Goal: Transaction & Acquisition: Purchase product/service

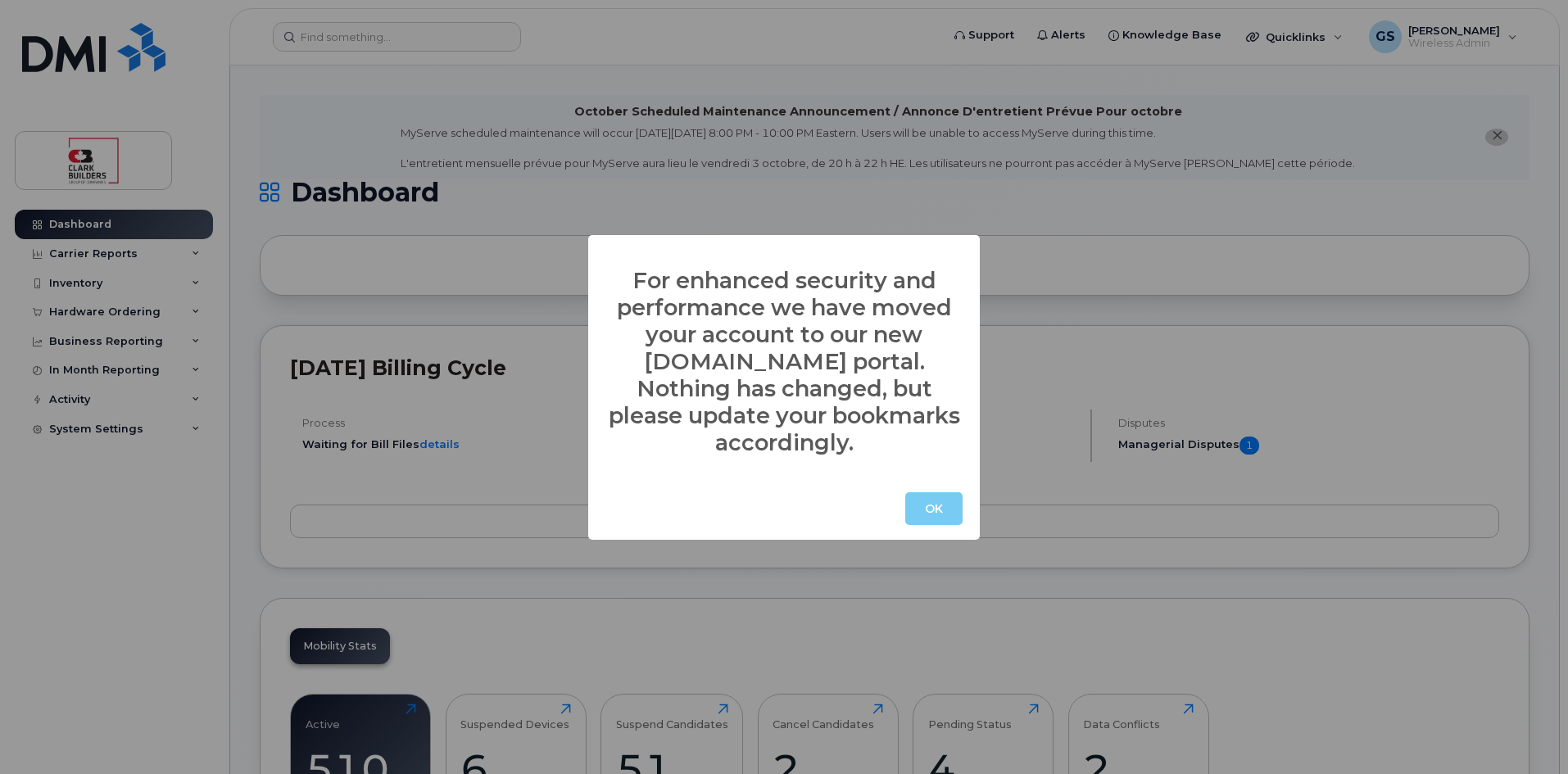
click at [940, 499] on button "OK" at bounding box center [933, 508] width 57 height 32
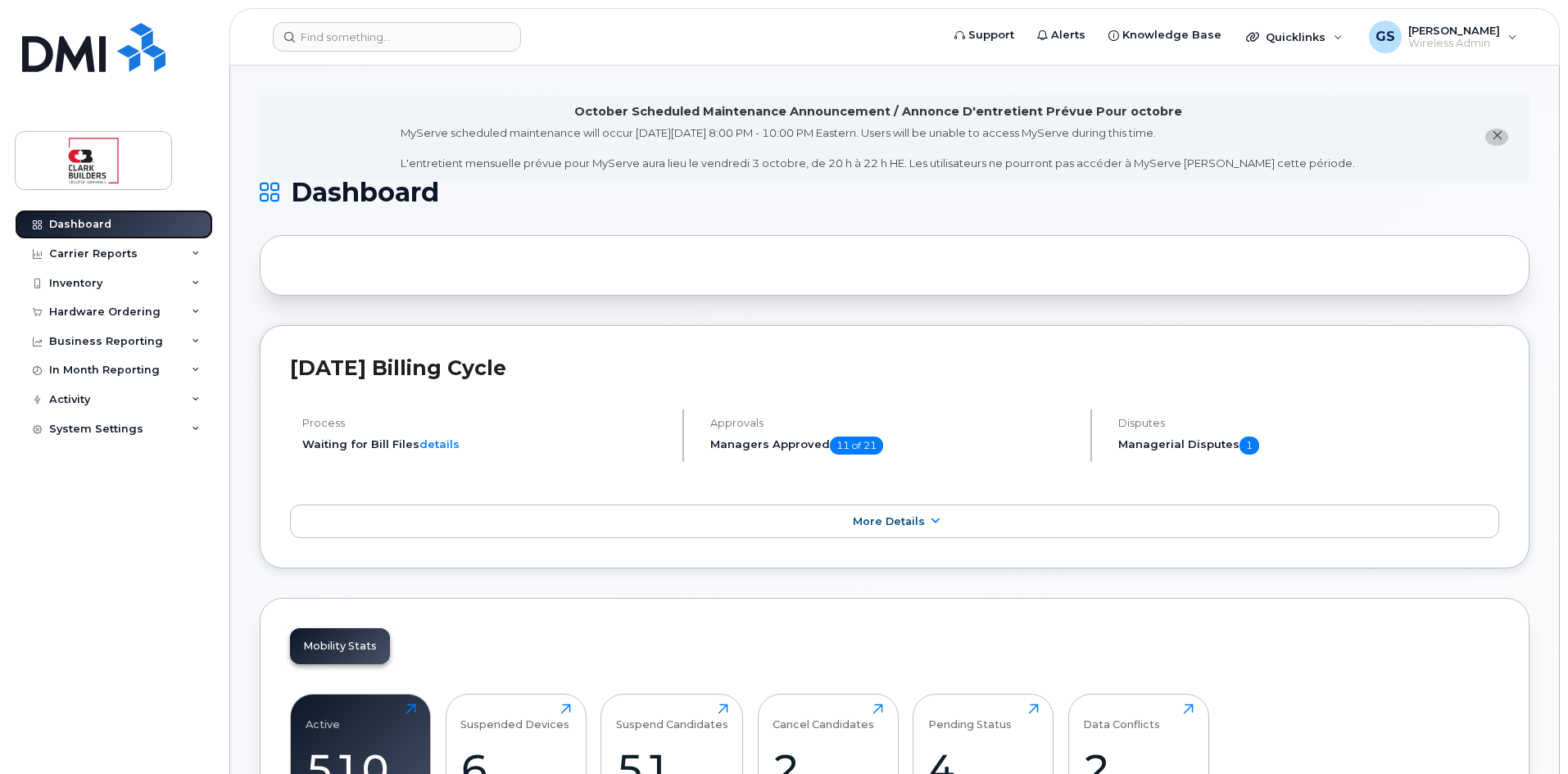
click at [116, 227] on link "Dashboard" at bounding box center [114, 224] width 198 height 30
click at [383, 37] on input at bounding box center [396, 37] width 248 height 30
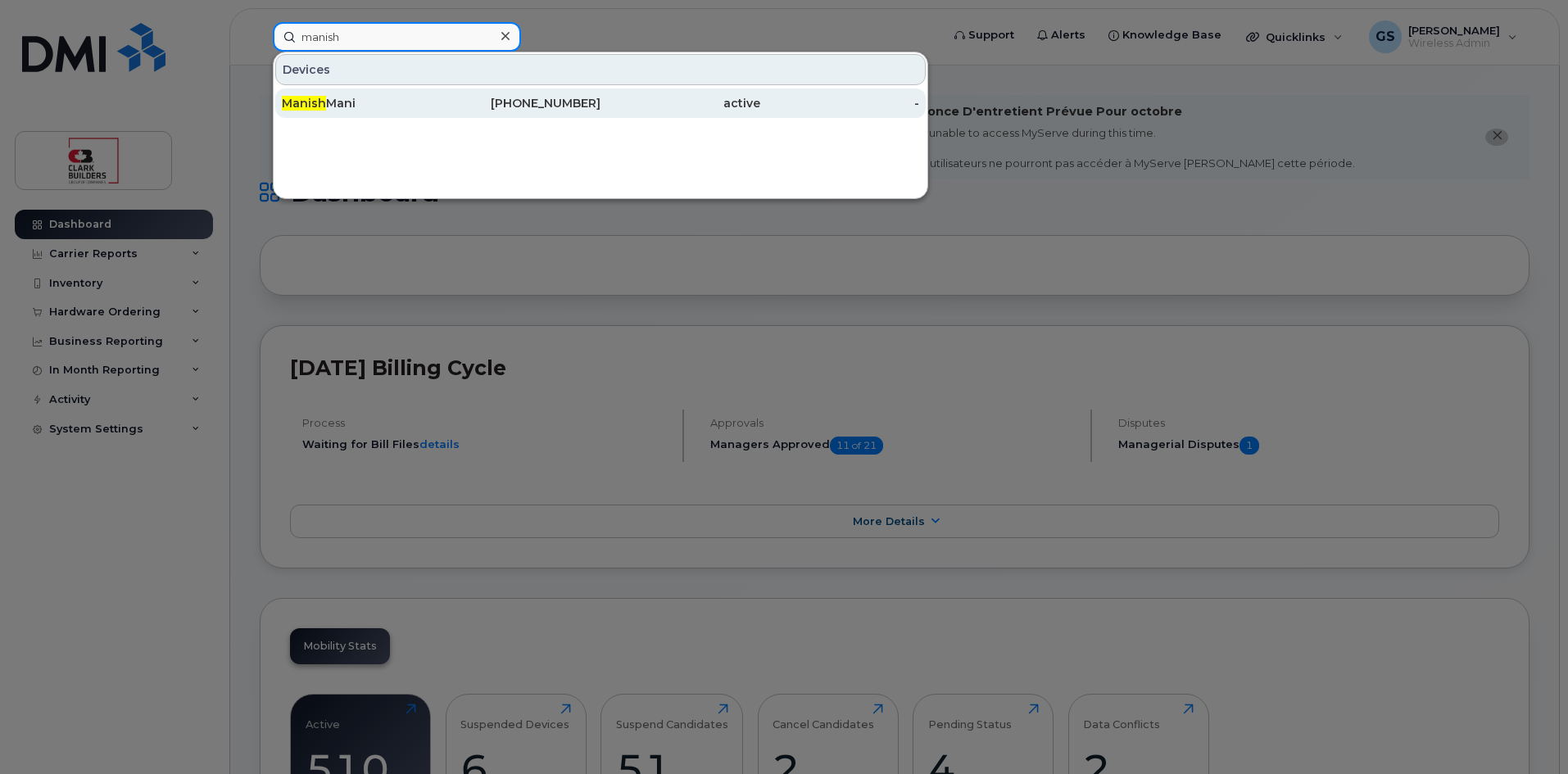
type input "manish"
click at [566, 106] on div "587-434-7545" at bounding box center [522, 103] width 159 height 17
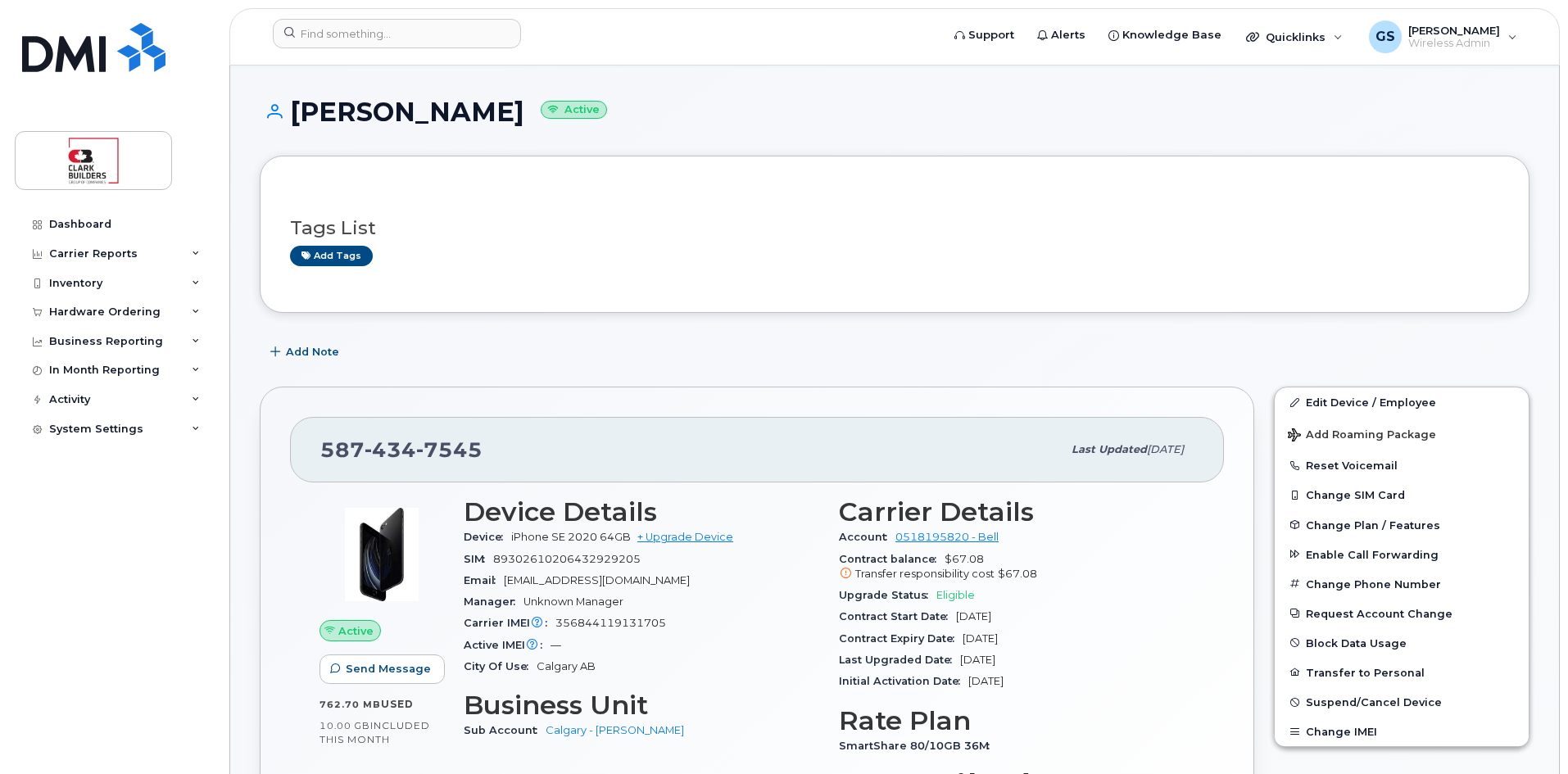
scroll to position [164, 0]
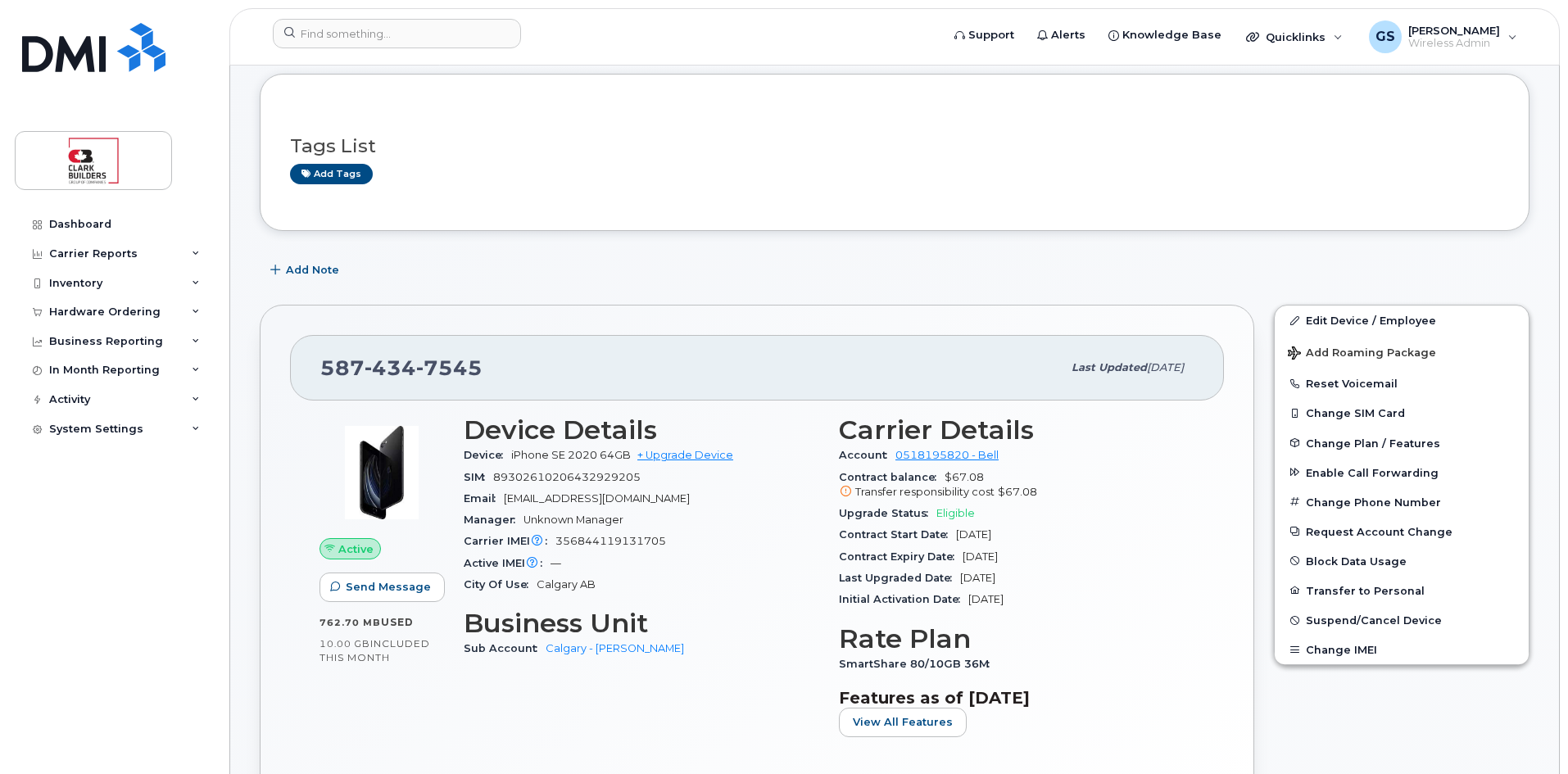
drag, startPoint x: 834, startPoint y: 556, endPoint x: 1036, endPoint y: 563, distance: 202.1
click at [1036, 563] on div "Carrier Details Account 0518195820 - Bell Contract balance $67.08 Transfer resp…" at bounding box center [1017, 582] width 375 height 355
copy div "Contract Expiry Date Sep 26, 2025"
click at [70, 224] on div "Dashboard" at bounding box center [80, 224] width 62 height 13
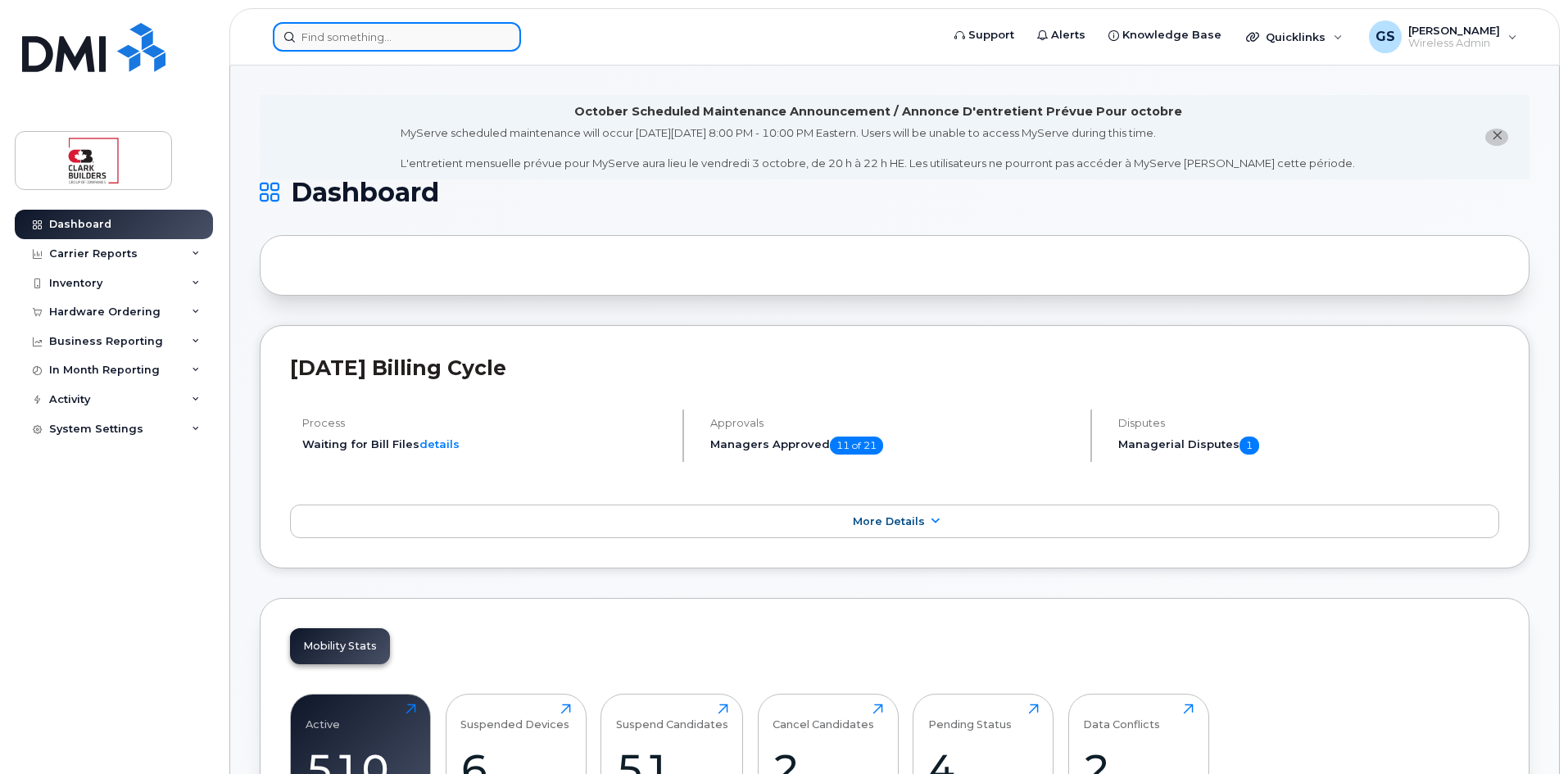
click at [312, 37] on input at bounding box center [396, 37] width 248 height 30
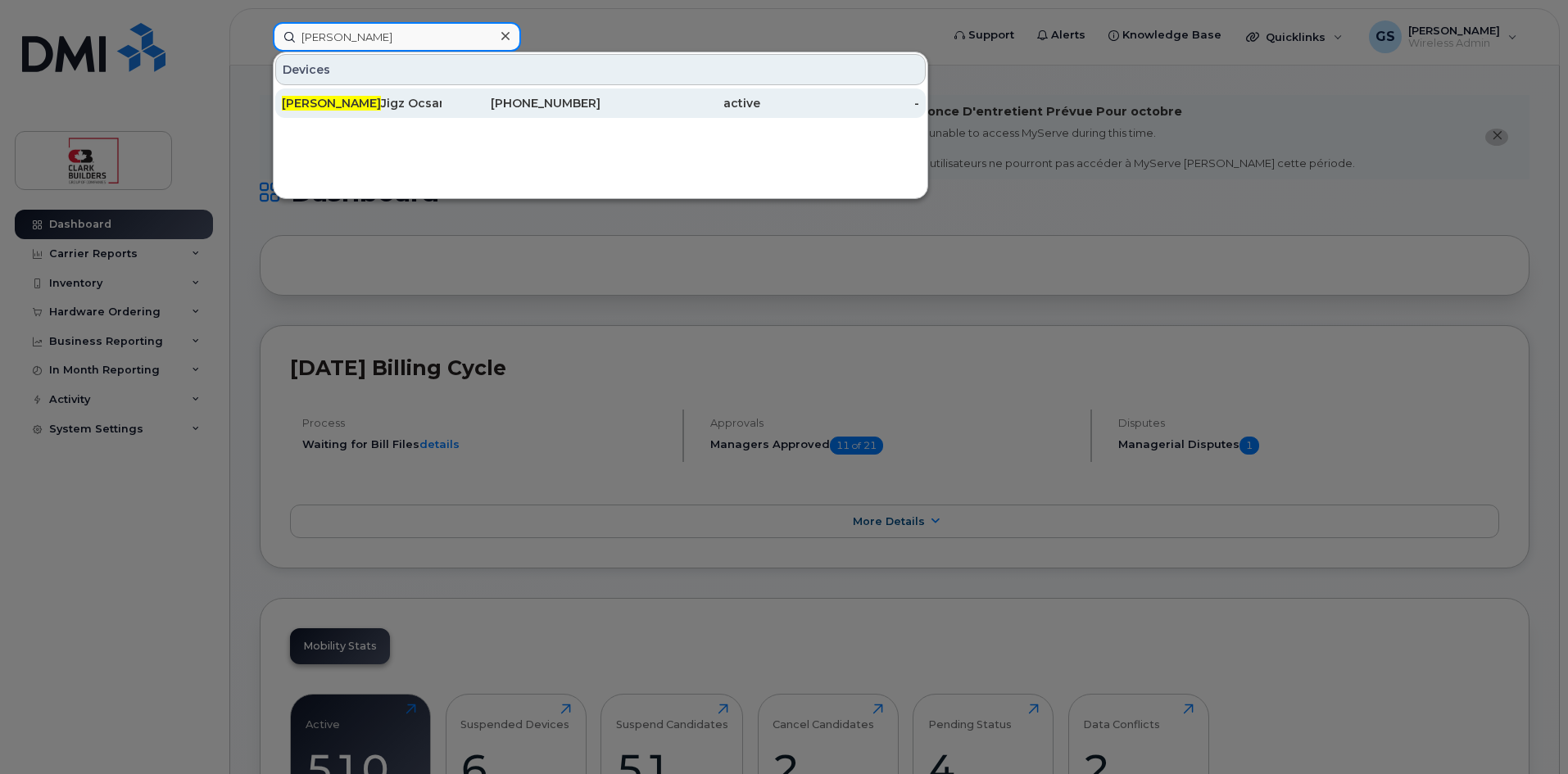
type input "herlan"
click at [366, 101] on div "Herlan Jigz Ocsan" at bounding box center [361, 103] width 159 height 17
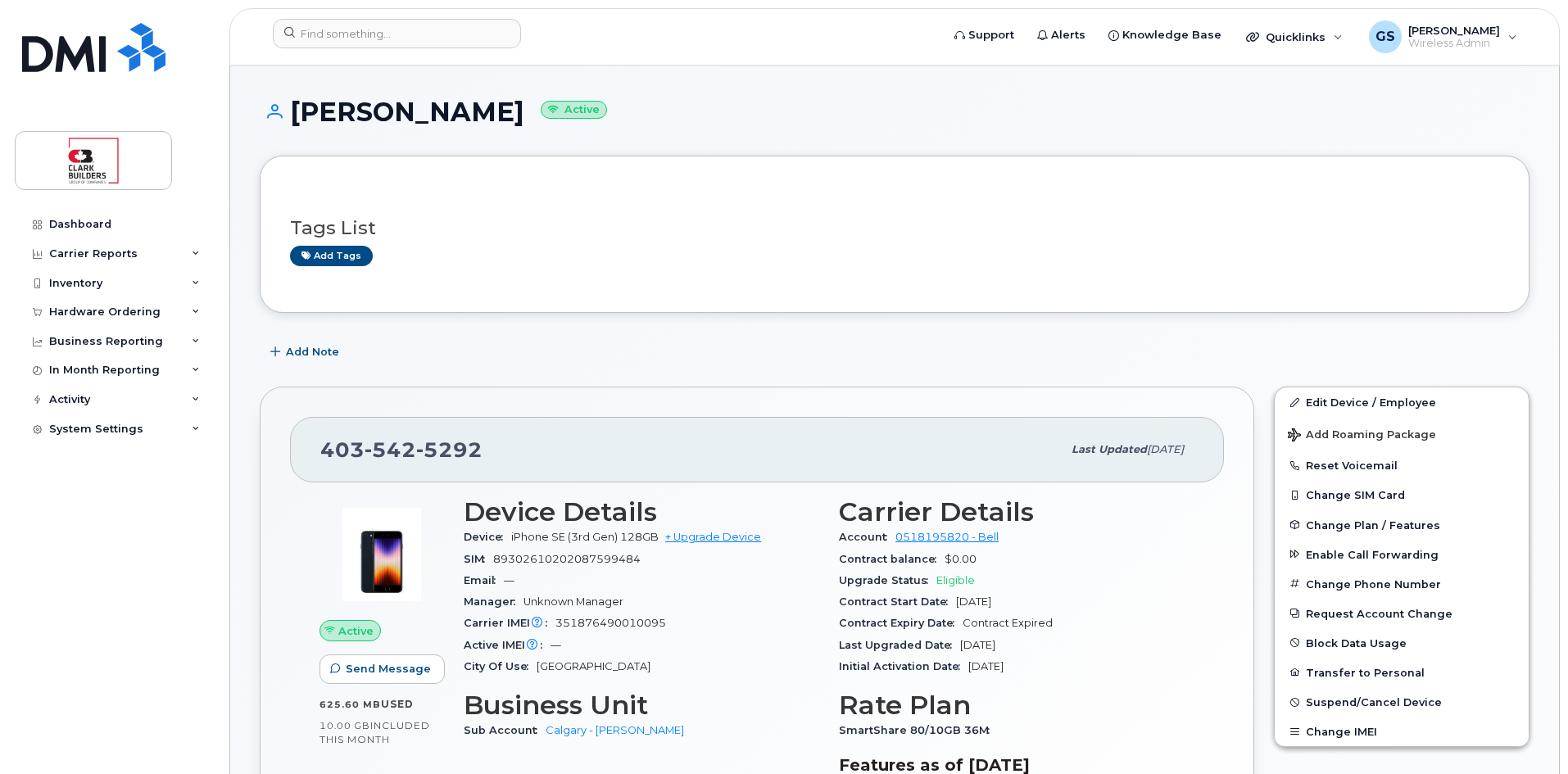
scroll to position [164, 0]
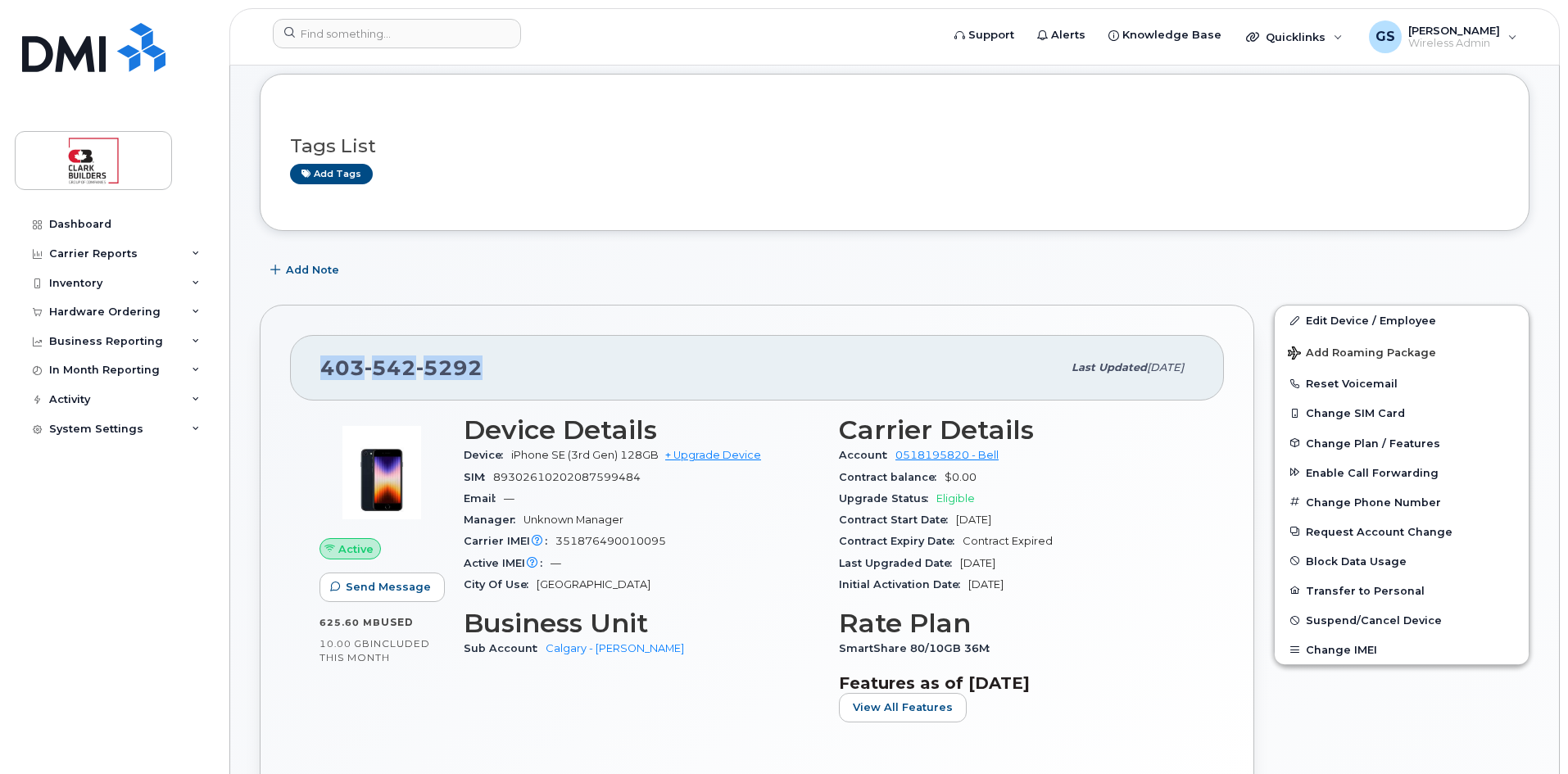
drag, startPoint x: 488, startPoint y: 365, endPoint x: 321, endPoint y: 372, distance: 167.1
click at [321, 372] on div "[PHONE_NUMBER]" at bounding box center [691, 367] width 741 height 34
copy span "403 542 5292"
click at [733, 455] on link "+ Upgrade Device" at bounding box center [713, 454] width 96 height 12
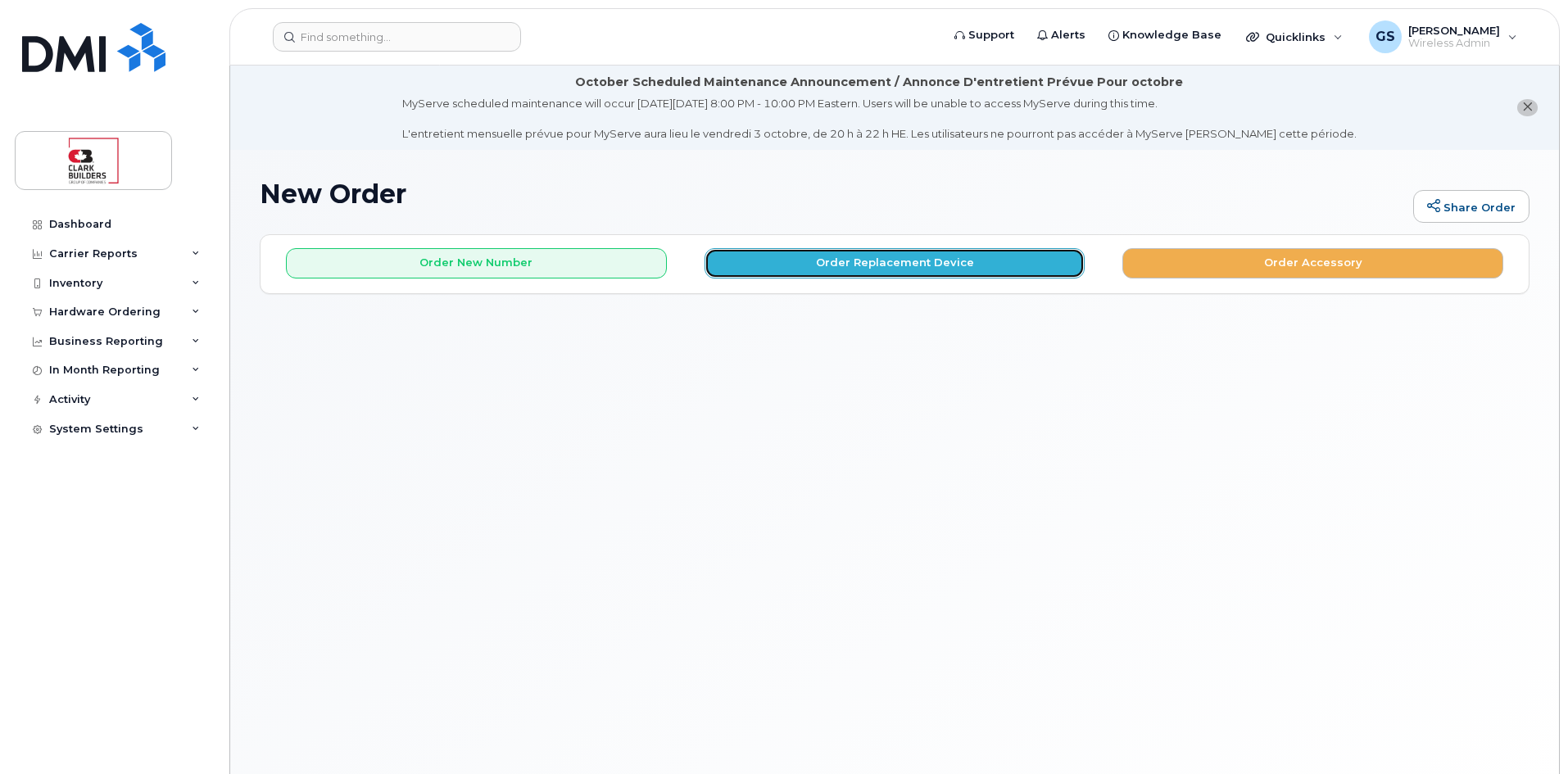
click at [933, 262] on button "Order Replacement Device" at bounding box center [894, 263] width 381 height 30
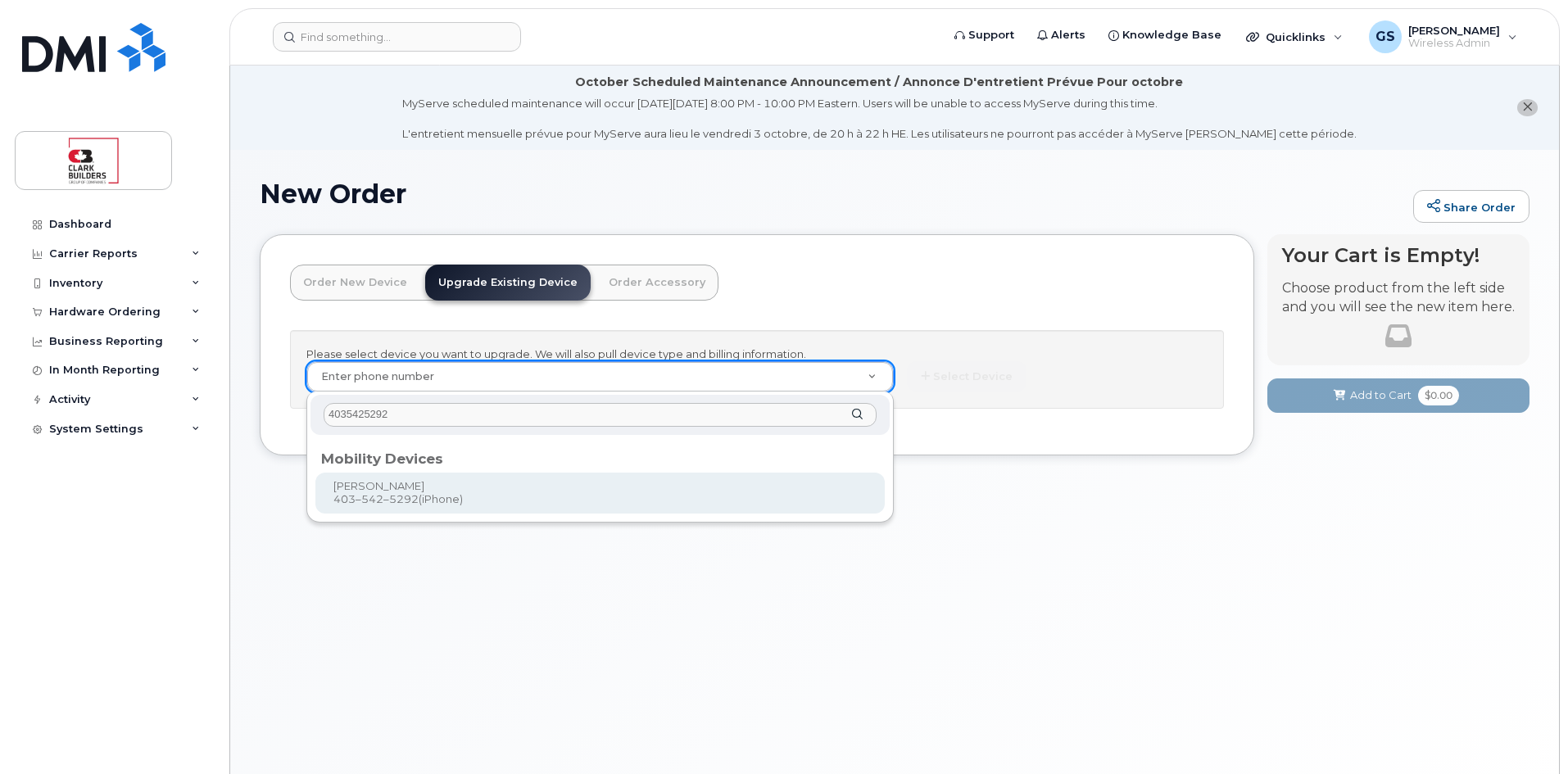
type input "4035425292"
type input "1026528"
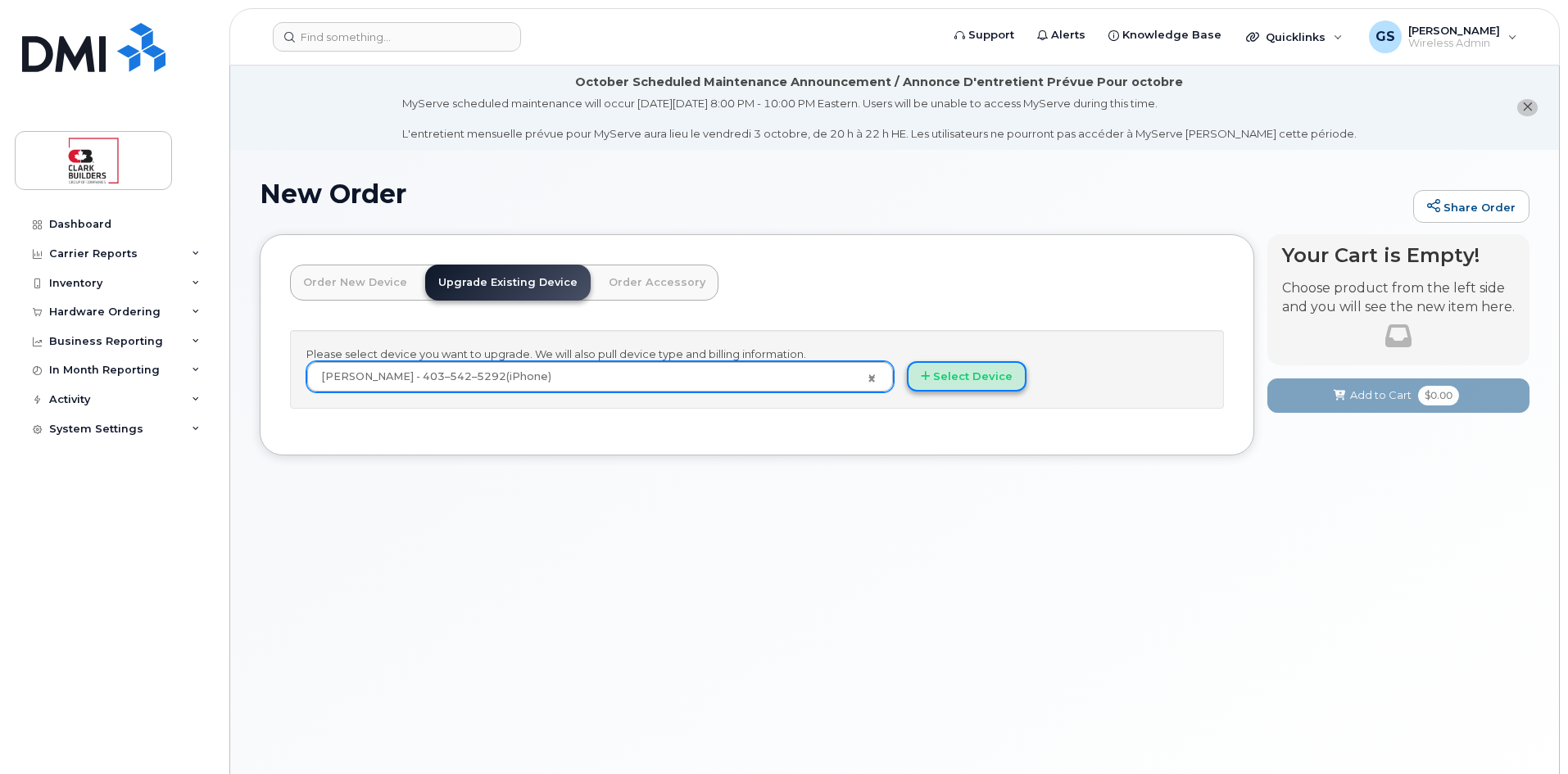
click at [933, 379] on button "Select Device" at bounding box center [967, 376] width 120 height 30
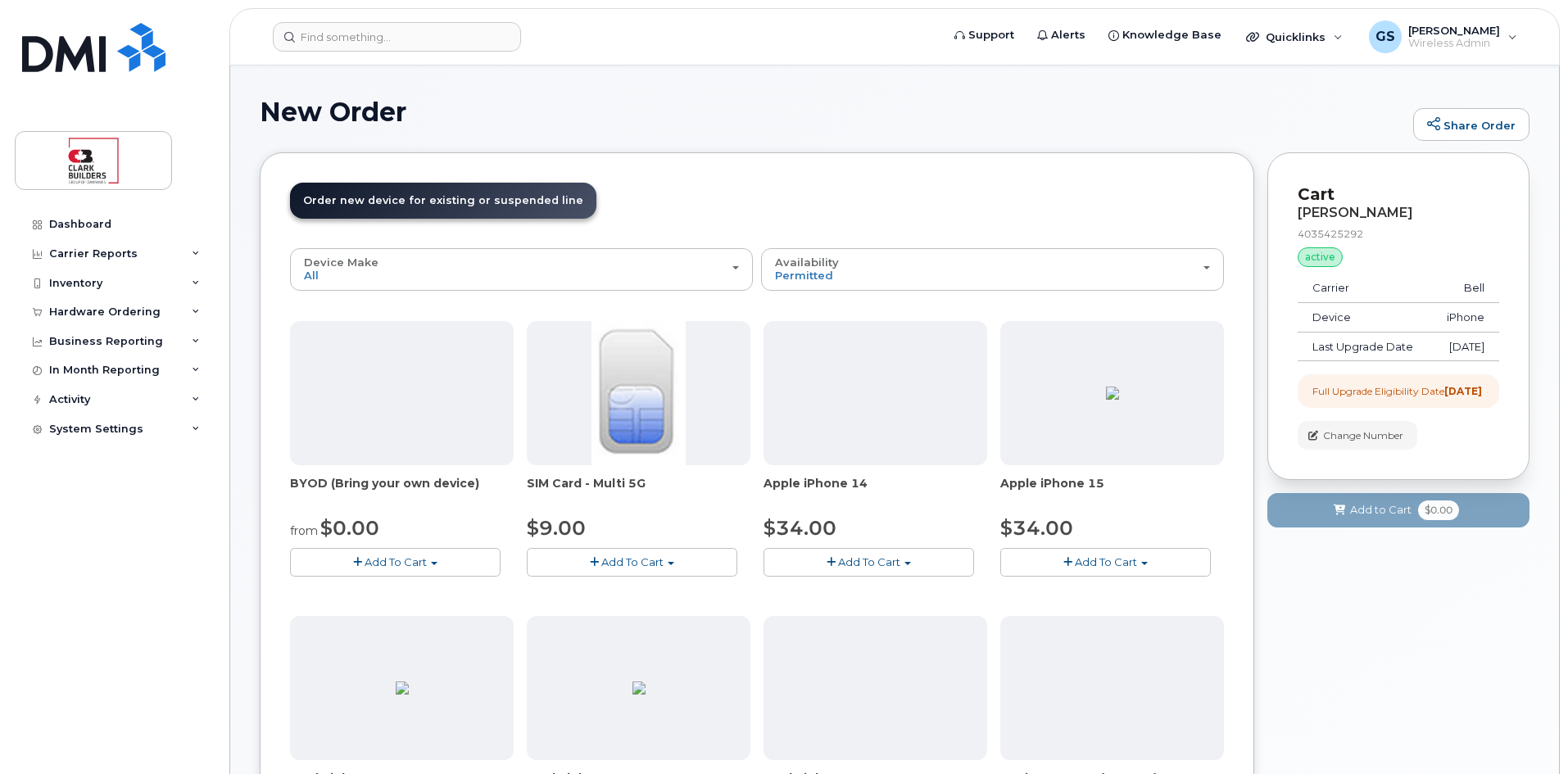
scroll to position [164, 0]
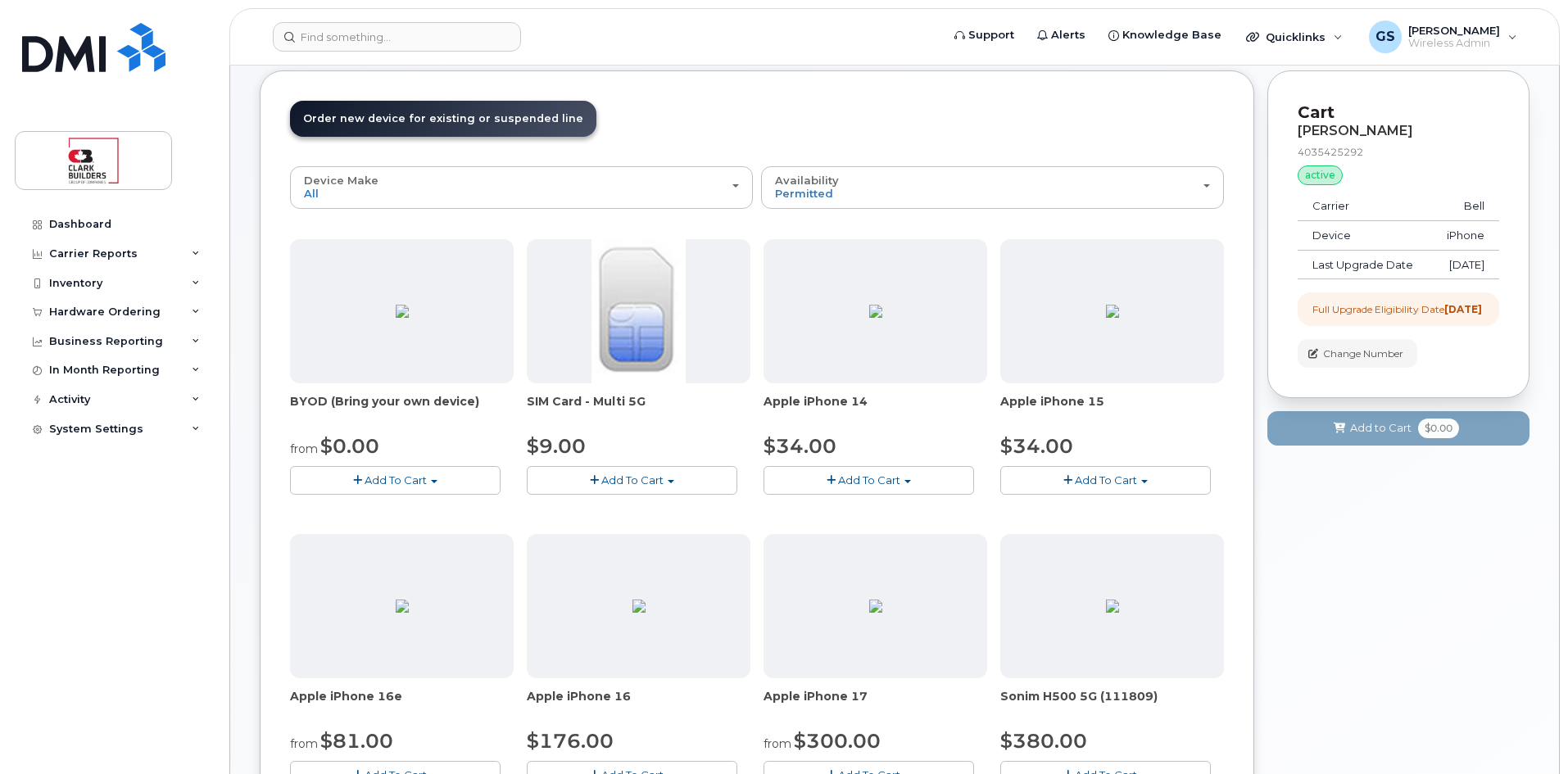
click at [1113, 473] on span "Add To Cart" at bounding box center [1105, 480] width 62 height 13
click at [1083, 510] on span "Model Black 128 GB ships when available" at bounding box center [1113, 518] width 184 height 29
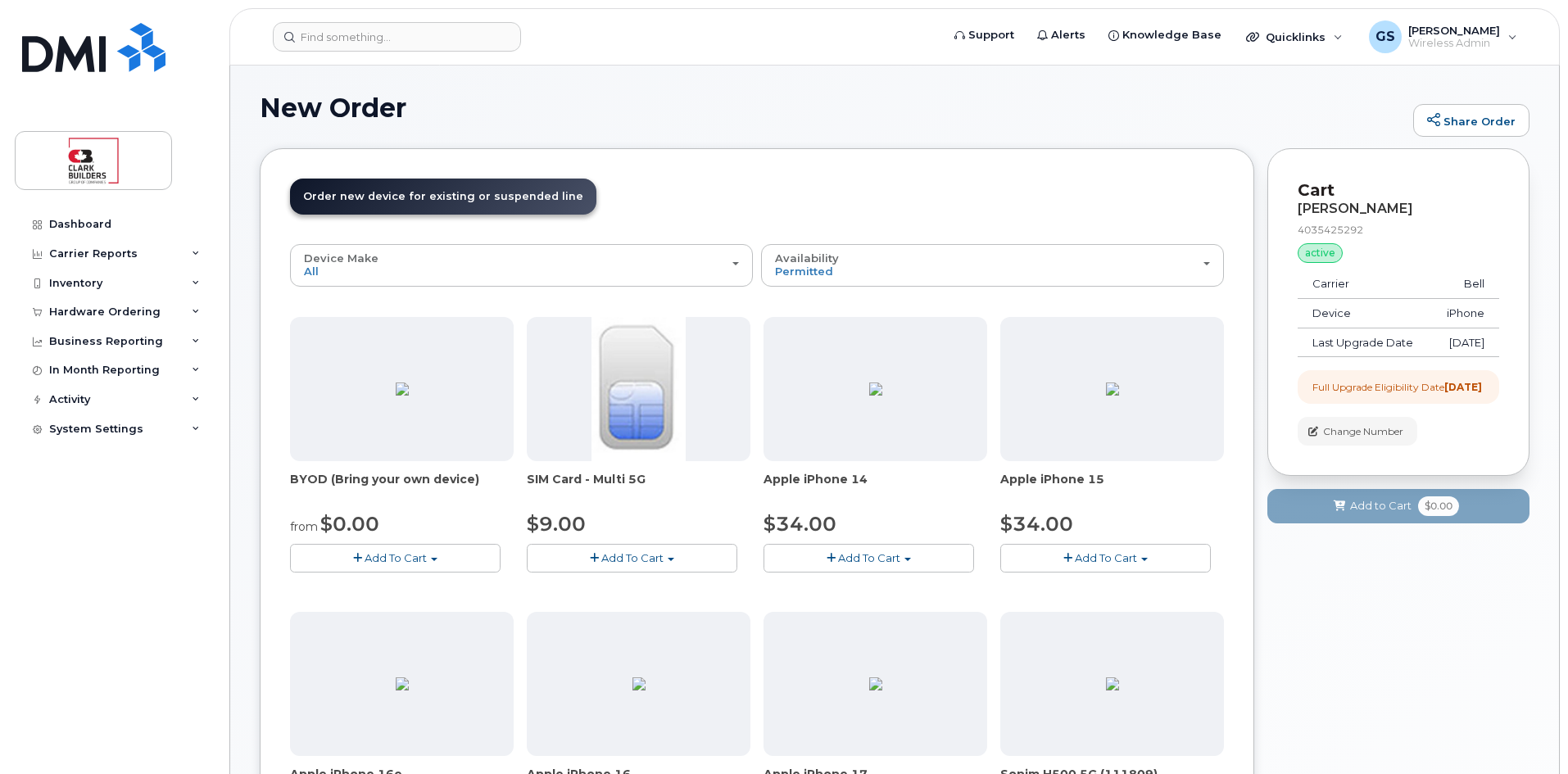
scroll to position [4, 0]
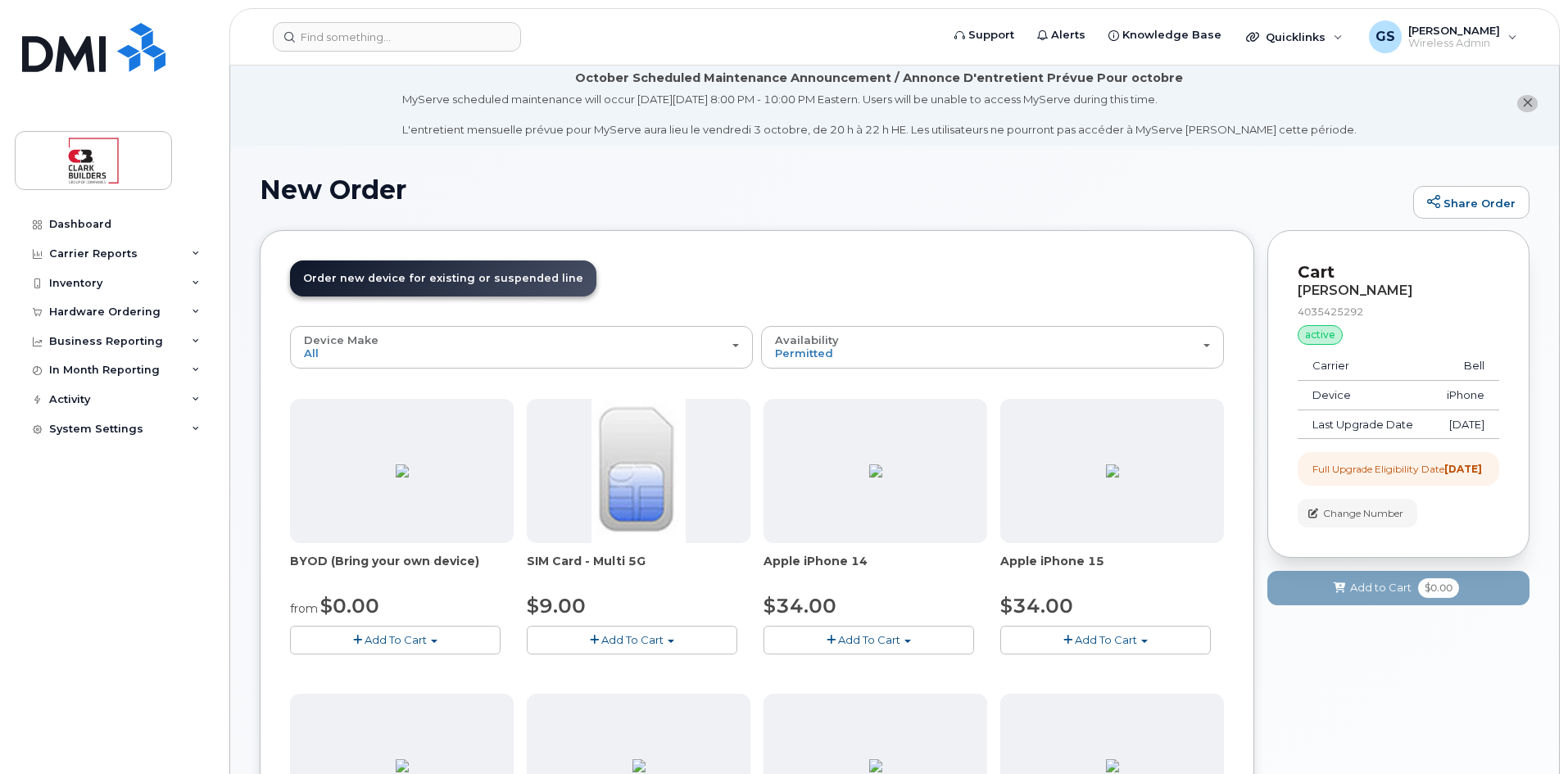
click at [1095, 643] on span "Add To Cart" at bounding box center [1105, 639] width 62 height 13
click at [1094, 667] on span "Model Black 128 GB ships when available" at bounding box center [1113, 678] width 184 height 29
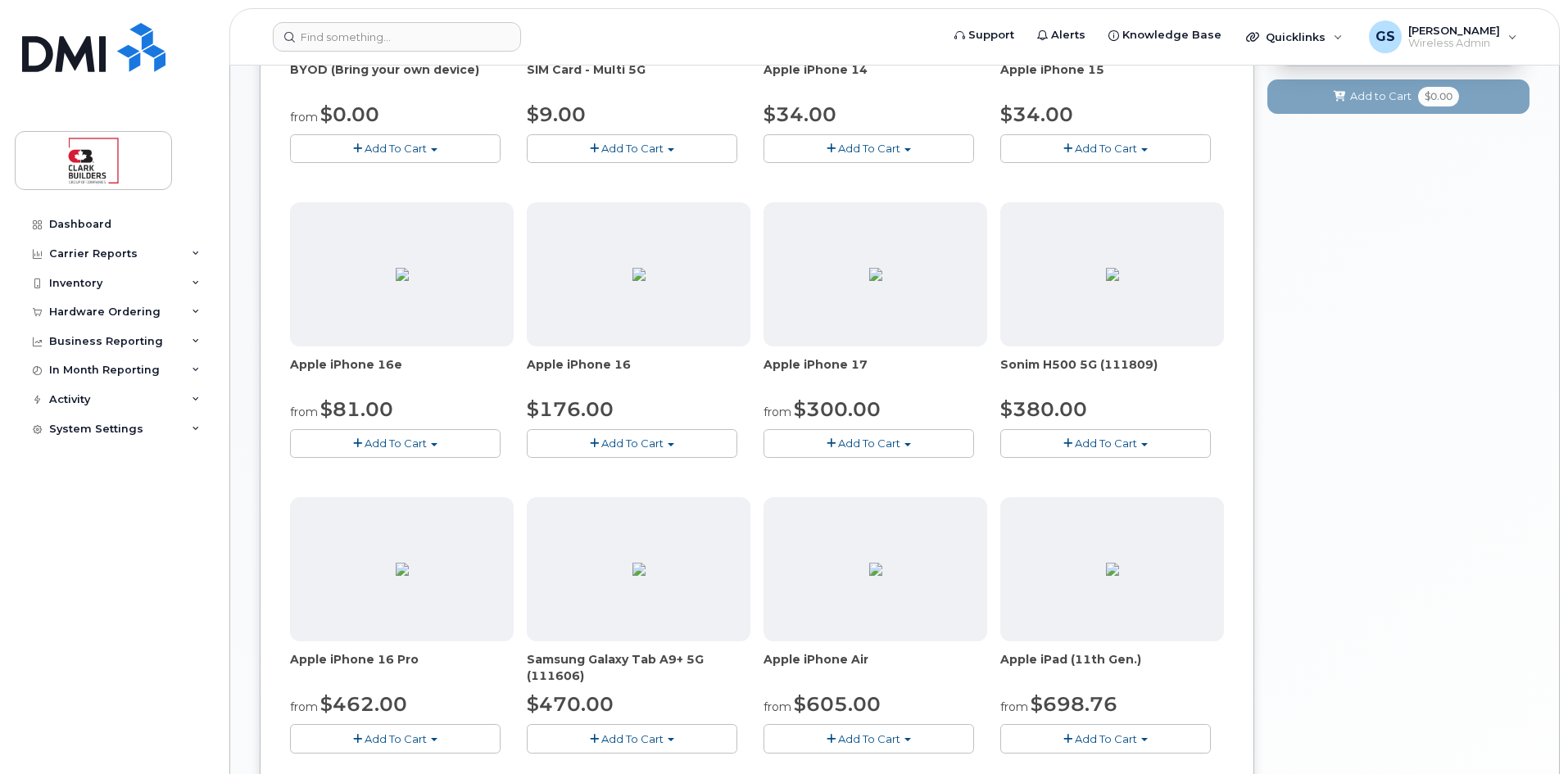
scroll to position [0, 0]
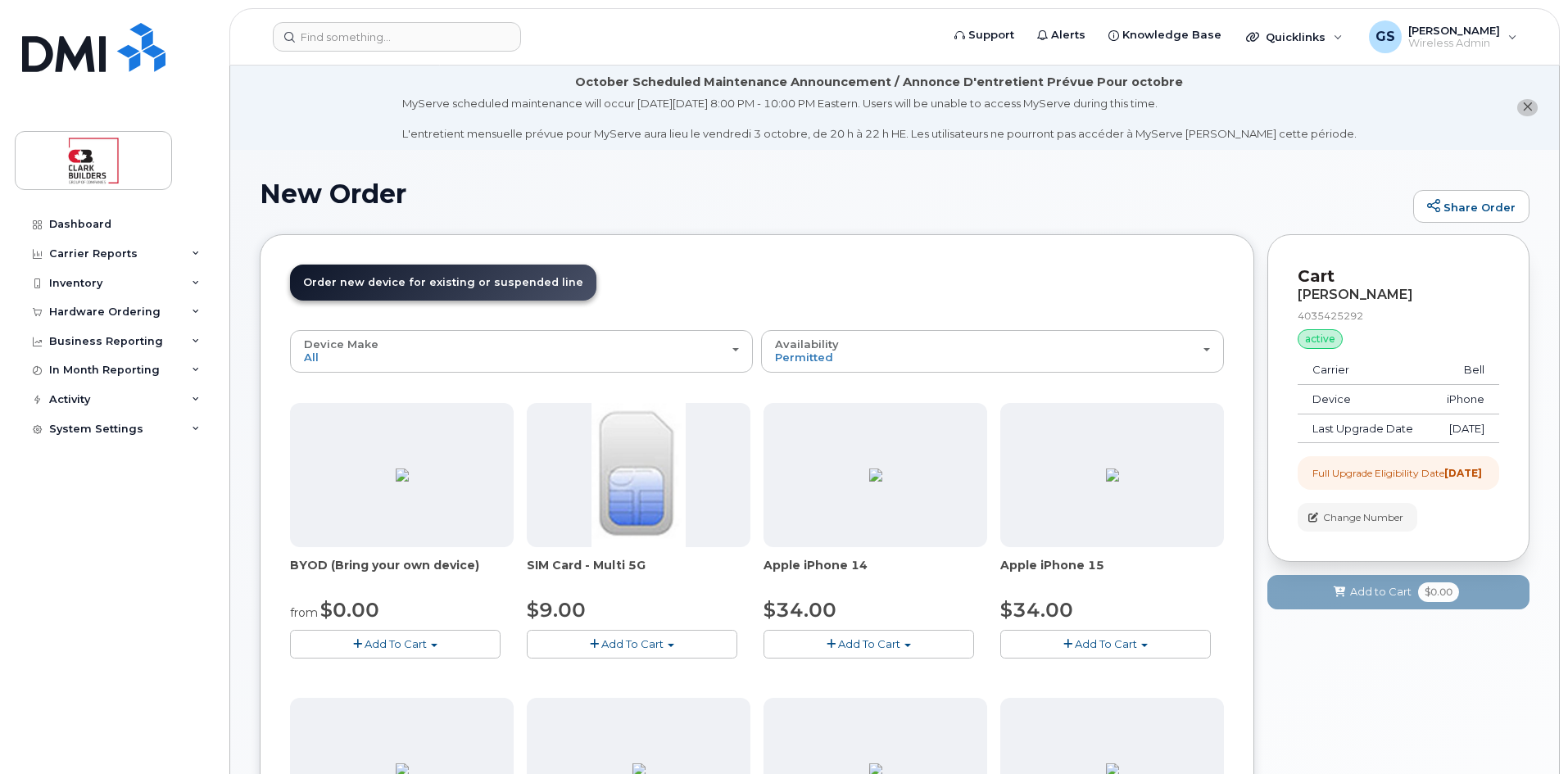
click at [1530, 108] on icon "close notification" at bounding box center [1526, 106] width 11 height 11
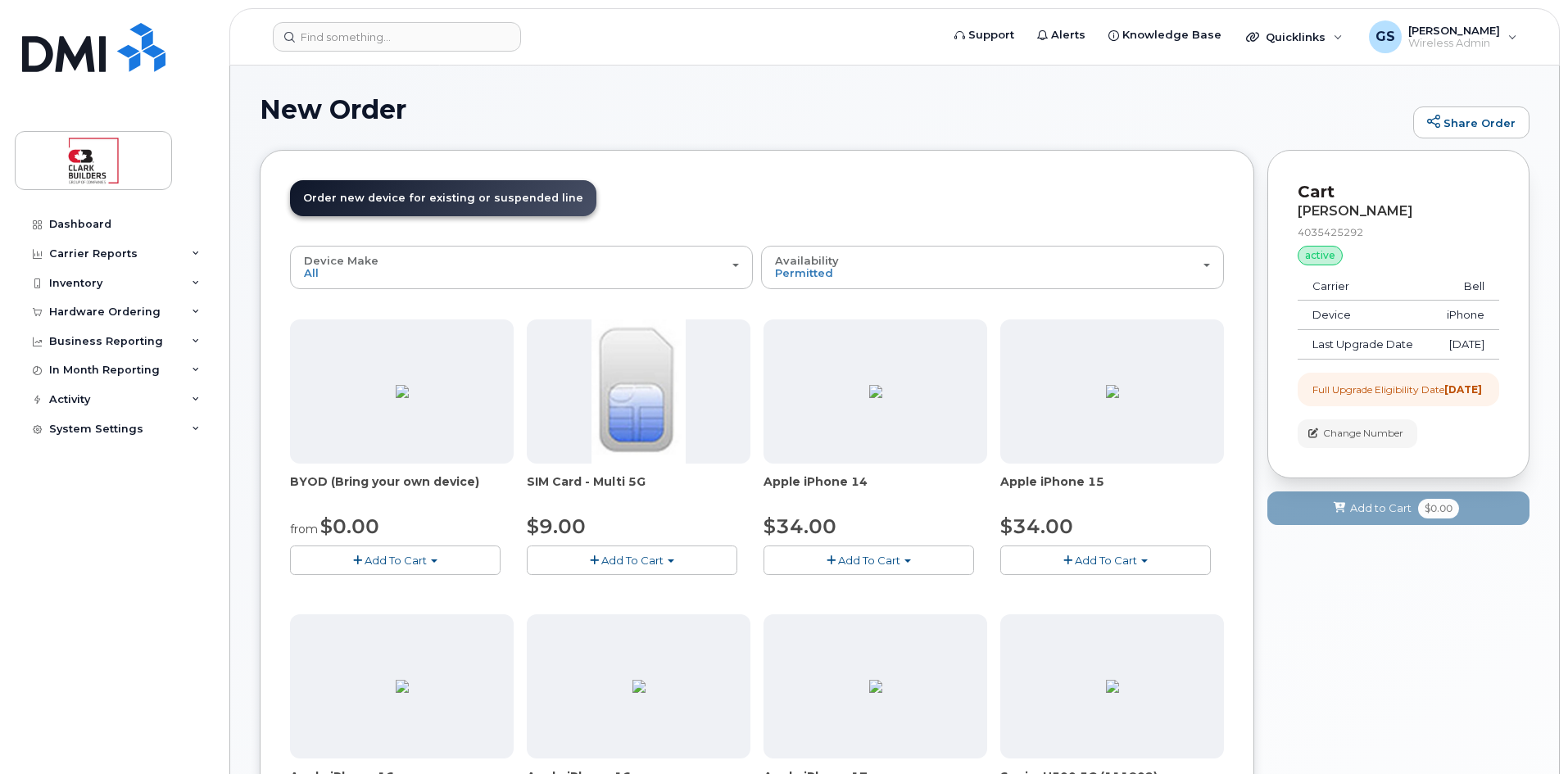
click at [1105, 565] on span "Add To Cart" at bounding box center [1105, 561] width 62 height 13
click at [1041, 623] on link "$34.00 - 3-year upgrade (128GB model)" at bounding box center [1129, 626] width 250 height 21
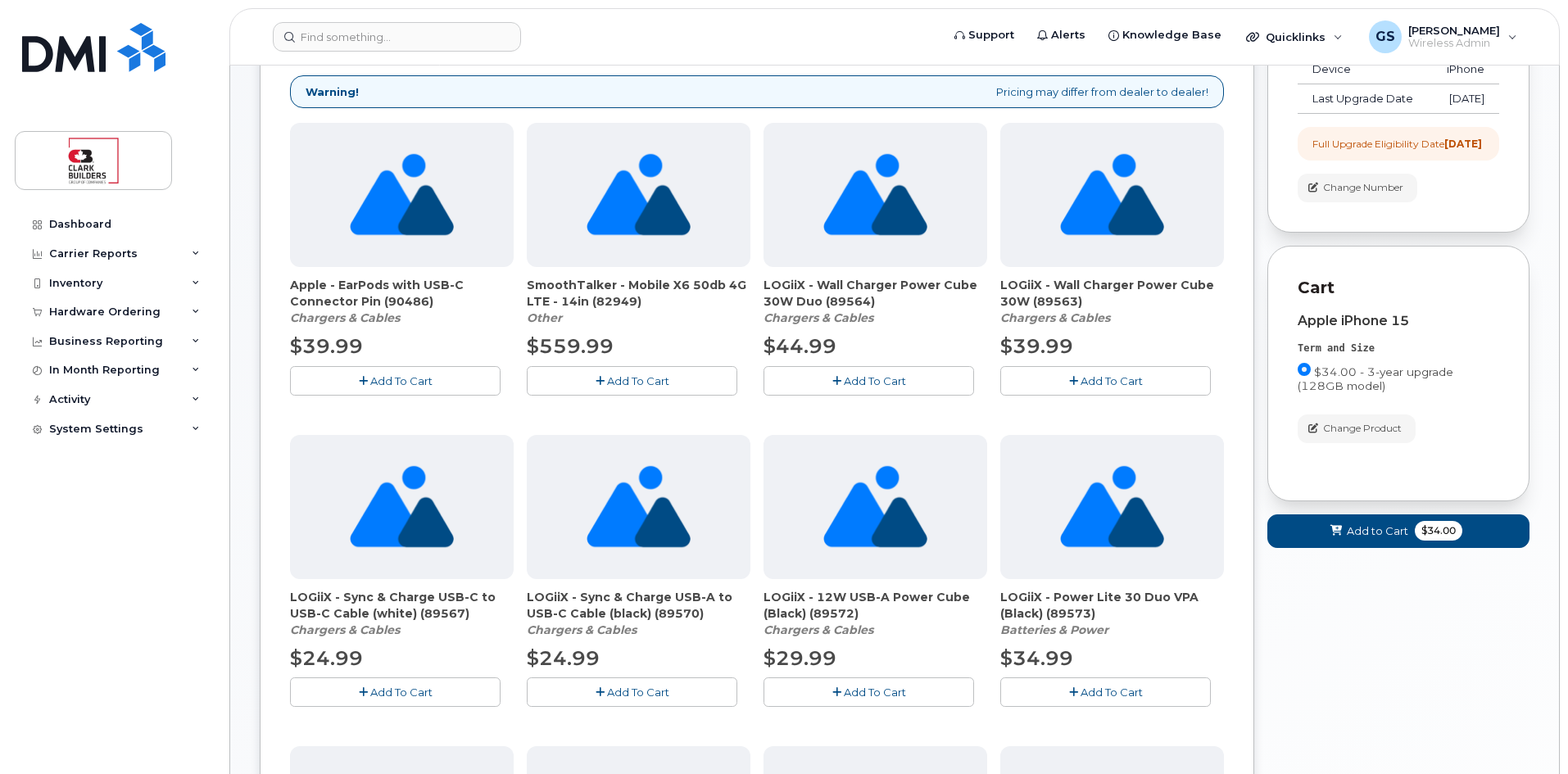
scroll to position [327, 0]
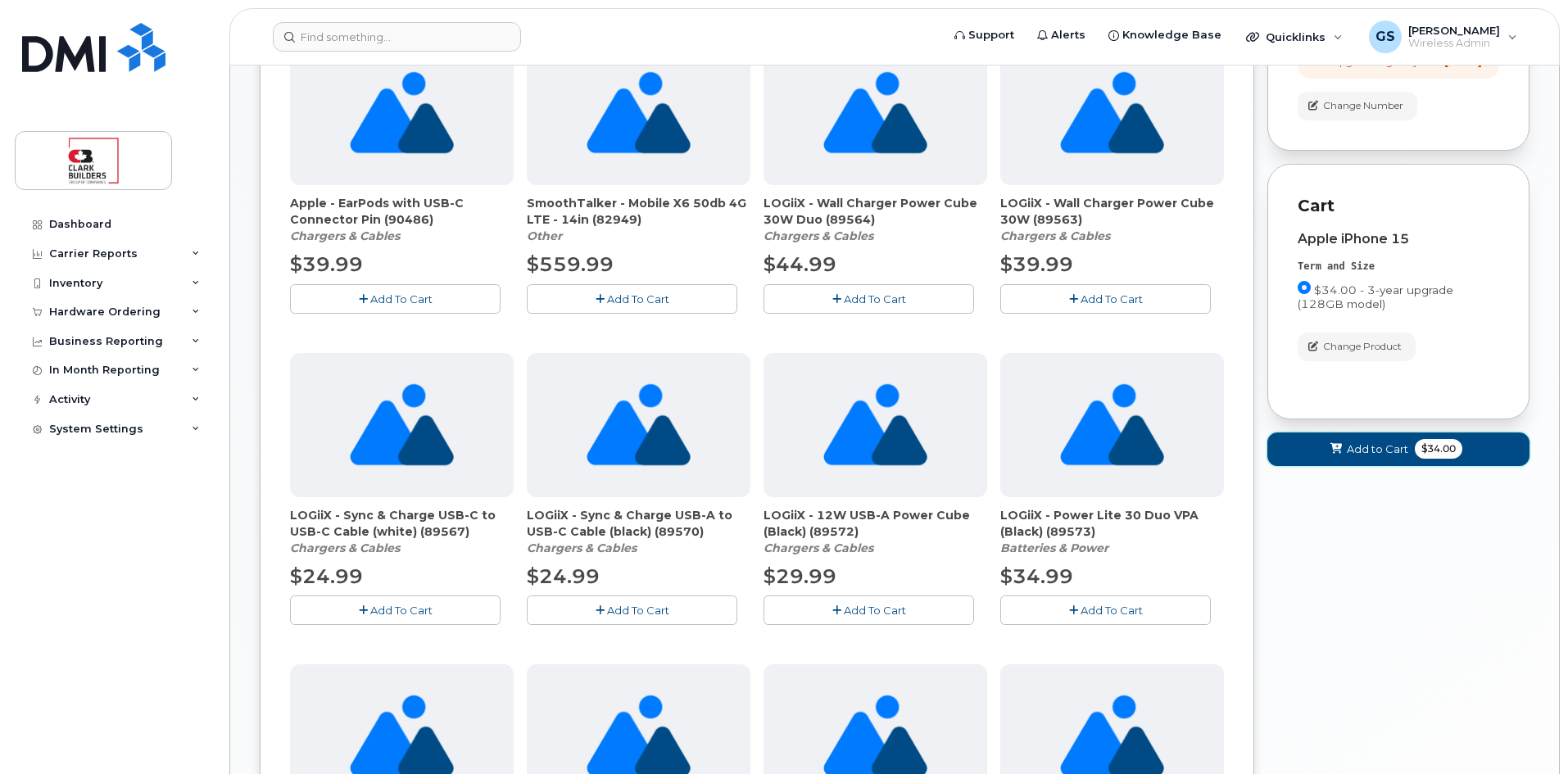
click at [1355, 457] on span "Add to Cart" at bounding box center [1377, 449] width 61 height 16
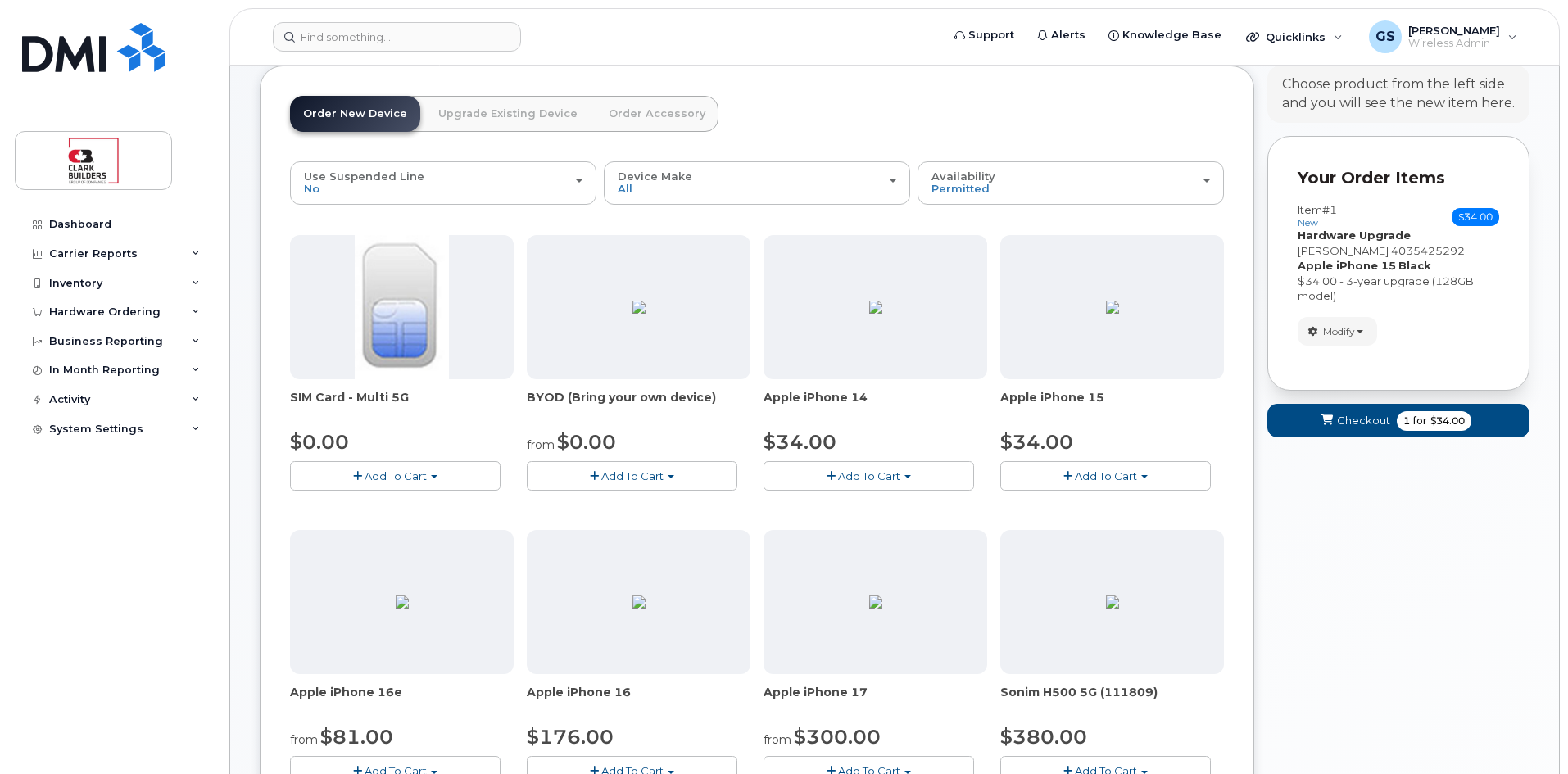
scroll to position [0, 0]
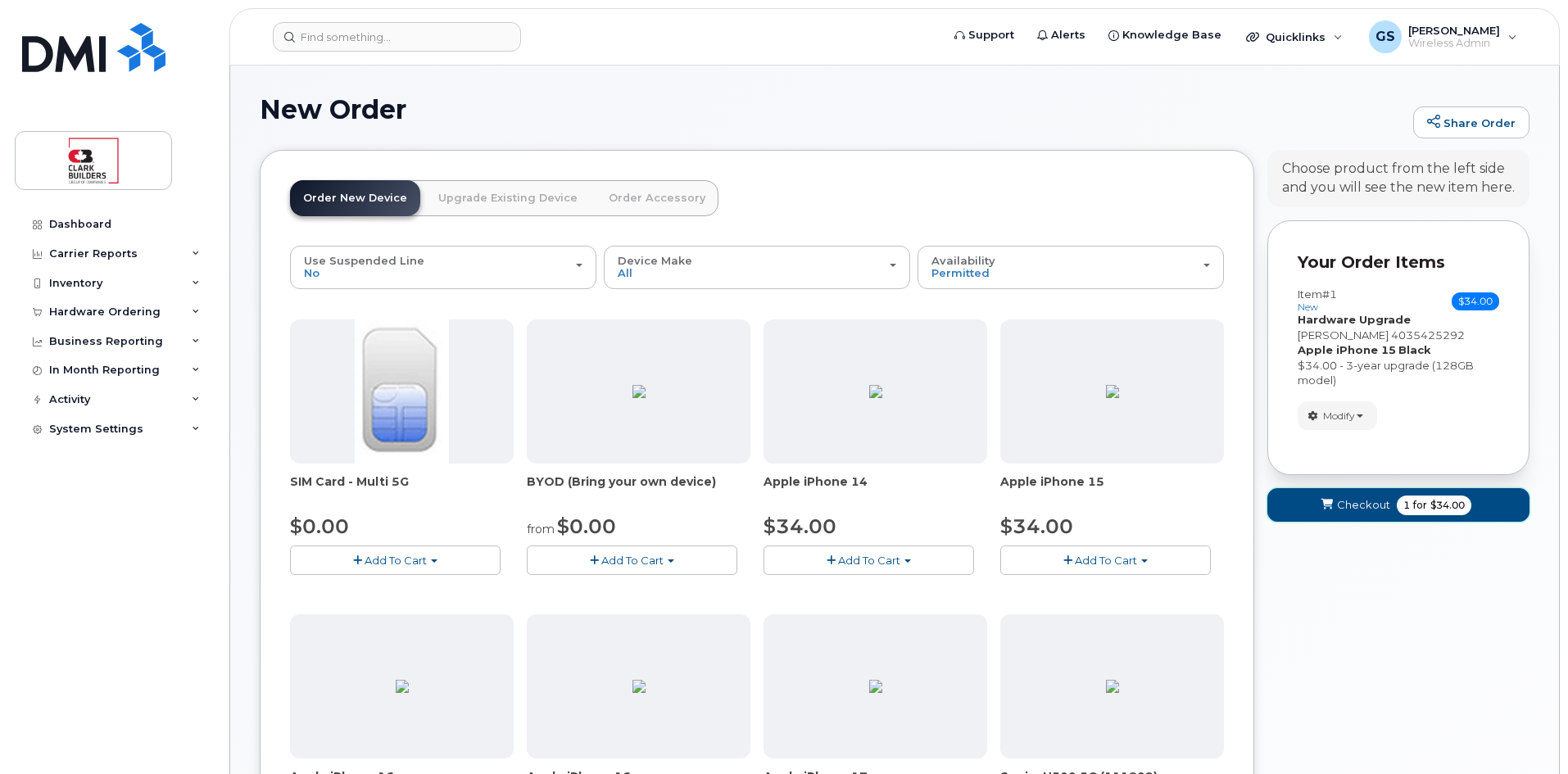
click at [1347, 504] on span "Checkout" at bounding box center [1363, 505] width 53 height 16
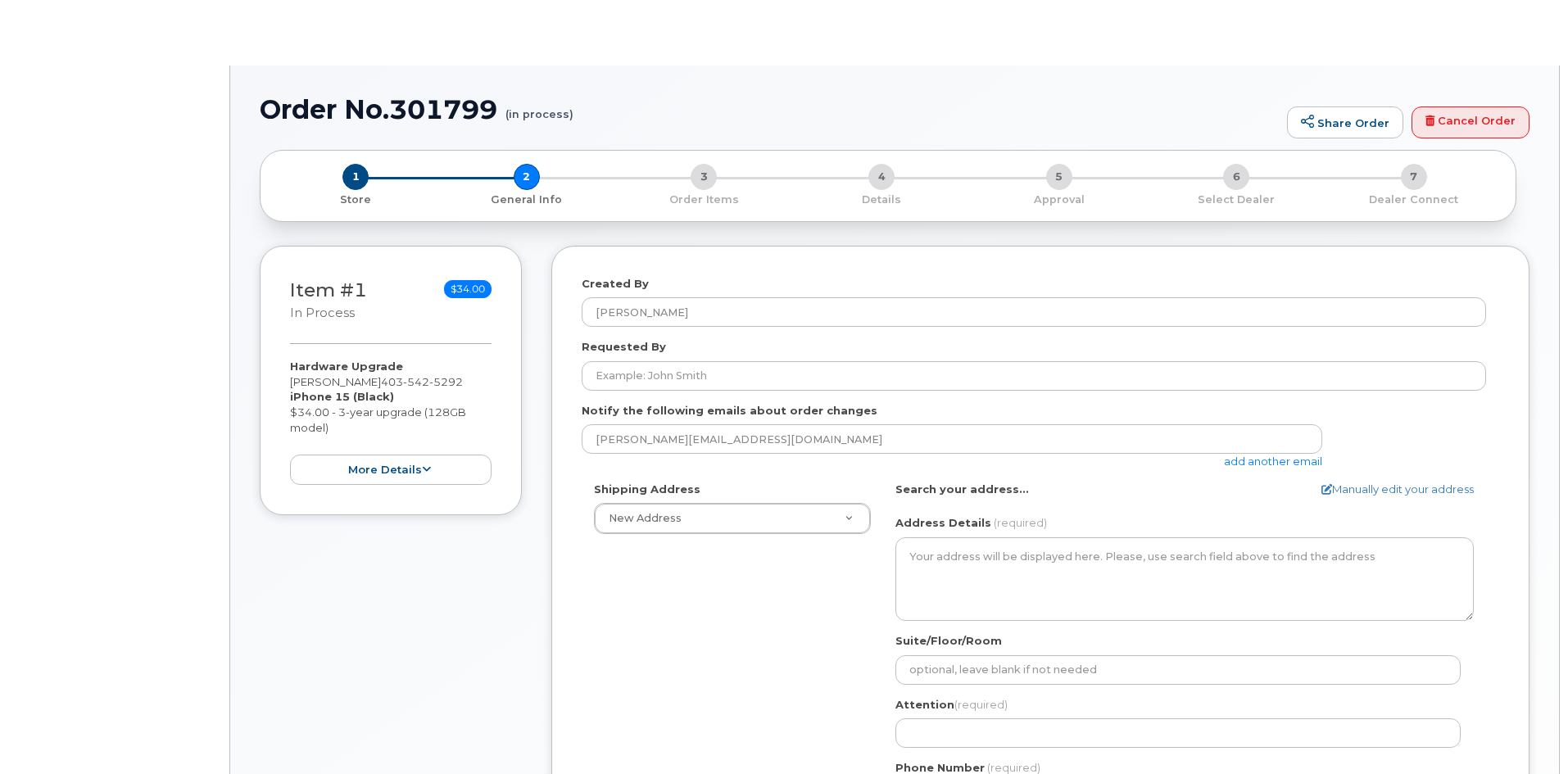
select select
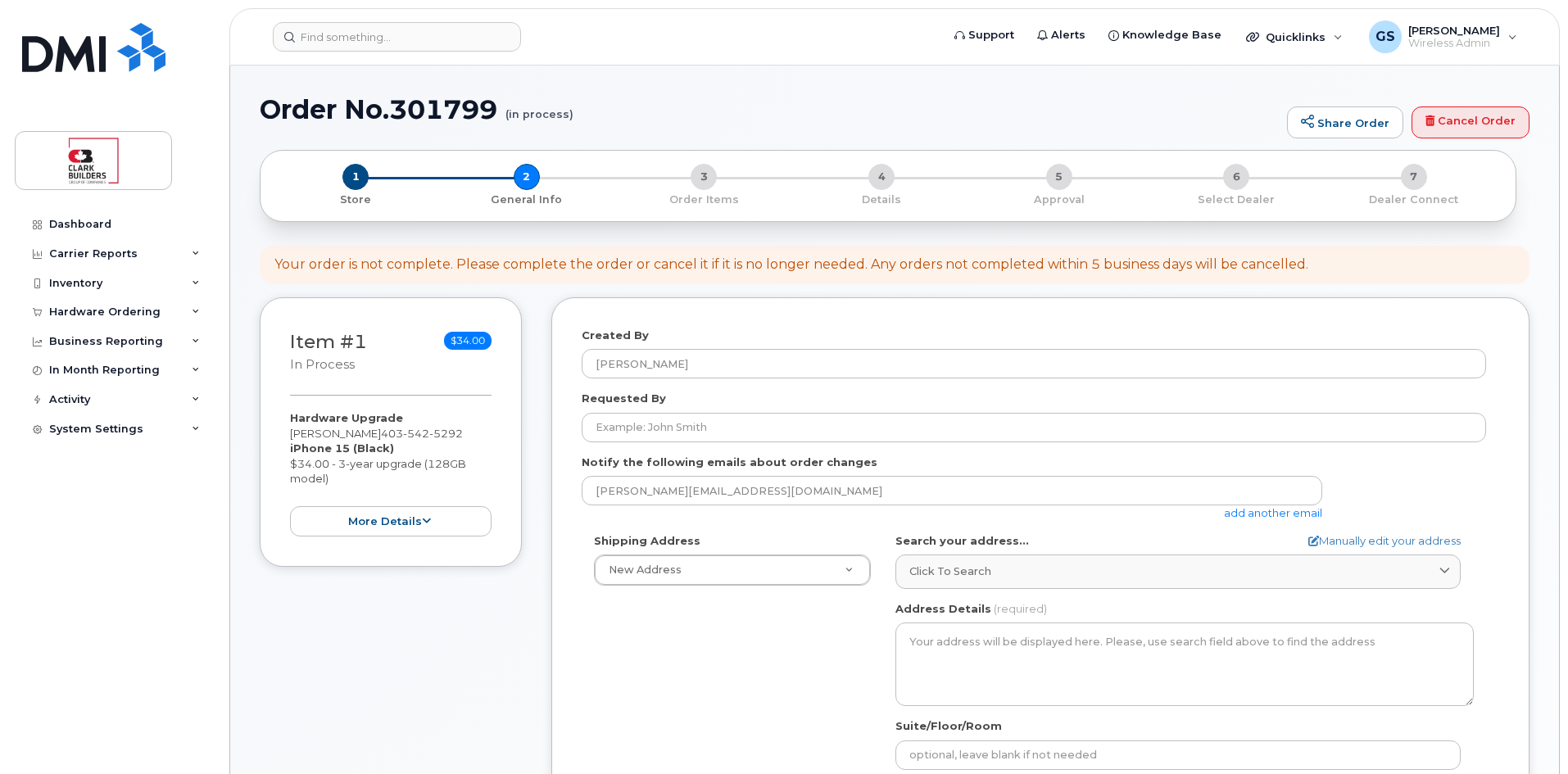
click at [645, 448] on form "Created By [PERSON_NAME] Requested By Notify the following emails about order c…" at bounding box center [1040, 734] width 918 height 815
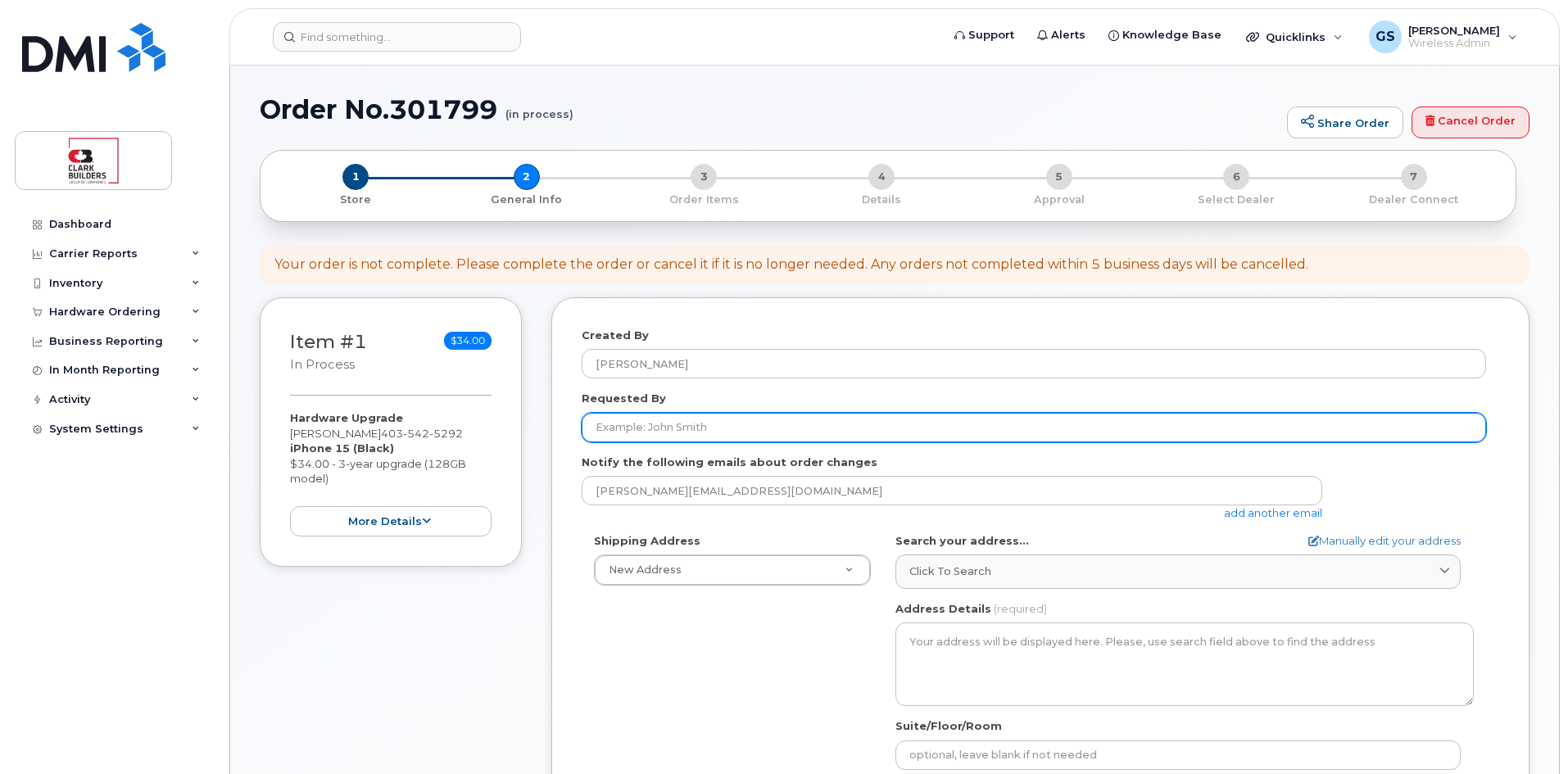
click at [651, 433] on input "Requested By" at bounding box center [1033, 428] width 904 height 30
type input "[PERSON_NAME]"
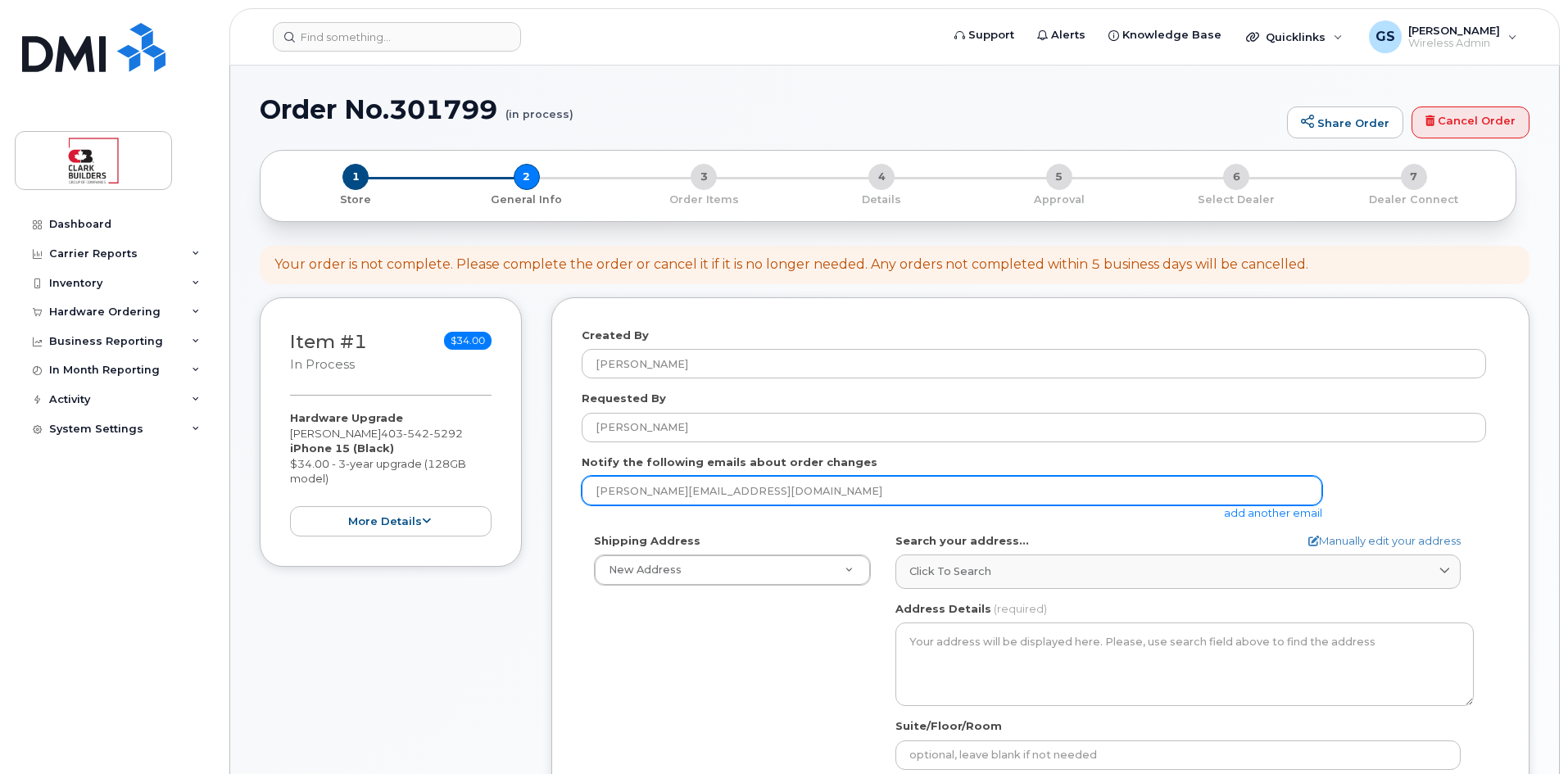
click at [687, 497] on input "[PERSON_NAME][EMAIL_ADDRESS][DOMAIN_NAME]" at bounding box center [952, 491] width 741 height 30
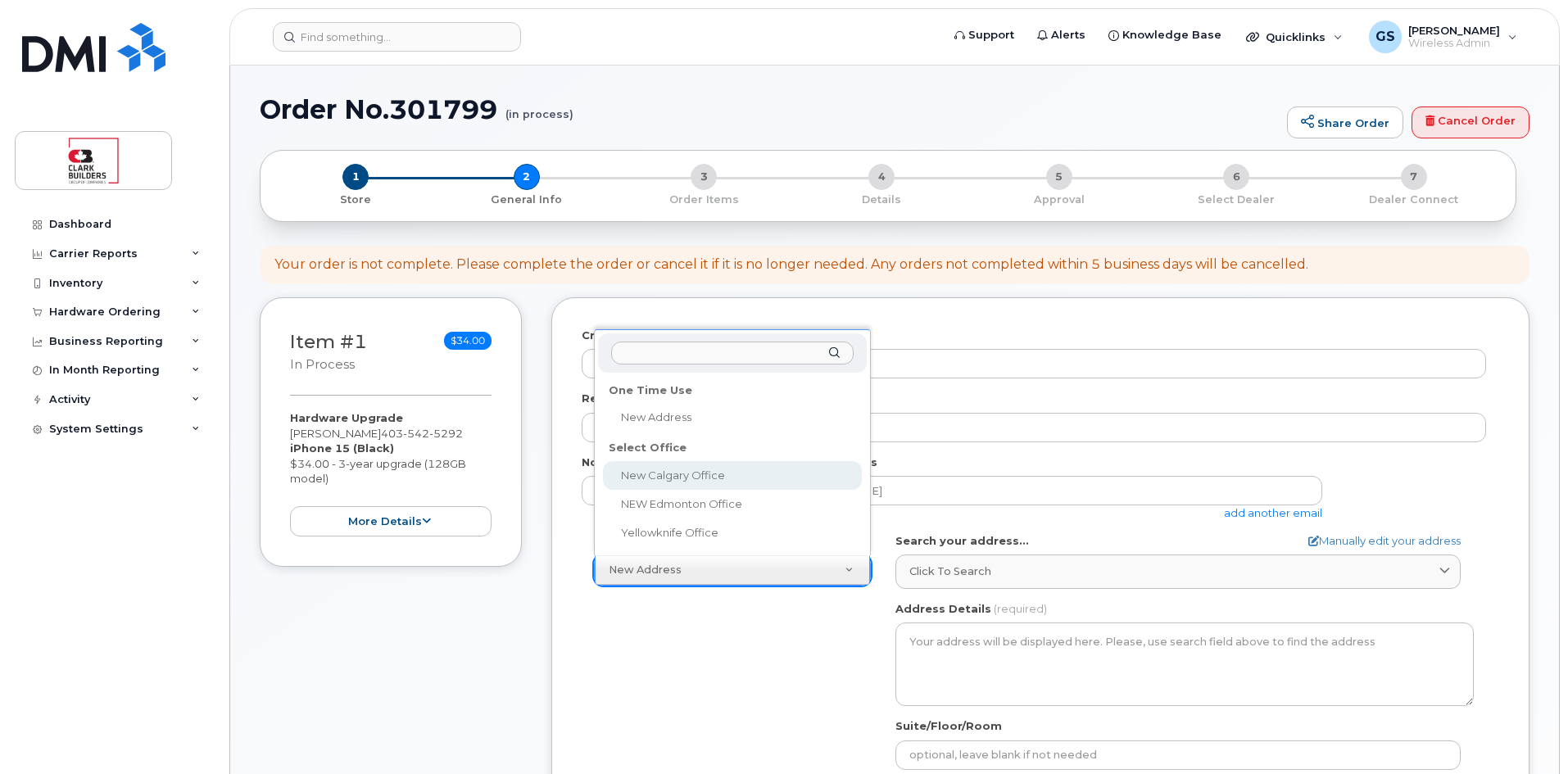
select select
type textarea "222, 4000 - 4 Street SE Calgary Alberta T2G2W3"
type input "[PERSON_NAME]"
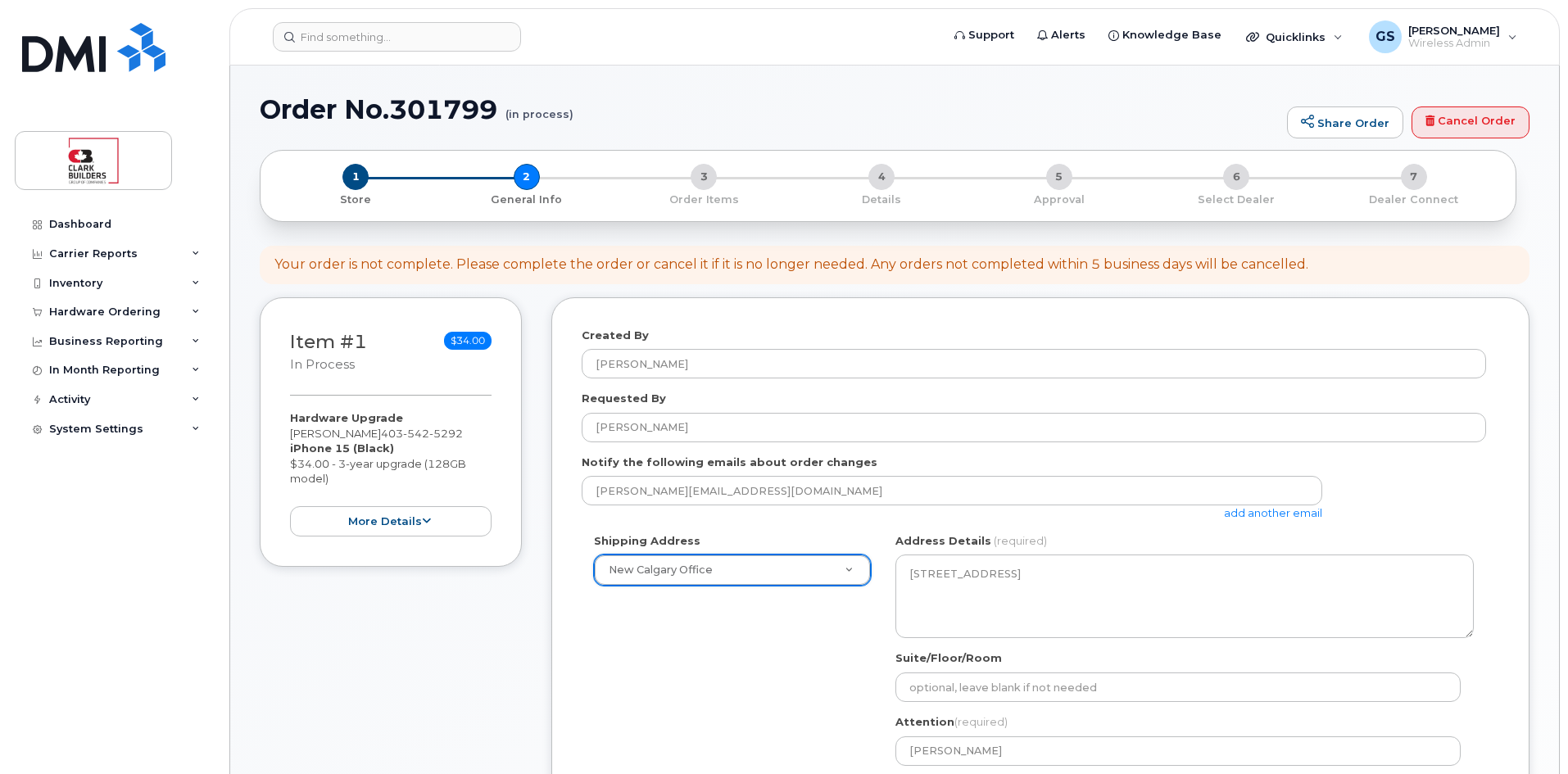
scroll to position [164, 0]
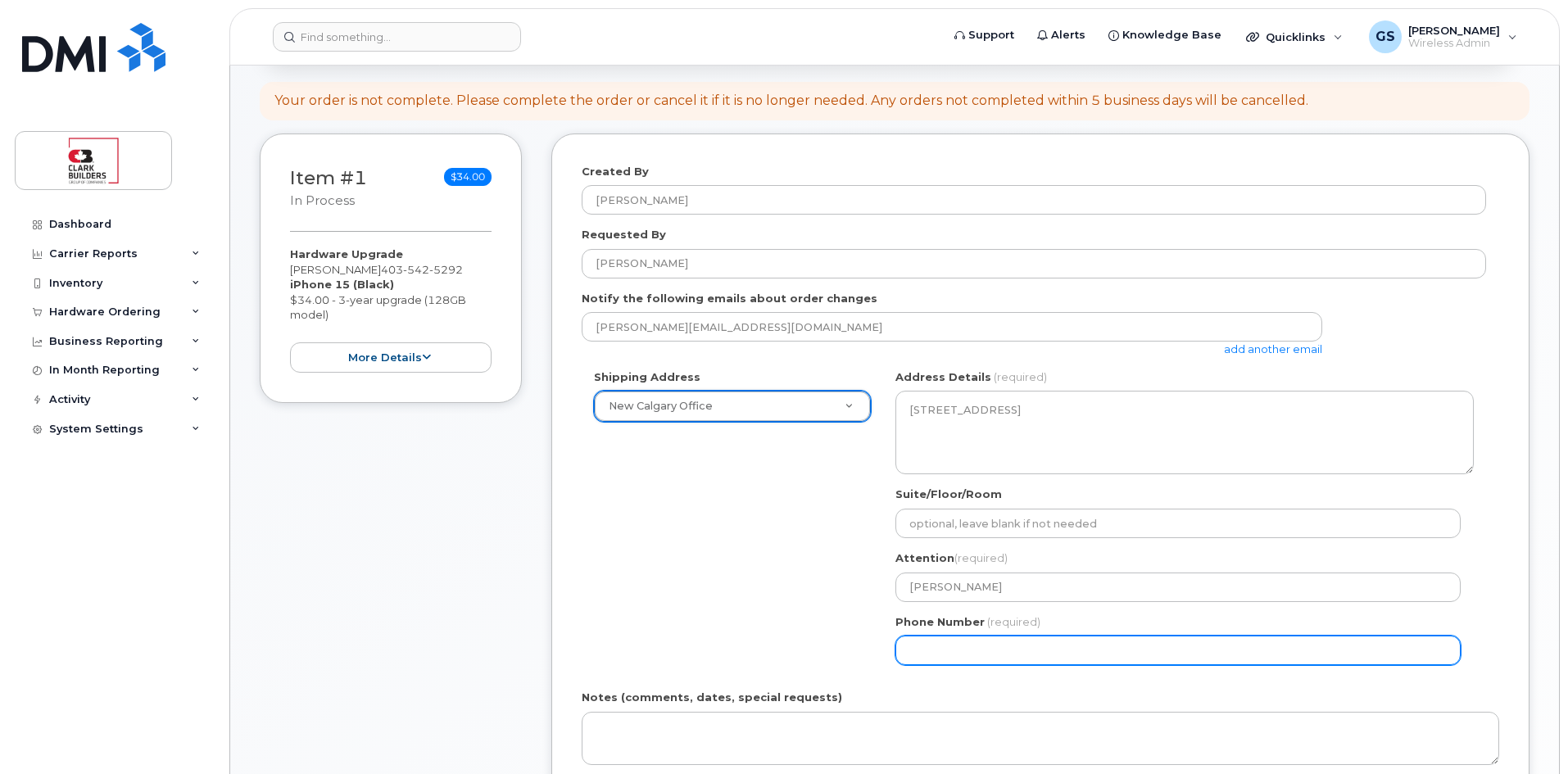
click at [988, 659] on input "Phone Number" at bounding box center [1178, 650] width 565 height 30
type input "4032530565"
select select
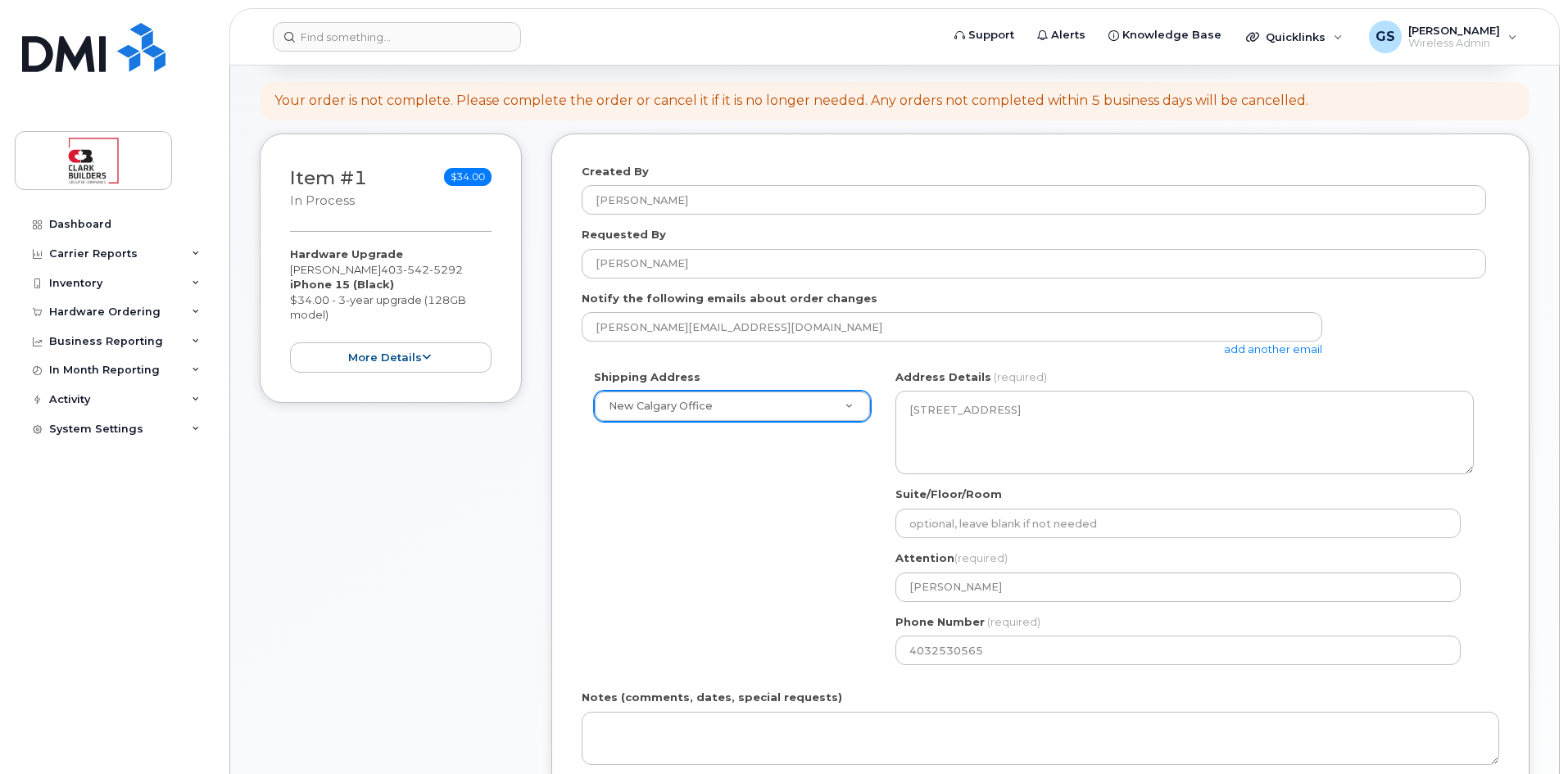
click at [757, 540] on div "Shipping Address New Calgary Office New Address New Calgary Office NEW Edmonton…" at bounding box center [1033, 523] width 904 height 308
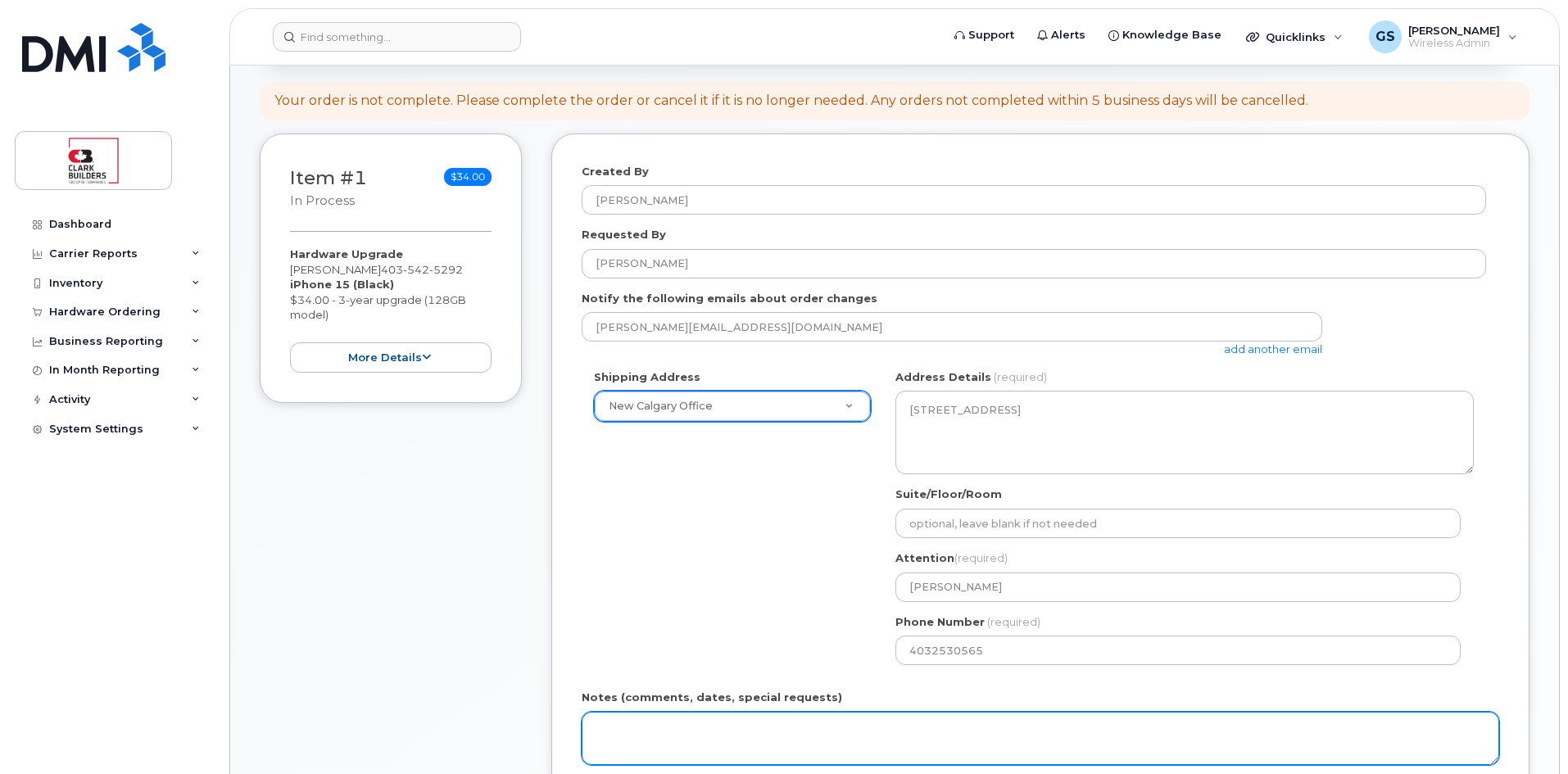
click at [682, 717] on textarea "Notes (comments, dates, special requests)" at bounding box center [1040, 738] width 918 height 54
paste textarea "INCXXXXX Good afternoon DMI Team, please process a standard iPhone Upgrade requ…"
click at [651, 742] on textarea "INCXXXXX Good afternoon DMI Team, please process a standard iPhone Upgrade requ…" at bounding box center [1040, 738] width 918 height 54
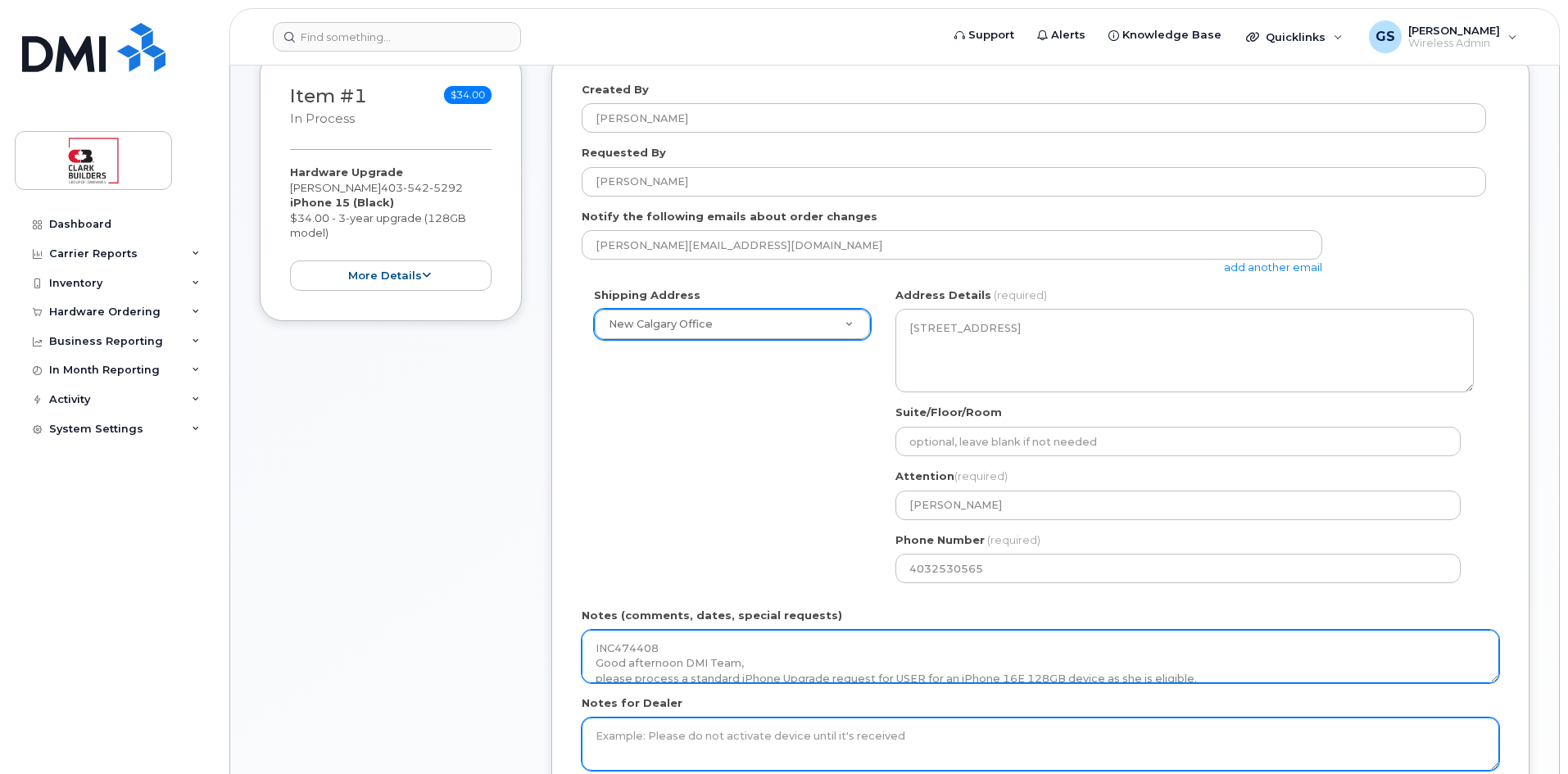
scroll to position [327, 0]
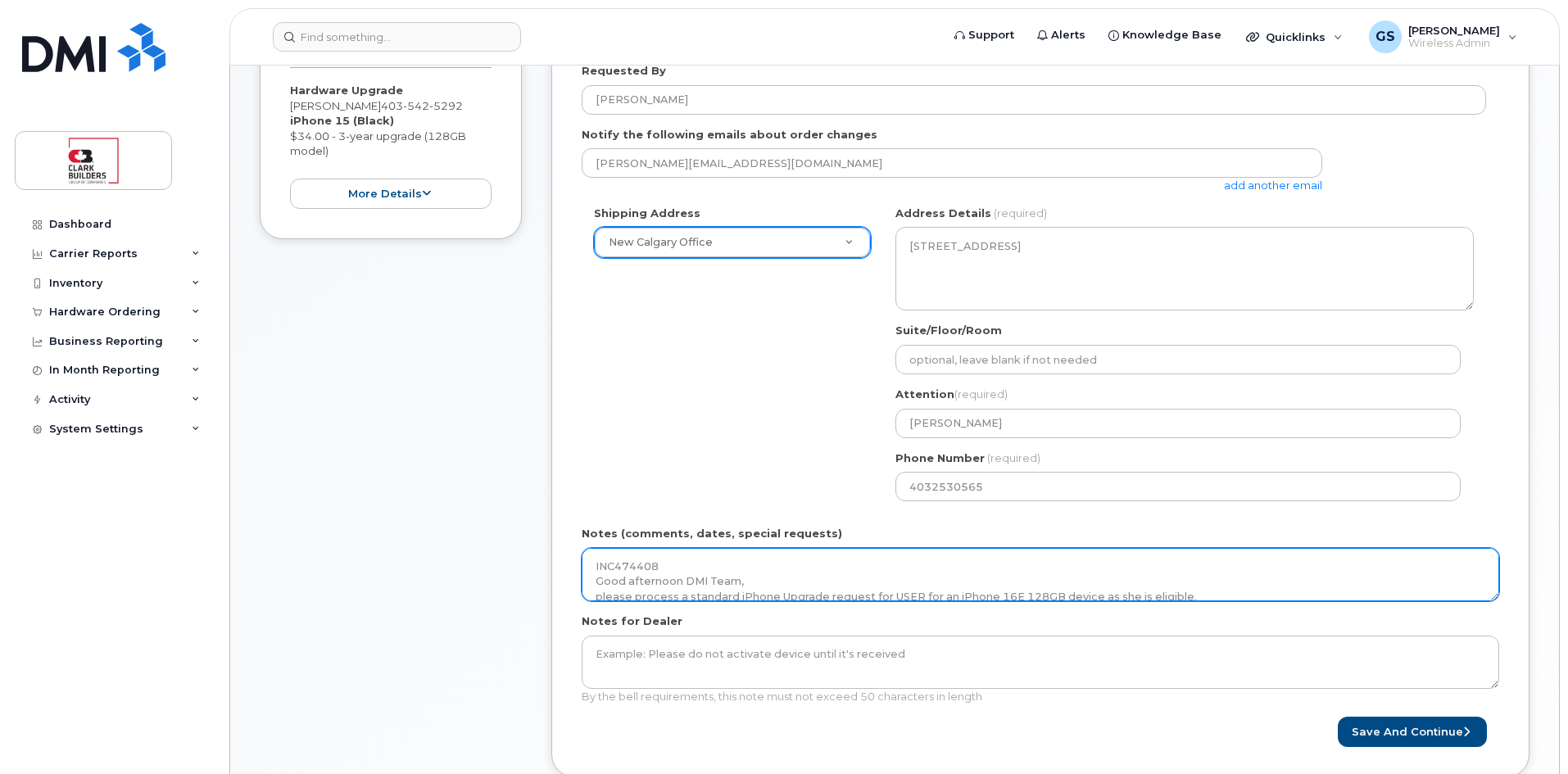
click at [807, 575] on textarea "INC474408 Good afternoon DMI Team, please process a standard iPhone Upgrade req…" at bounding box center [1040, 575] width 918 height 54
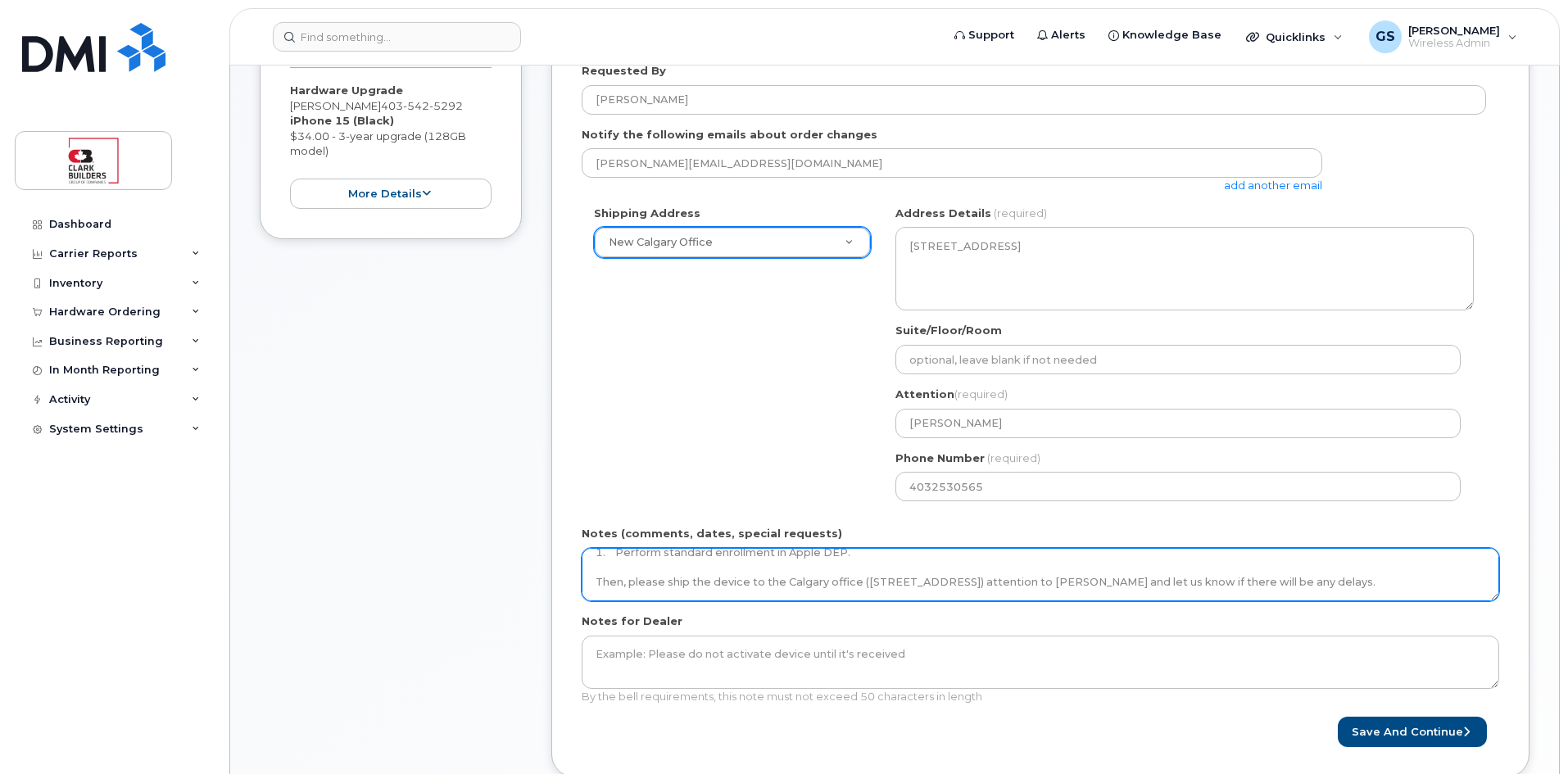
scroll to position [37, 0]
drag, startPoint x: 917, startPoint y: 573, endPoint x: 889, endPoint y: 575, distance: 28.1
click at [889, 575] on textarea "INC474408 Good afternoon DMI Team, please process a standard iPhone Upgrade req…" at bounding box center [1040, 575] width 918 height 54
click at [1053, 574] on textarea "INC474408 Good afternoon DMI Team, please process a standard iPhone Upgrade req…" at bounding box center [1040, 575] width 918 height 54
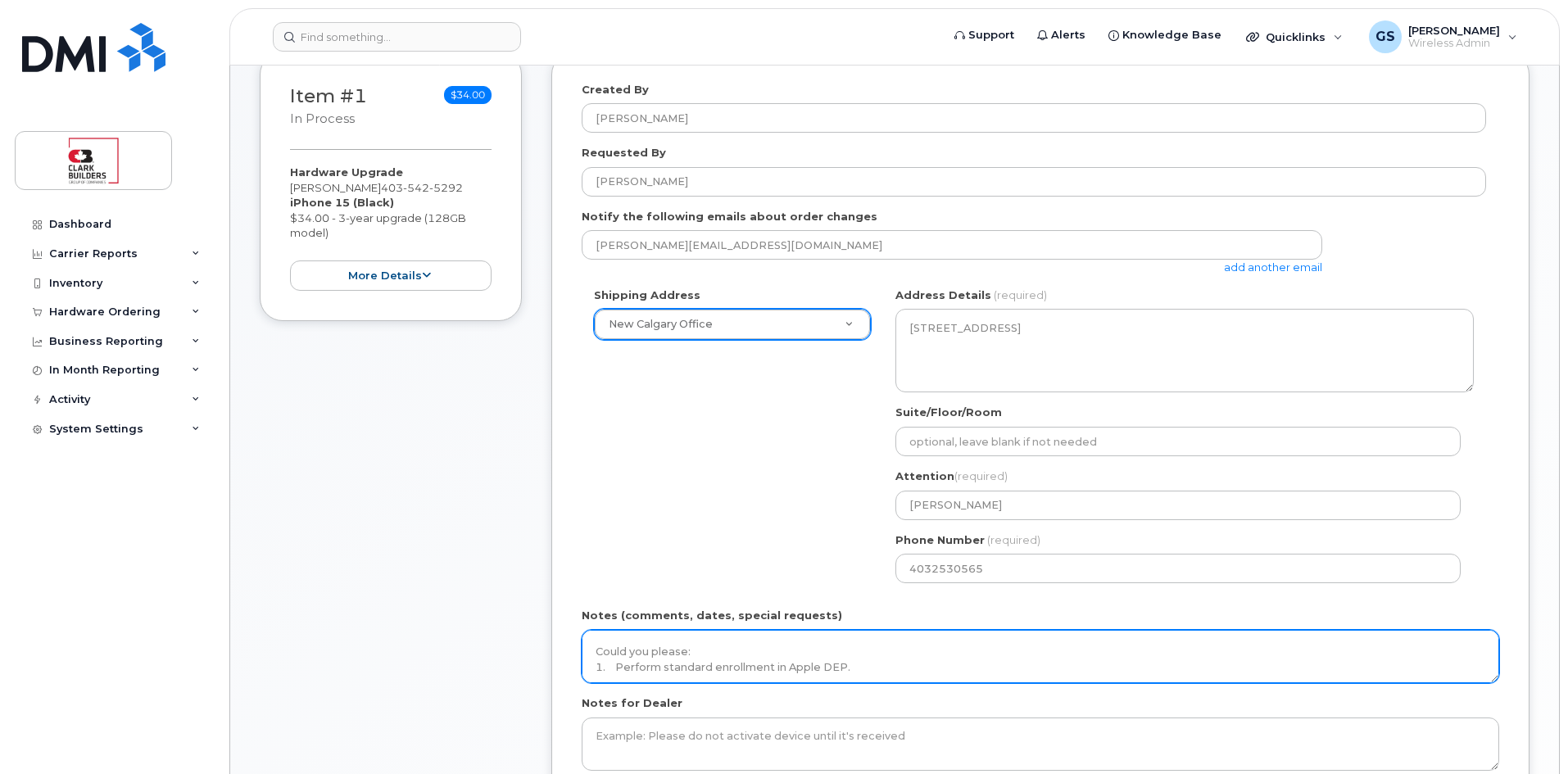
scroll to position [41, 0]
click at [1144, 655] on textarea "INC474408 Good afternoon DMI Team, please process a standard iPhone Upgrade req…" at bounding box center [1040, 656] width 918 height 54
click at [1148, 654] on textarea "INC474408 Good afternoon DMI Team, please process a standard iPhone Upgrade req…" at bounding box center [1040, 656] width 918 height 54
type textarea "INC474408 Good afternoon DMI Team, please process a standard iPhone Upgrade req…"
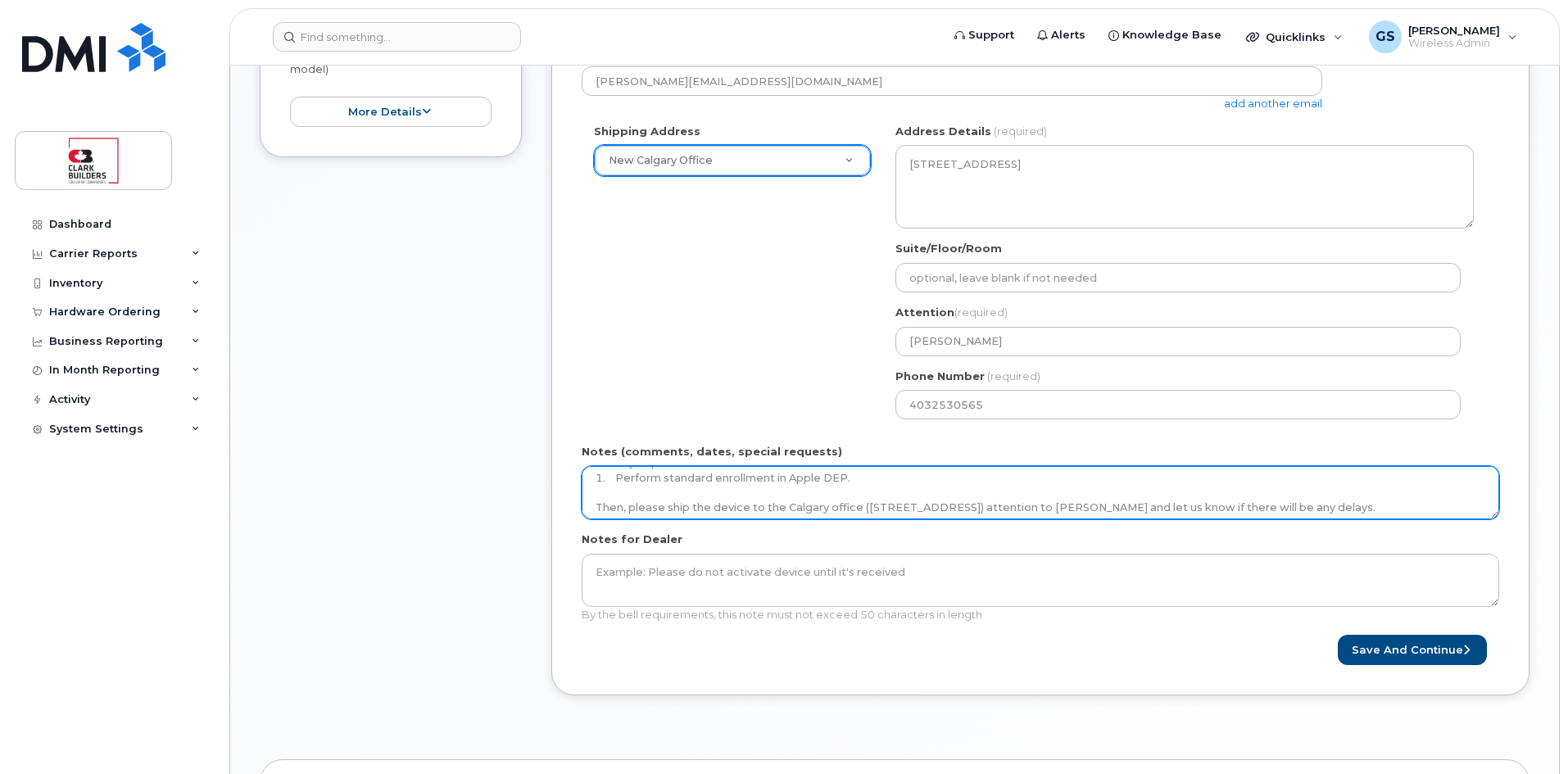
scroll to position [120, 0]
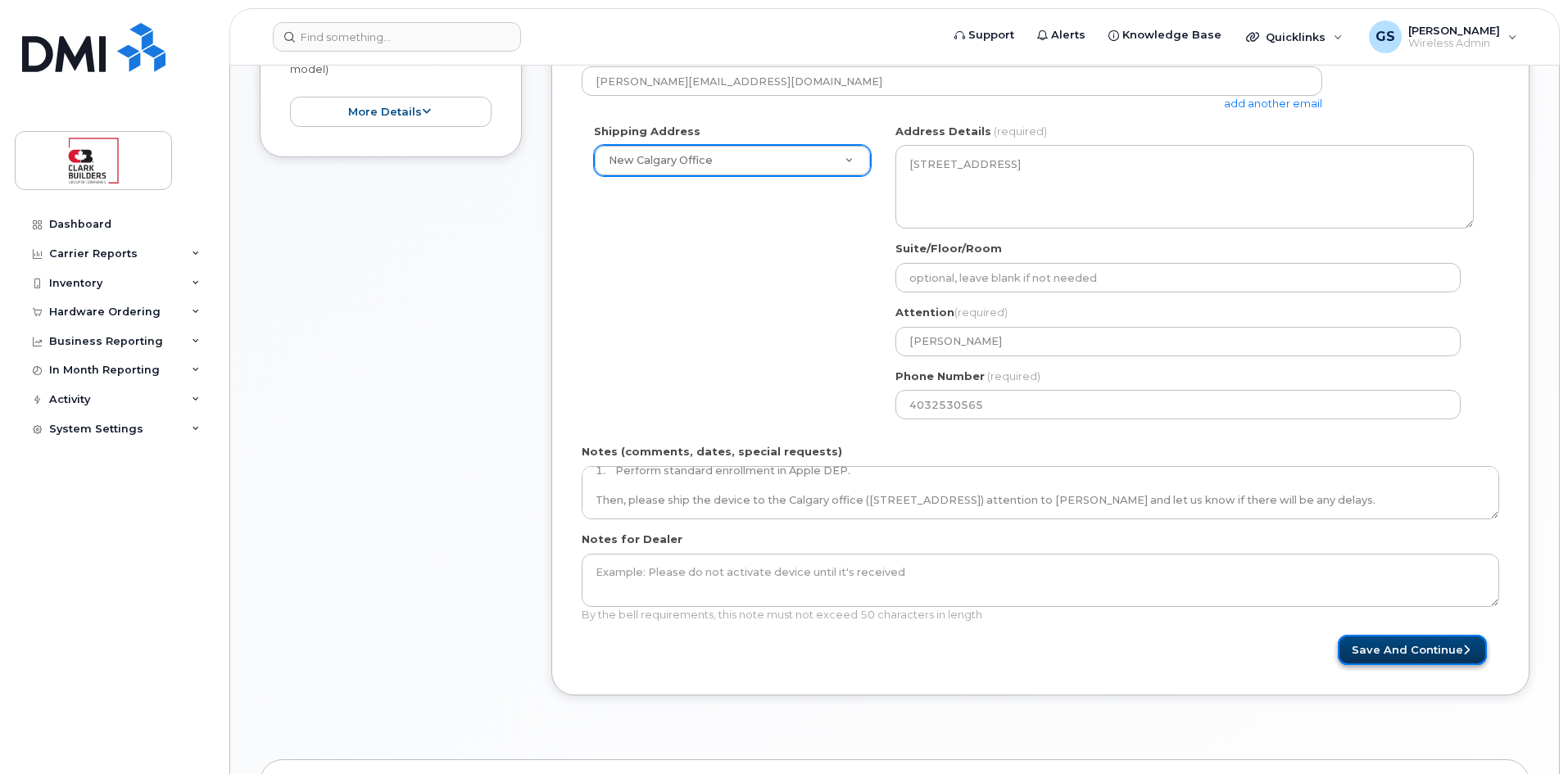
click at [1384, 655] on button "Save and Continue" at bounding box center [1411, 649] width 149 height 30
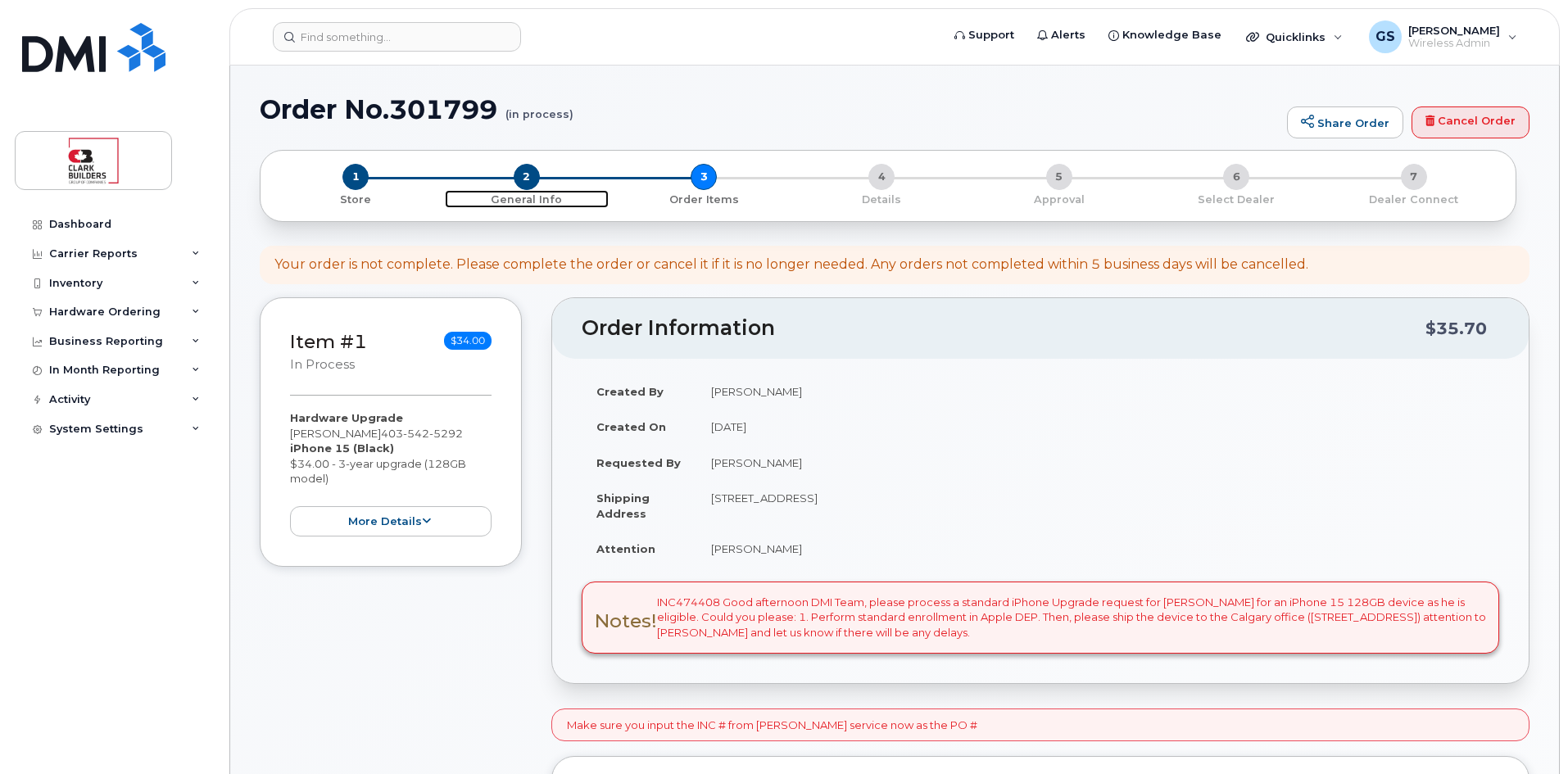
click at [530, 175] on span "2" at bounding box center [527, 177] width 27 height 27
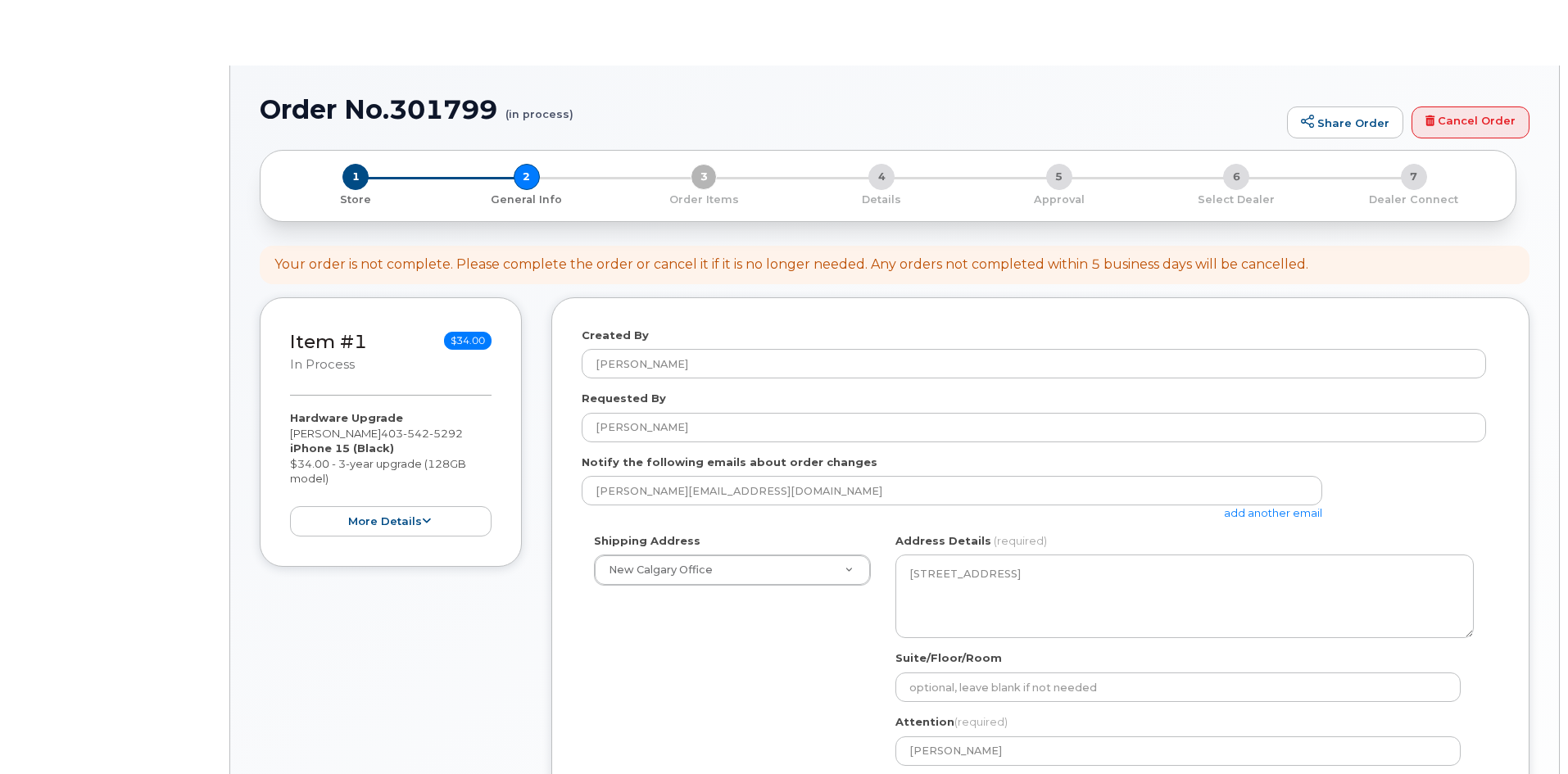
select select
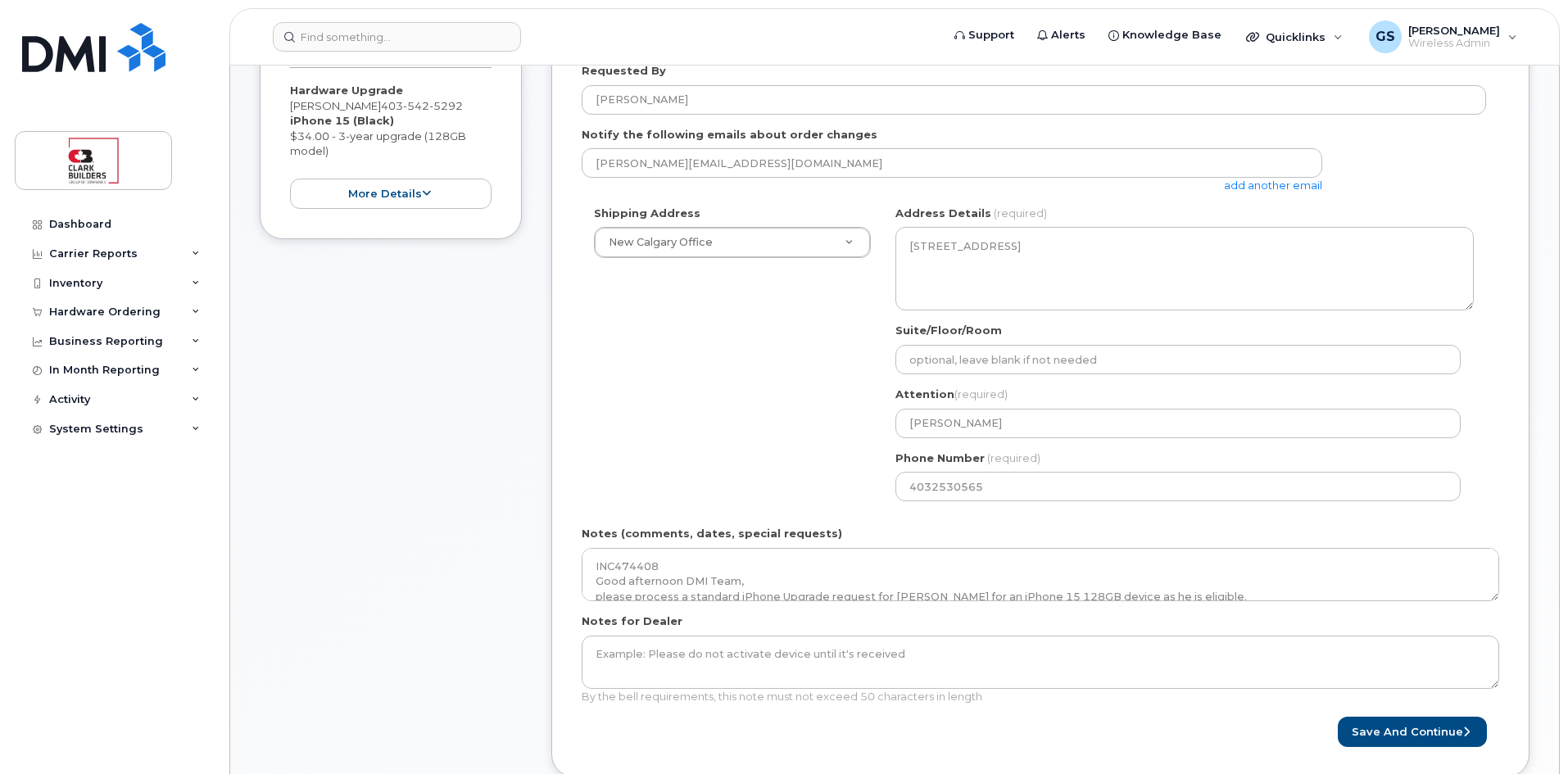
scroll to position [409, 0]
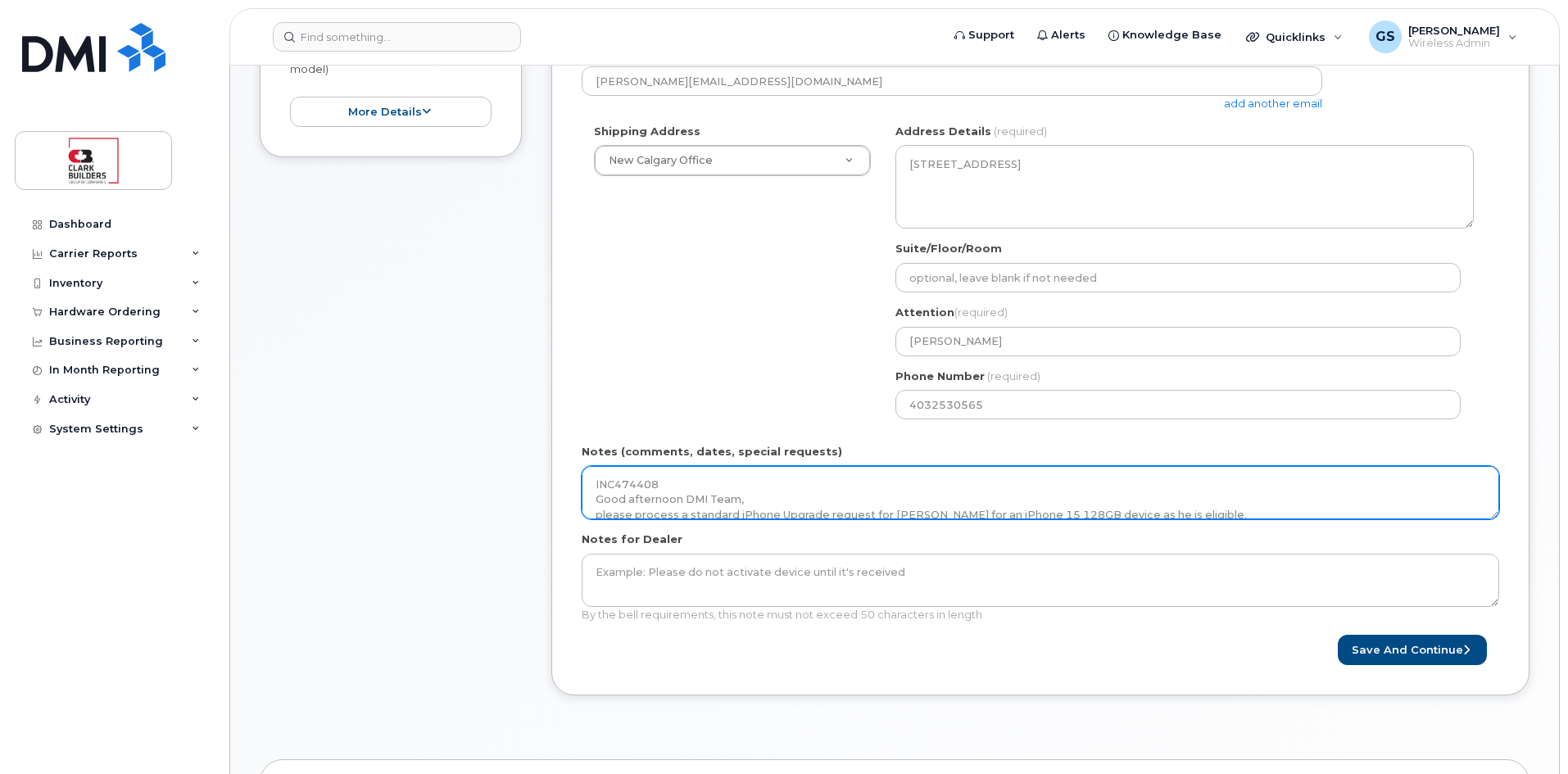
click at [818, 500] on textarea "INC474408 Good afternoon DMI Team, please process a standard iPhone Upgrade req…" at bounding box center [1040, 492] width 918 height 54
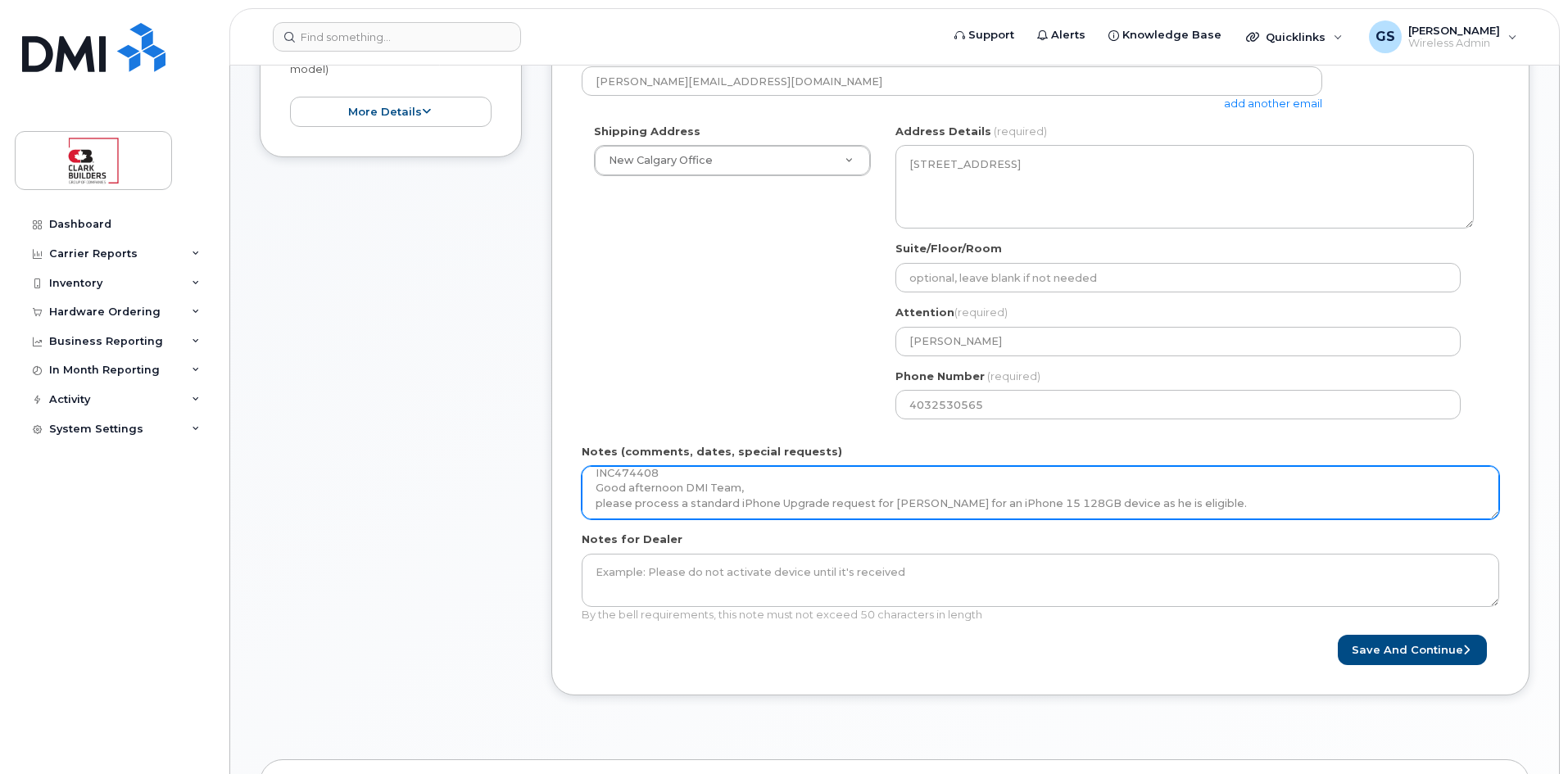
scroll to position [18, 0]
drag, startPoint x: 955, startPoint y: 508, endPoint x: 965, endPoint y: 475, distance: 34.5
click at [965, 475] on textarea "INC474408 Good afternoon DMI Team, please process a standard iPhone Upgrade req…" at bounding box center [1040, 492] width 918 height 54
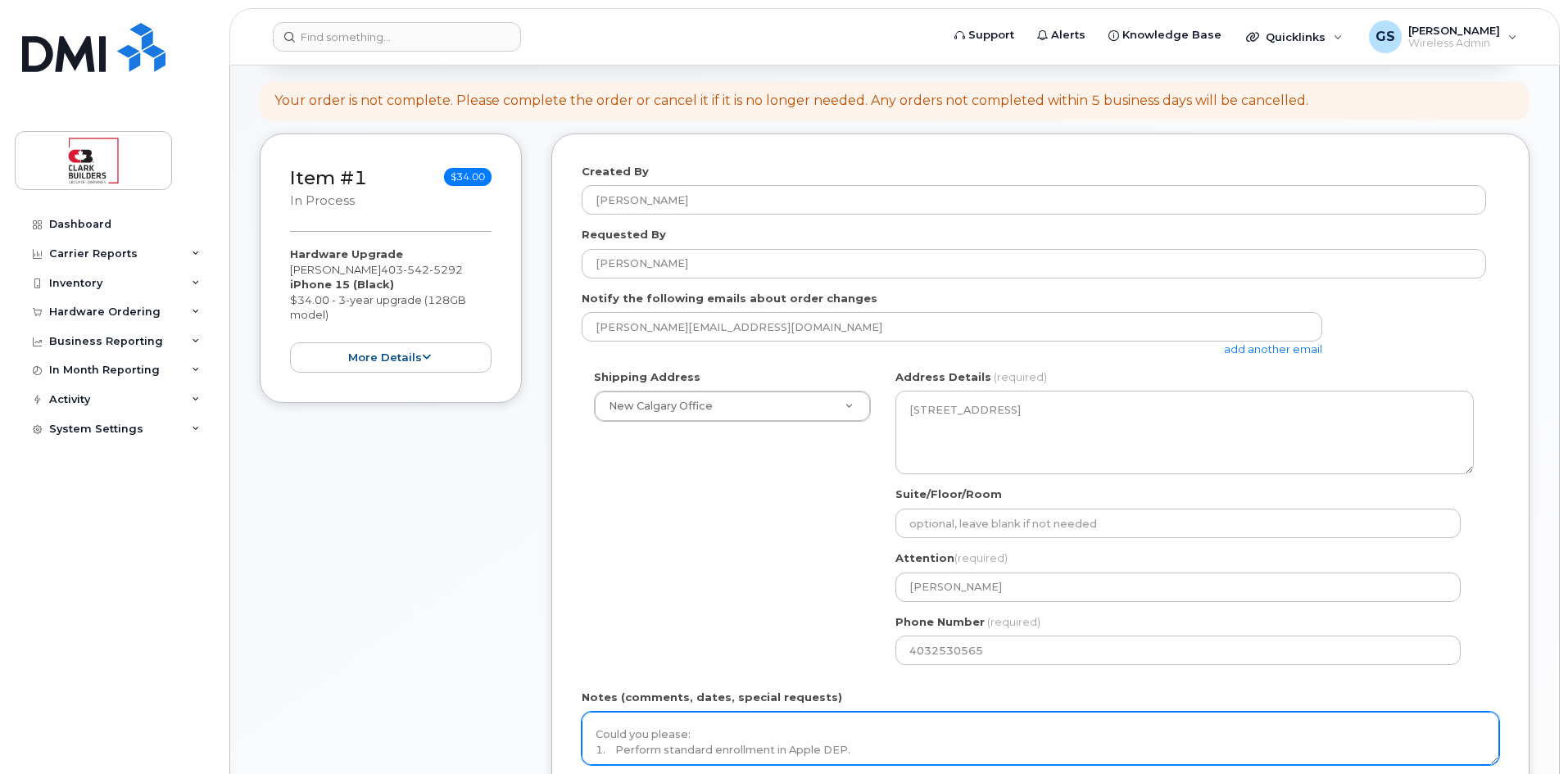
scroll to position [82, 0]
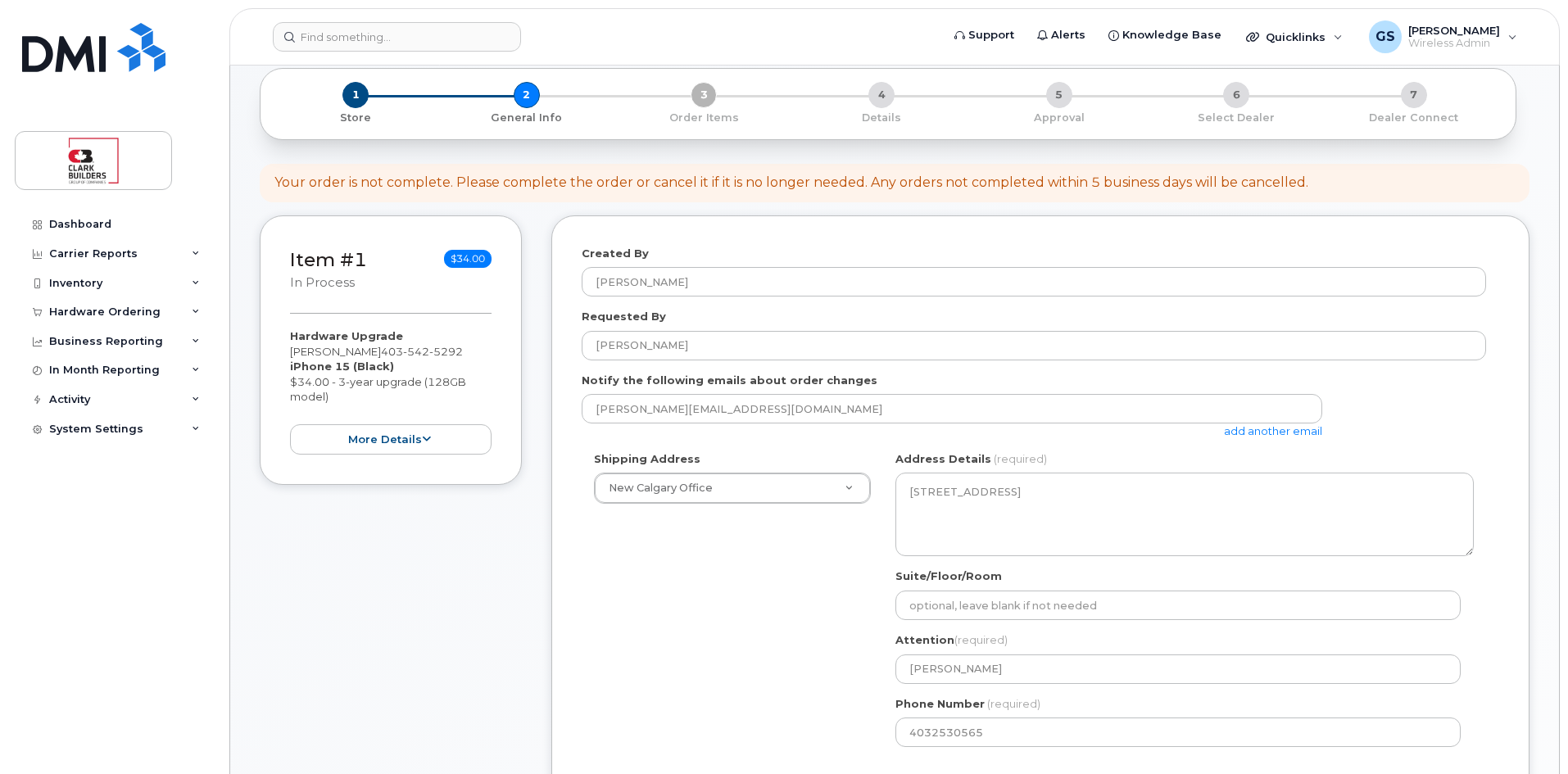
drag, startPoint x: 289, startPoint y: 347, endPoint x: 385, endPoint y: 345, distance: 96.0
click at [385, 345] on div "Item #1 in process $34.00 Hardware Upgrade Herlan Jigz Ocsan 403 542 5292 iPhon…" at bounding box center [391, 350] width 262 height 269
copy div "[PERSON_NAME]"
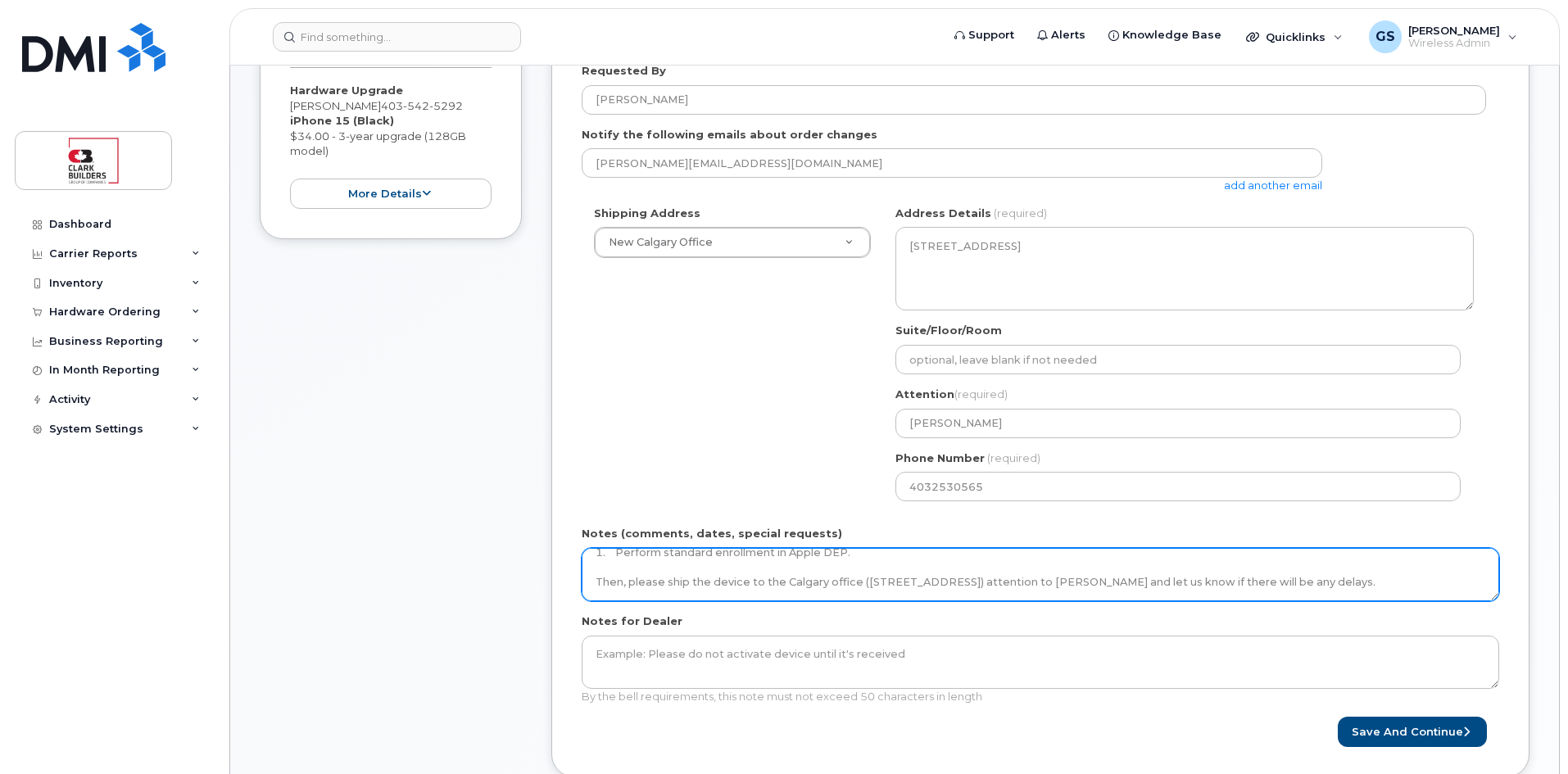
scroll to position [38, 0]
drag, startPoint x: 953, startPoint y: 570, endPoint x: 889, endPoint y: 576, distance: 64.3
click at [889, 576] on textarea "INC474408 Good afternoon DMI Team, please process a standard iPhone Upgrade req…" at bounding box center [1040, 575] width 918 height 54
paste textarea "[PERSON_NAME]"
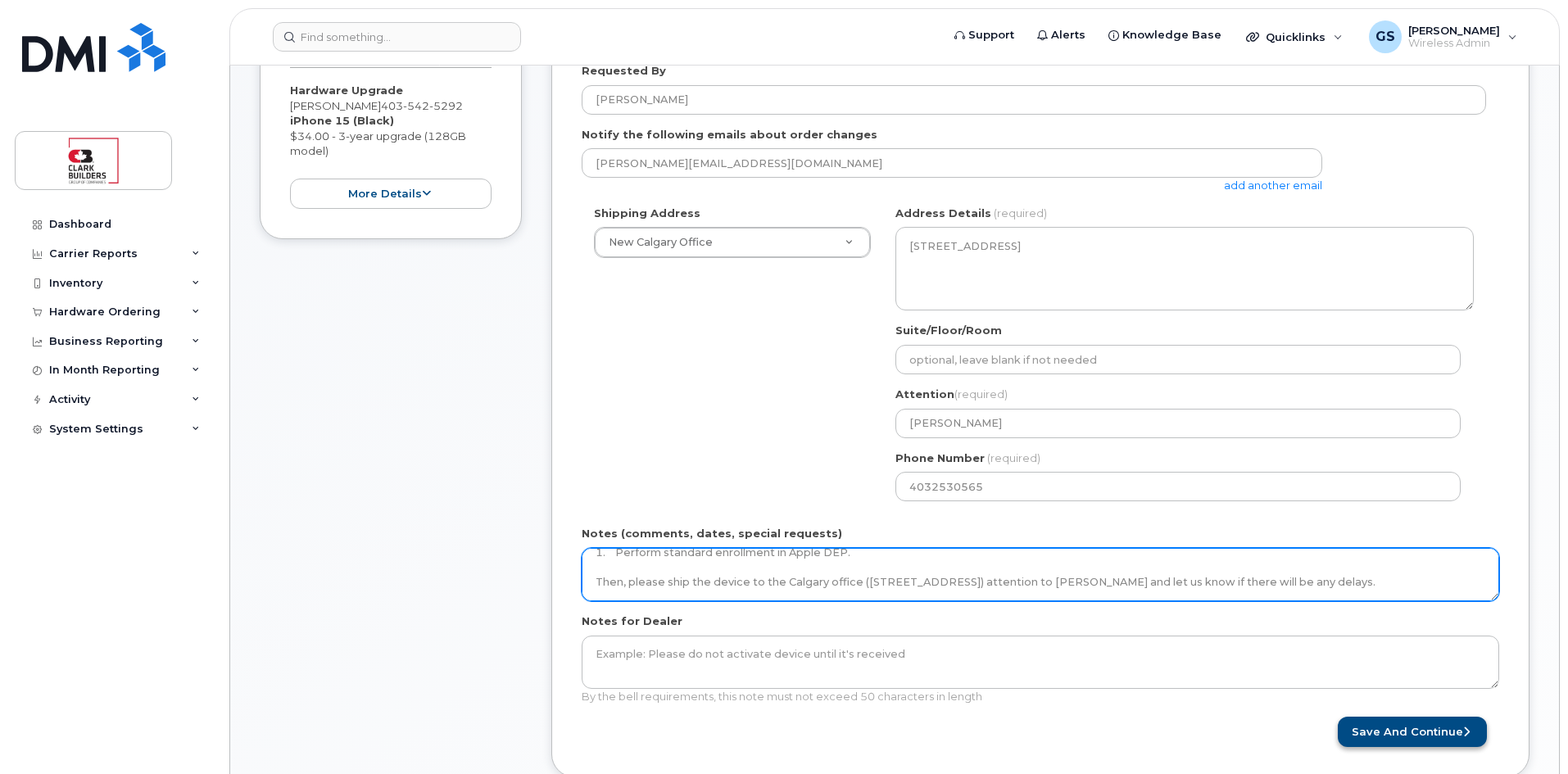
type textarea "INC474408 Good afternoon DMI Team, please process a standard iPhone Upgrade req…"
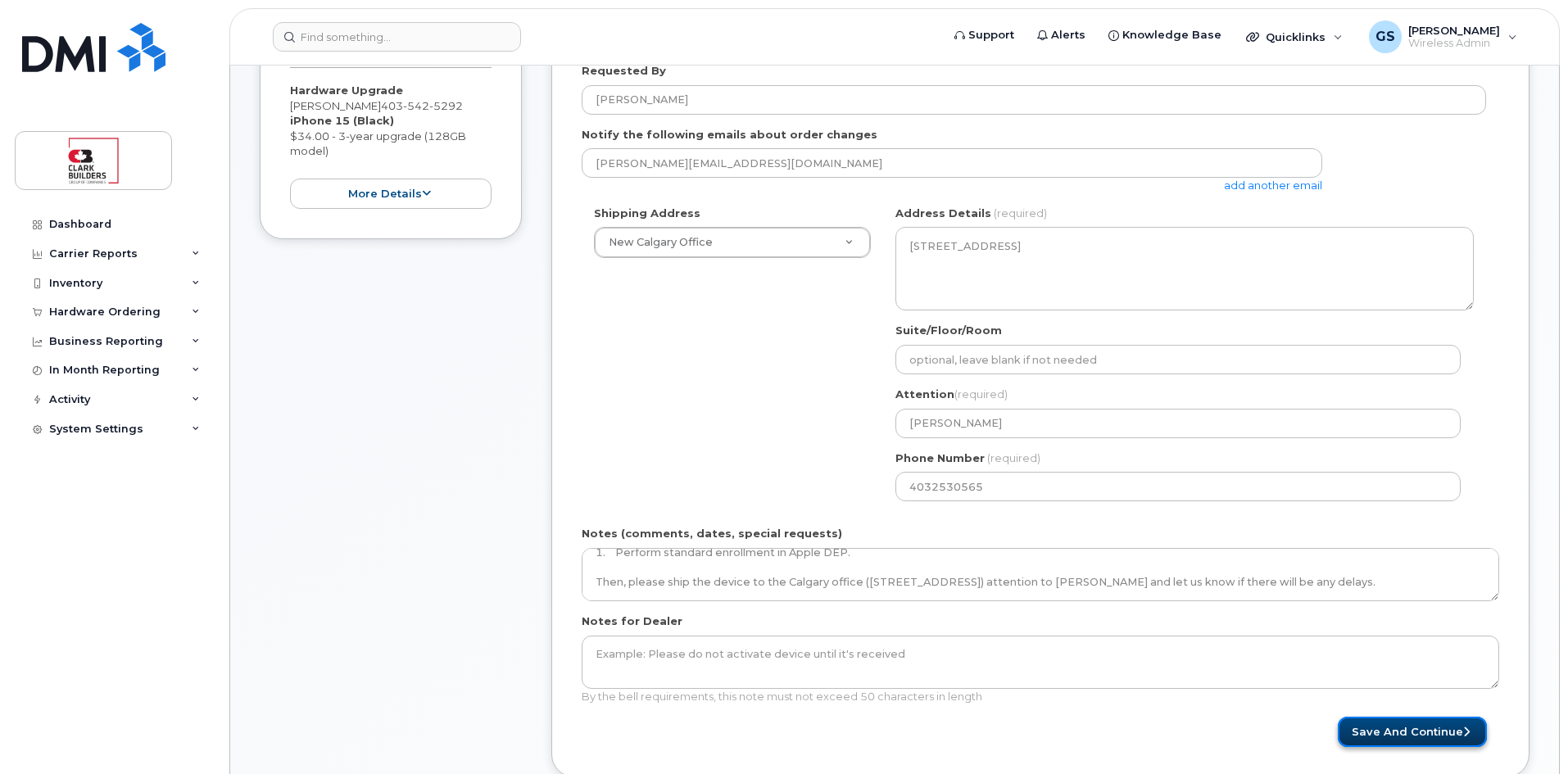
click at [1376, 735] on button "Save and Continue" at bounding box center [1411, 732] width 149 height 30
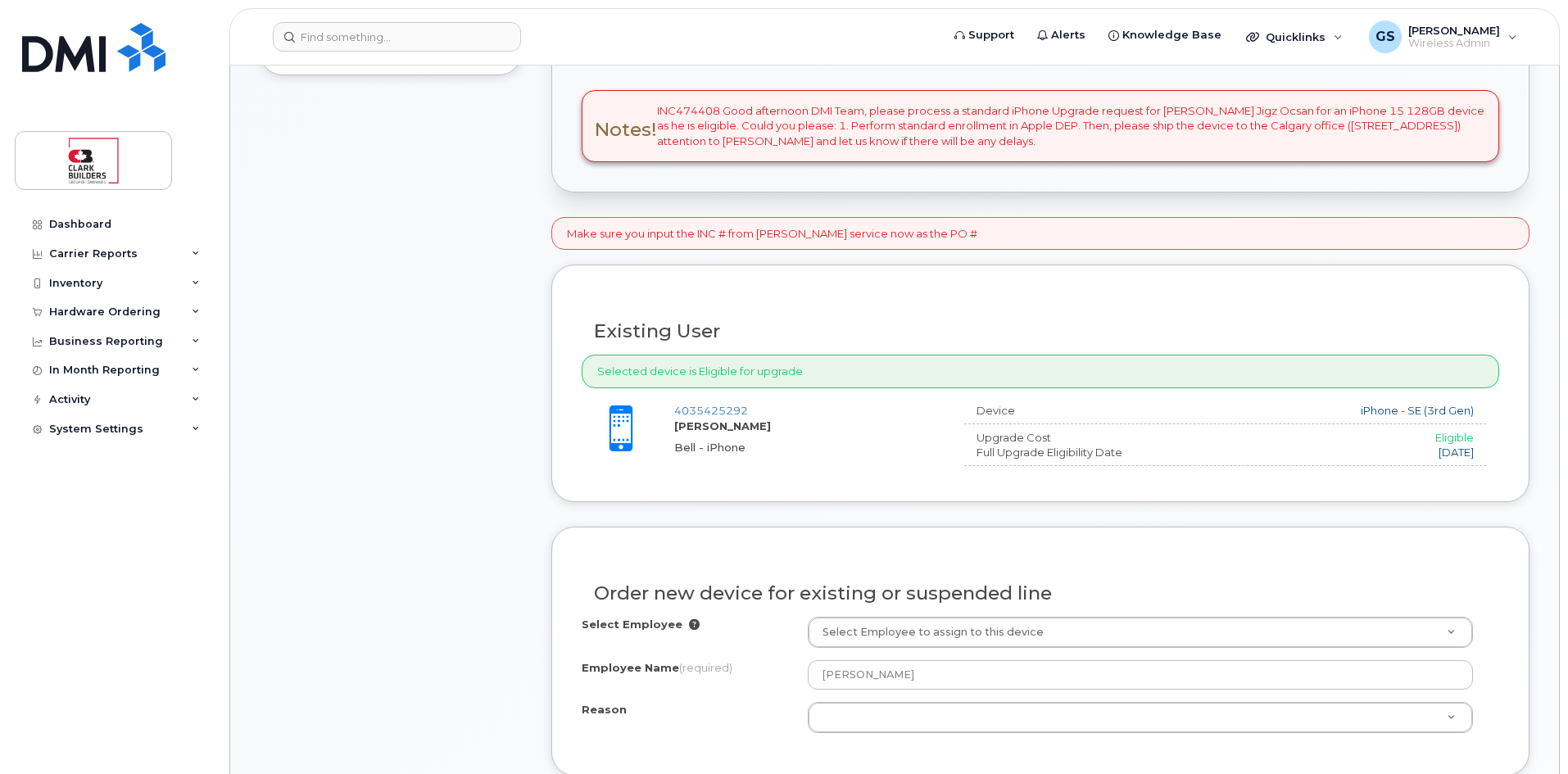
scroll to position [573, 0]
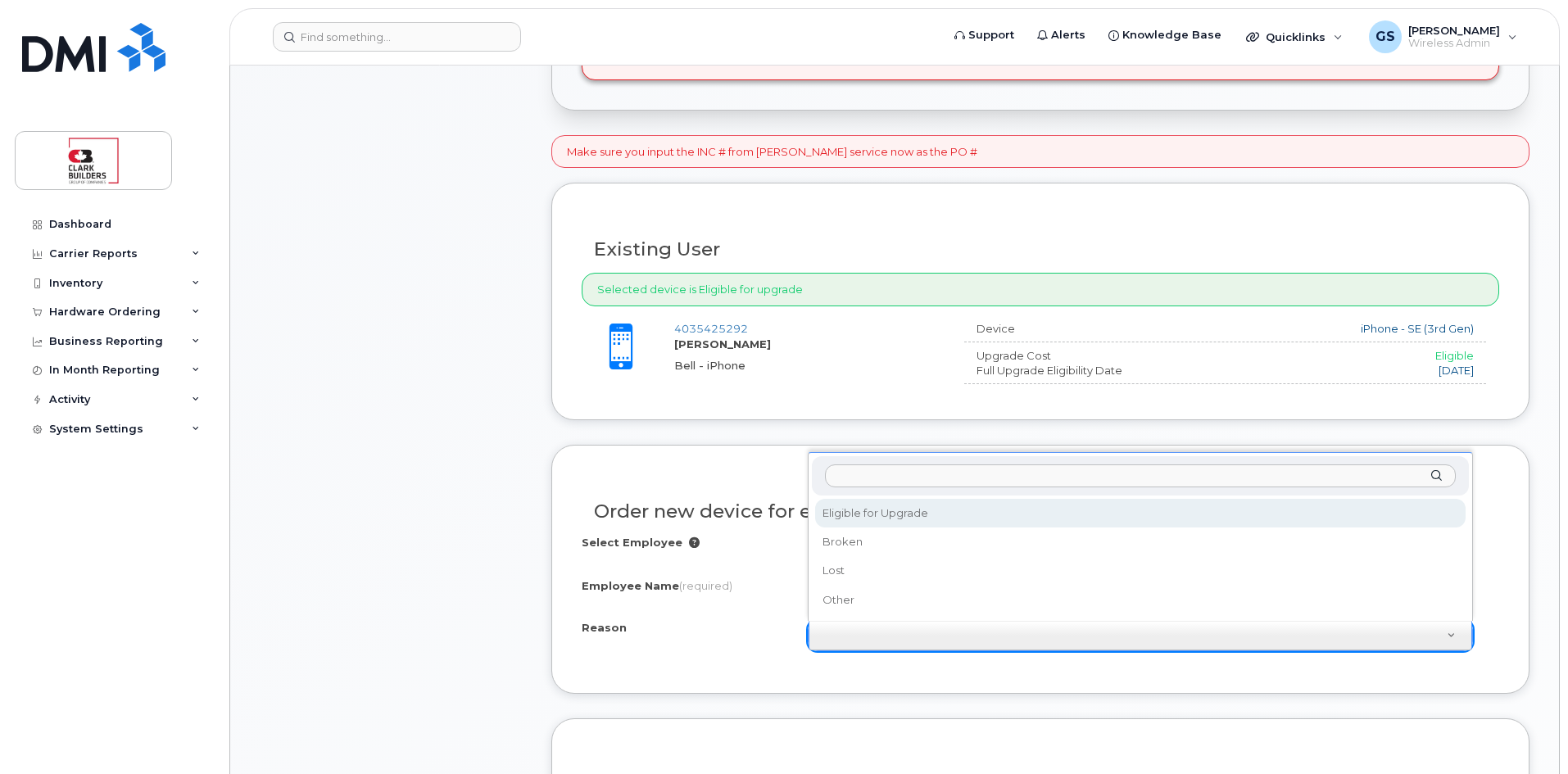
select select "eligible_for_upgrade"
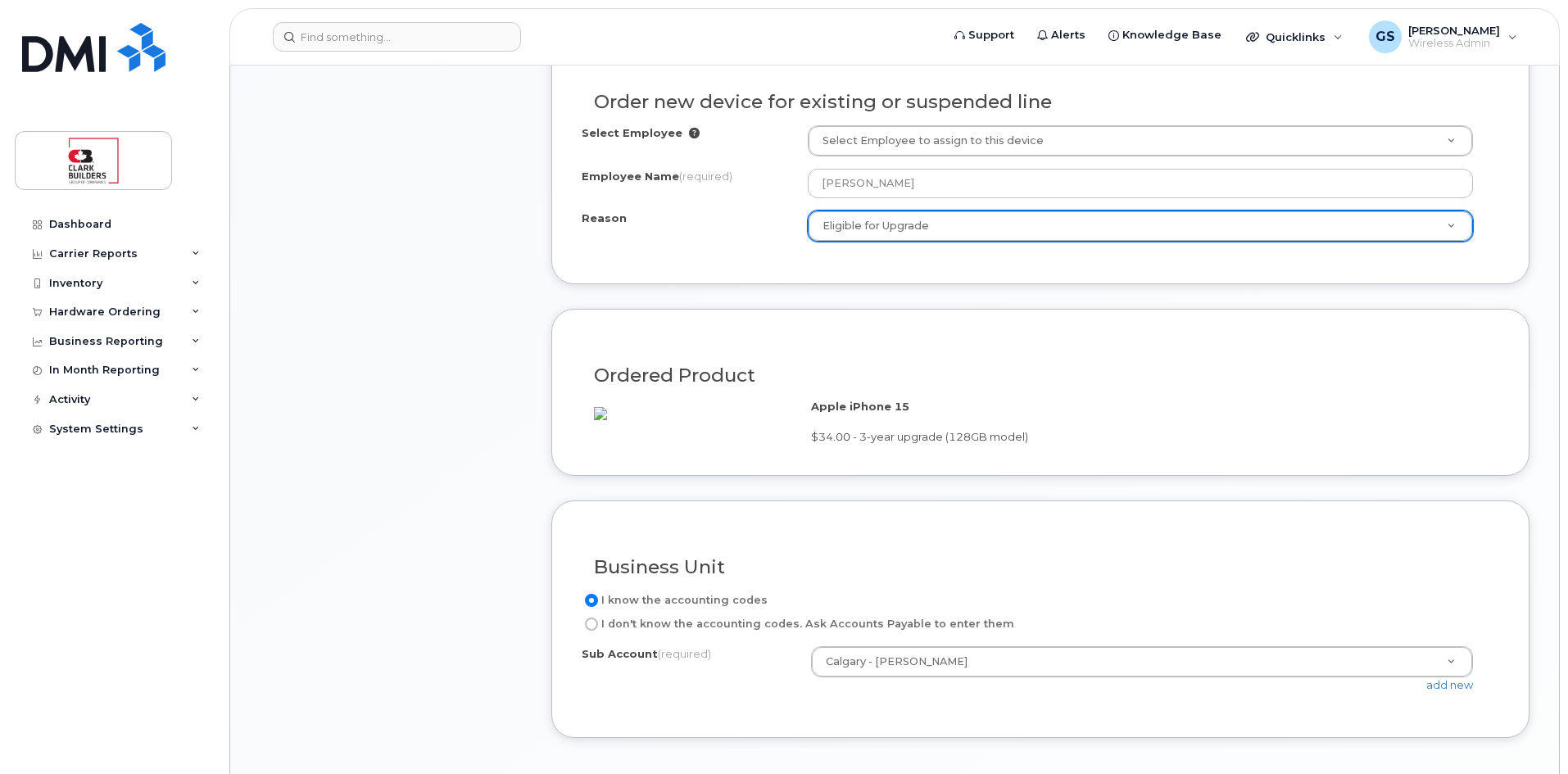
scroll to position [1065, 0]
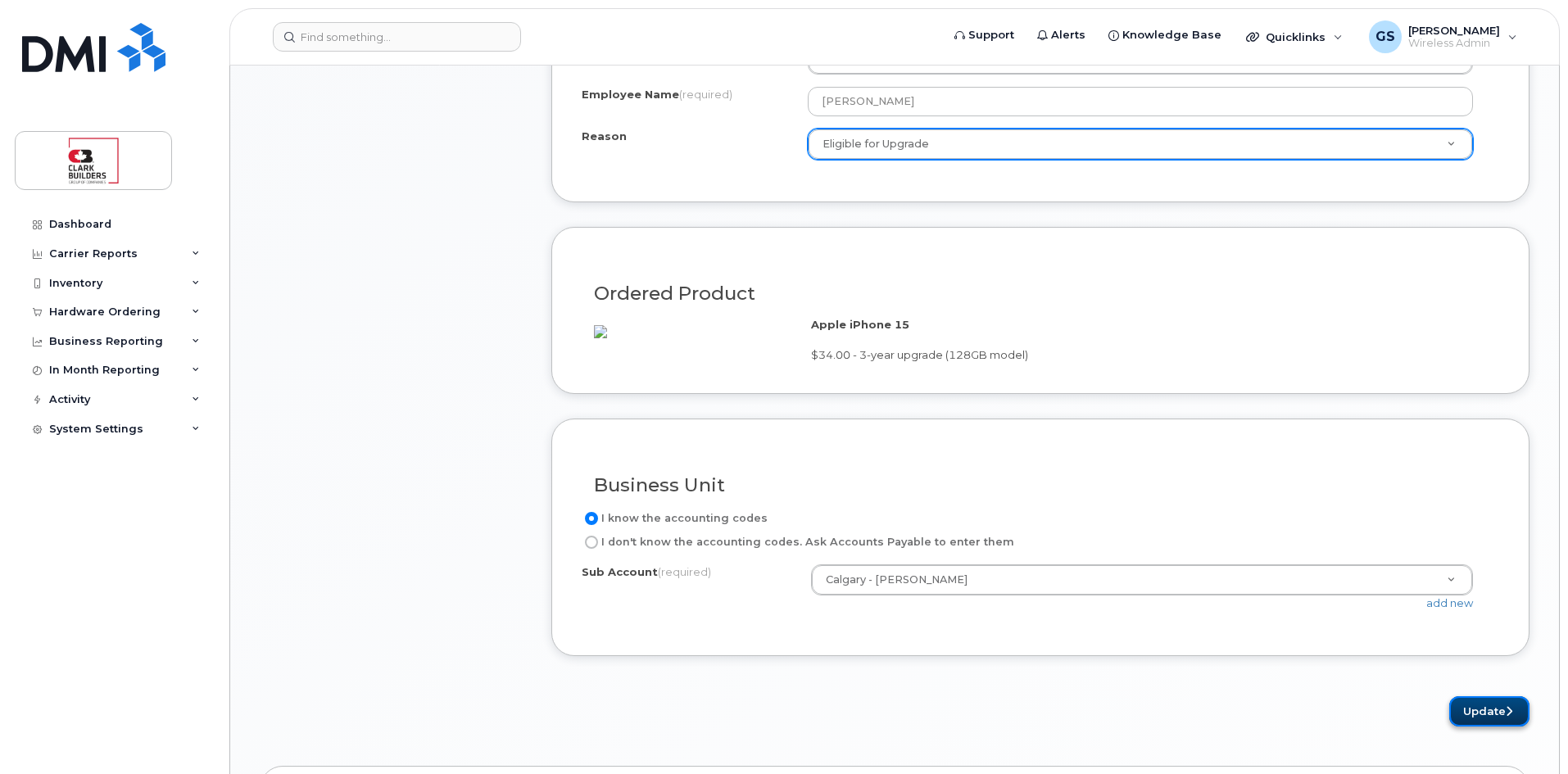
click at [1481, 727] on button "Update" at bounding box center [1489, 711] width 81 height 30
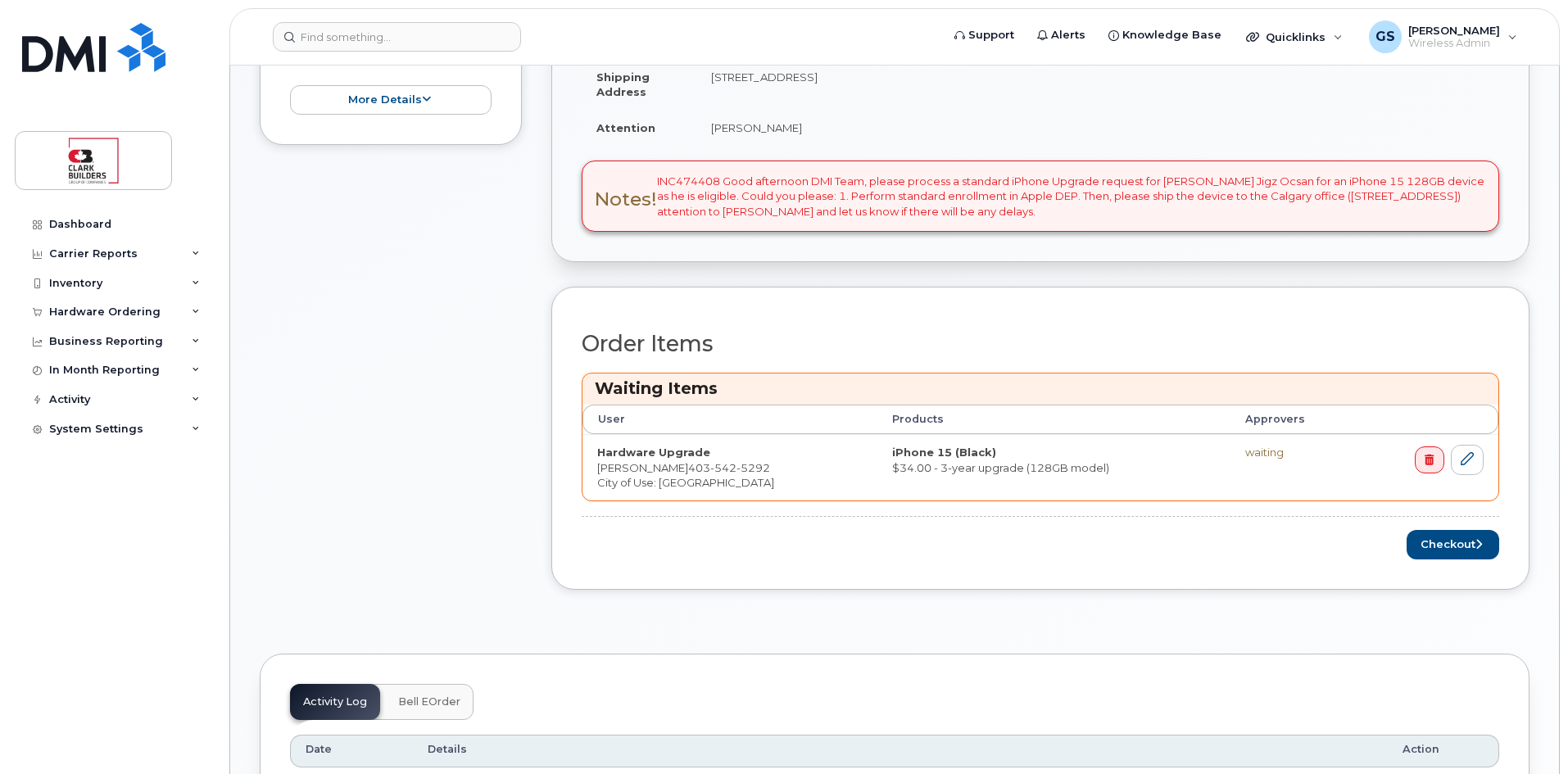
scroll to position [573, 0]
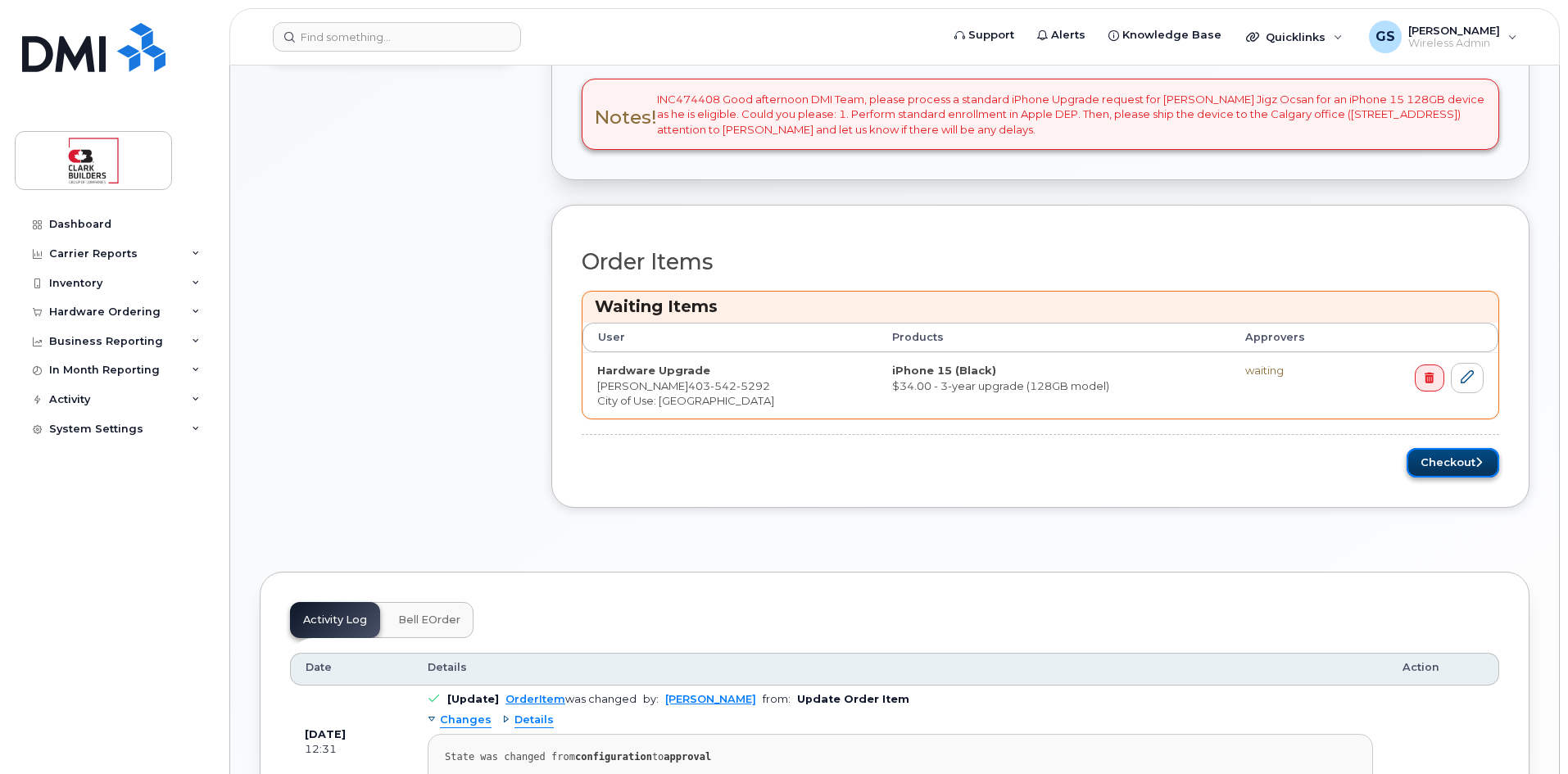
click at [1427, 464] on button "Checkout" at bounding box center [1452, 463] width 92 height 30
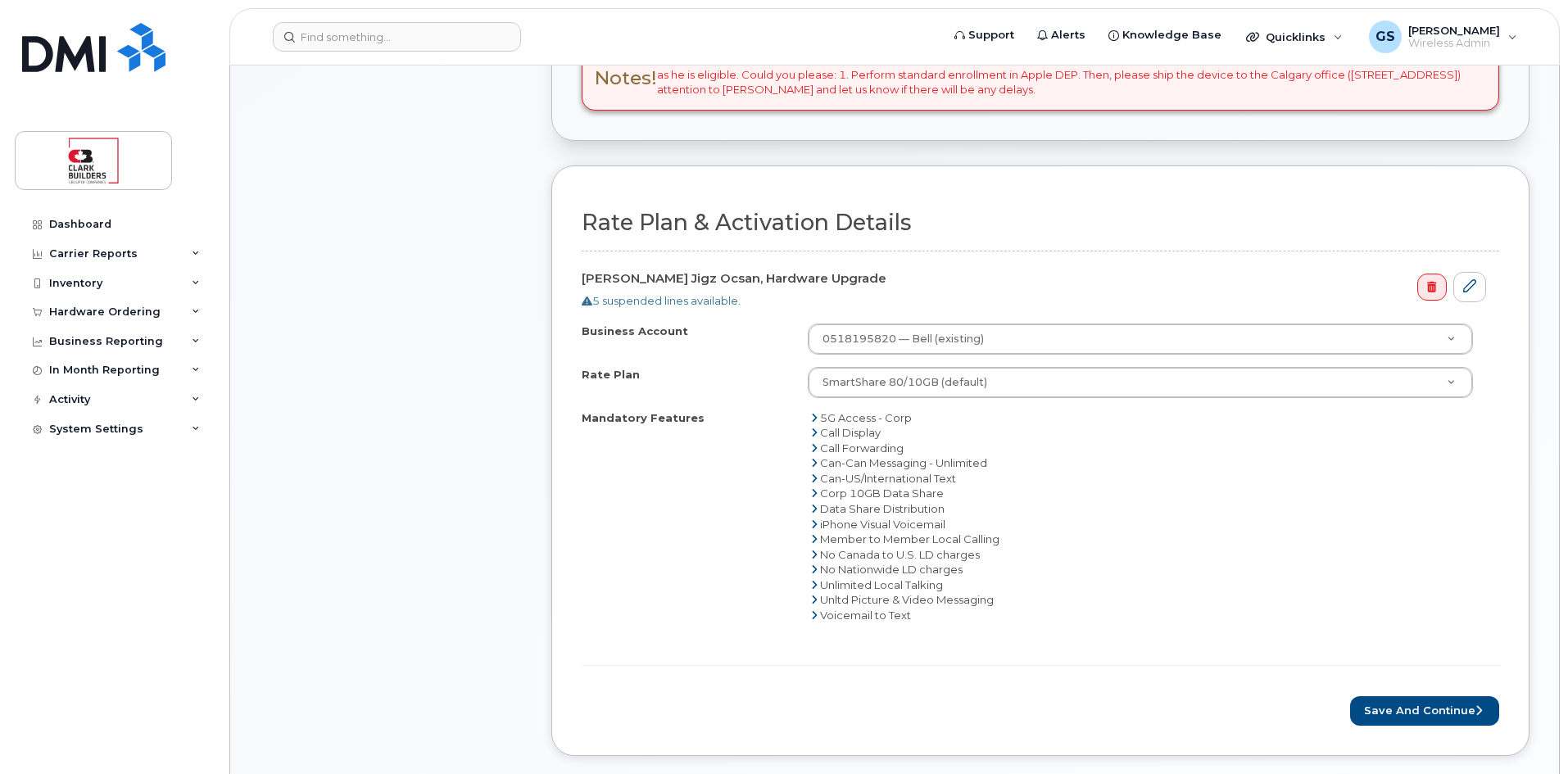
scroll to position [573, 0]
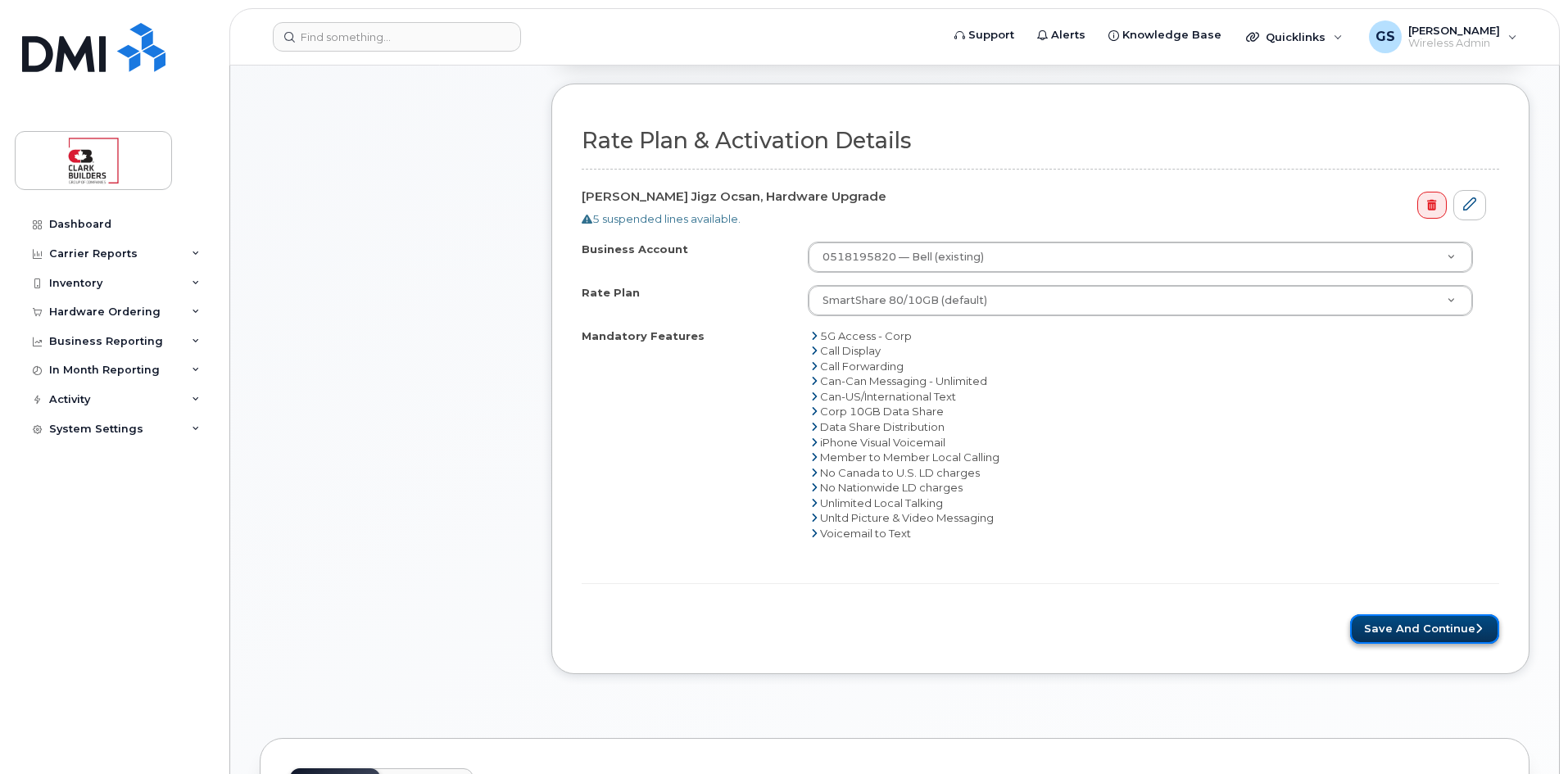
click at [1409, 627] on button "Save and Continue" at bounding box center [1423, 629] width 149 height 30
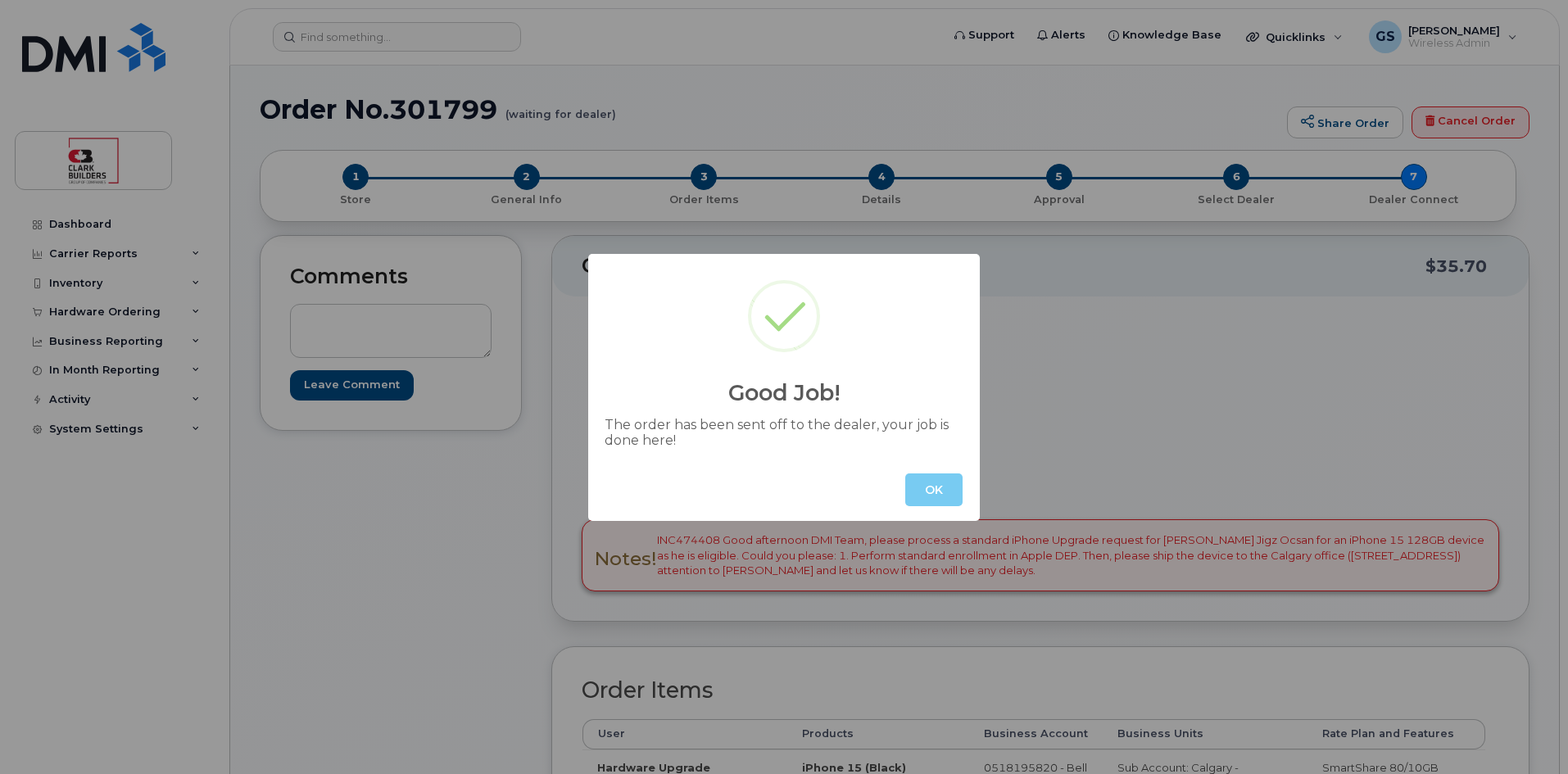
click at [937, 491] on button "OK" at bounding box center [933, 489] width 57 height 32
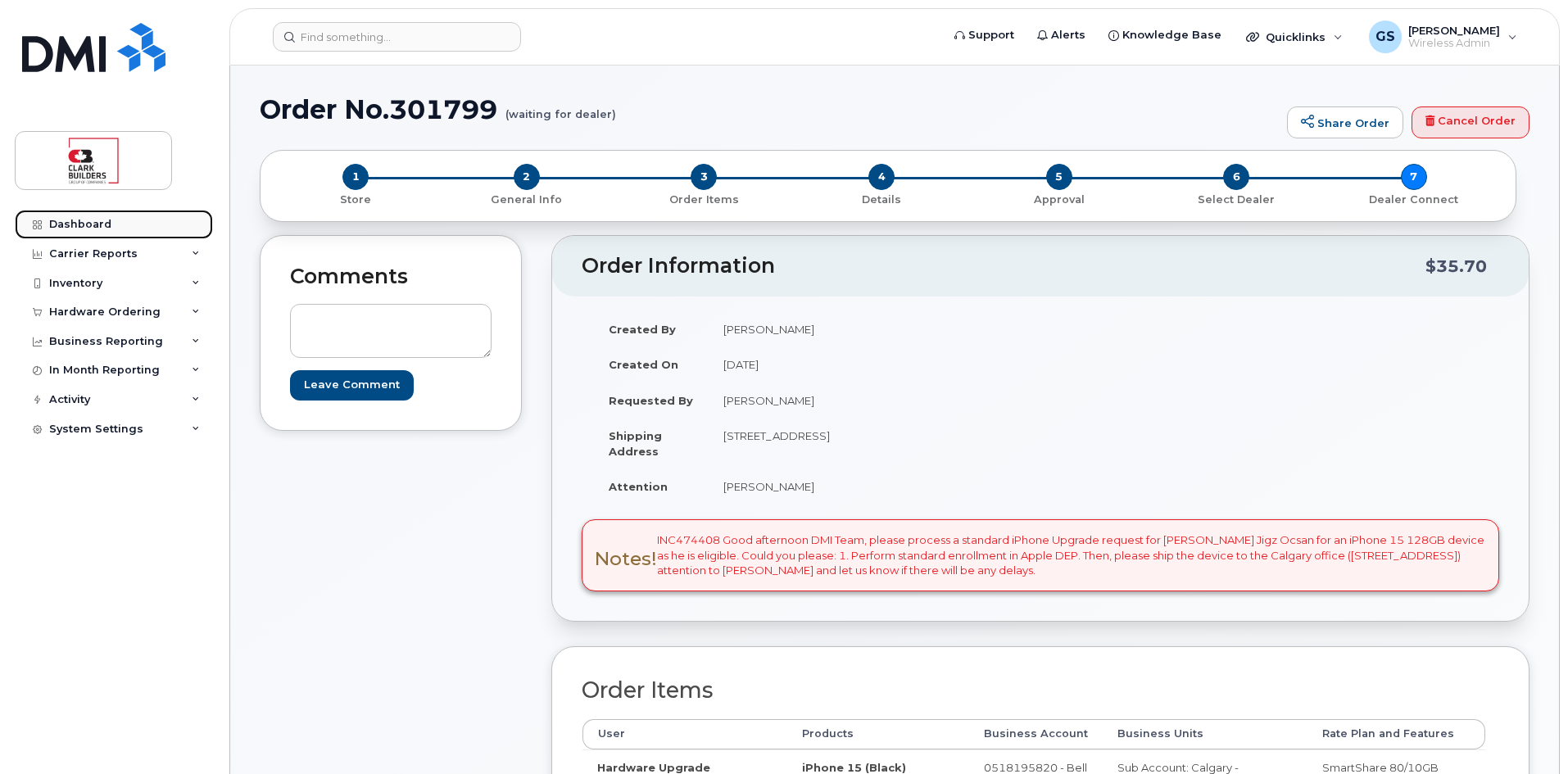
click at [82, 227] on div "Dashboard" at bounding box center [80, 224] width 62 height 13
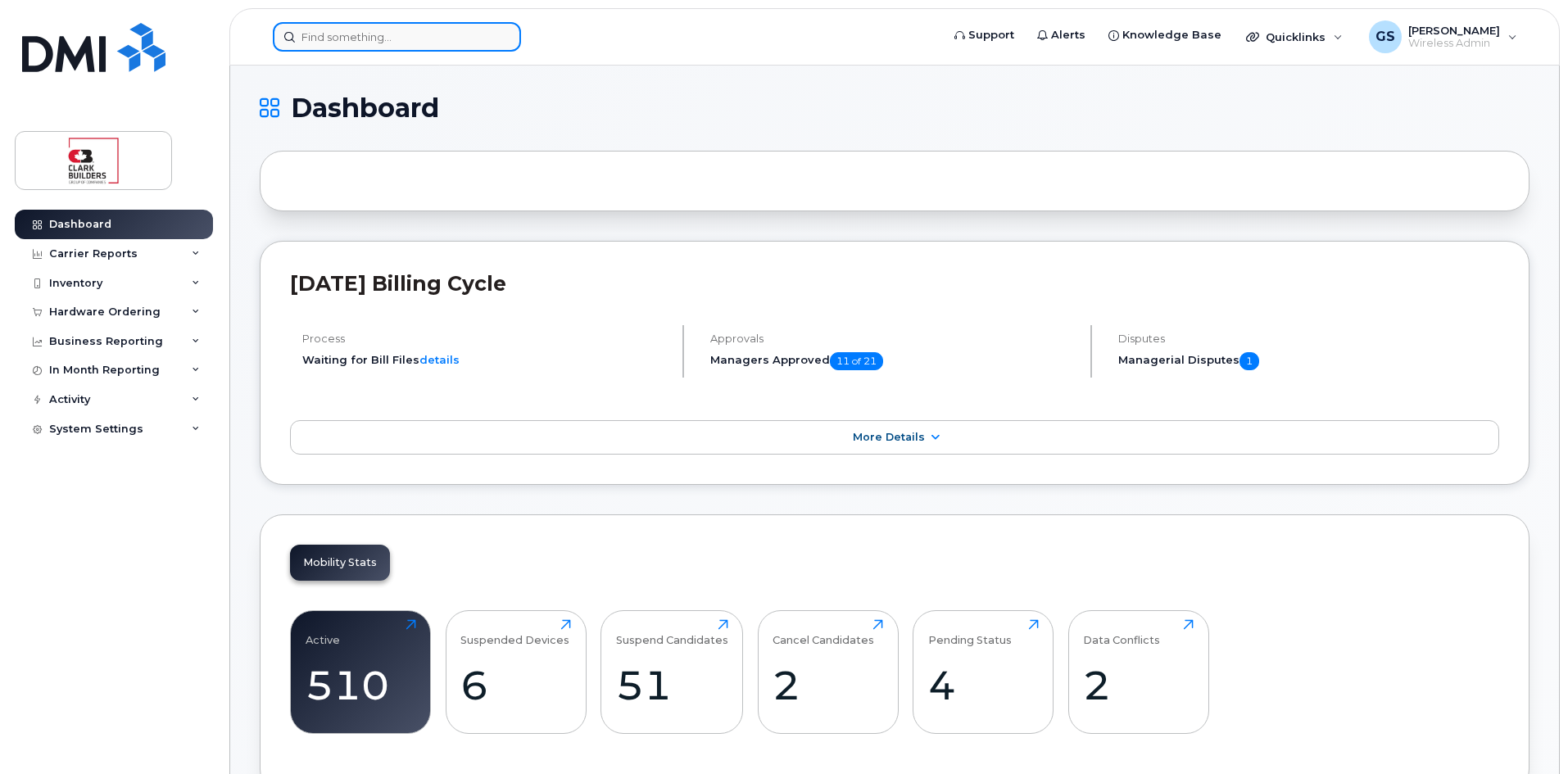
click at [391, 32] on input at bounding box center [396, 37] width 248 height 30
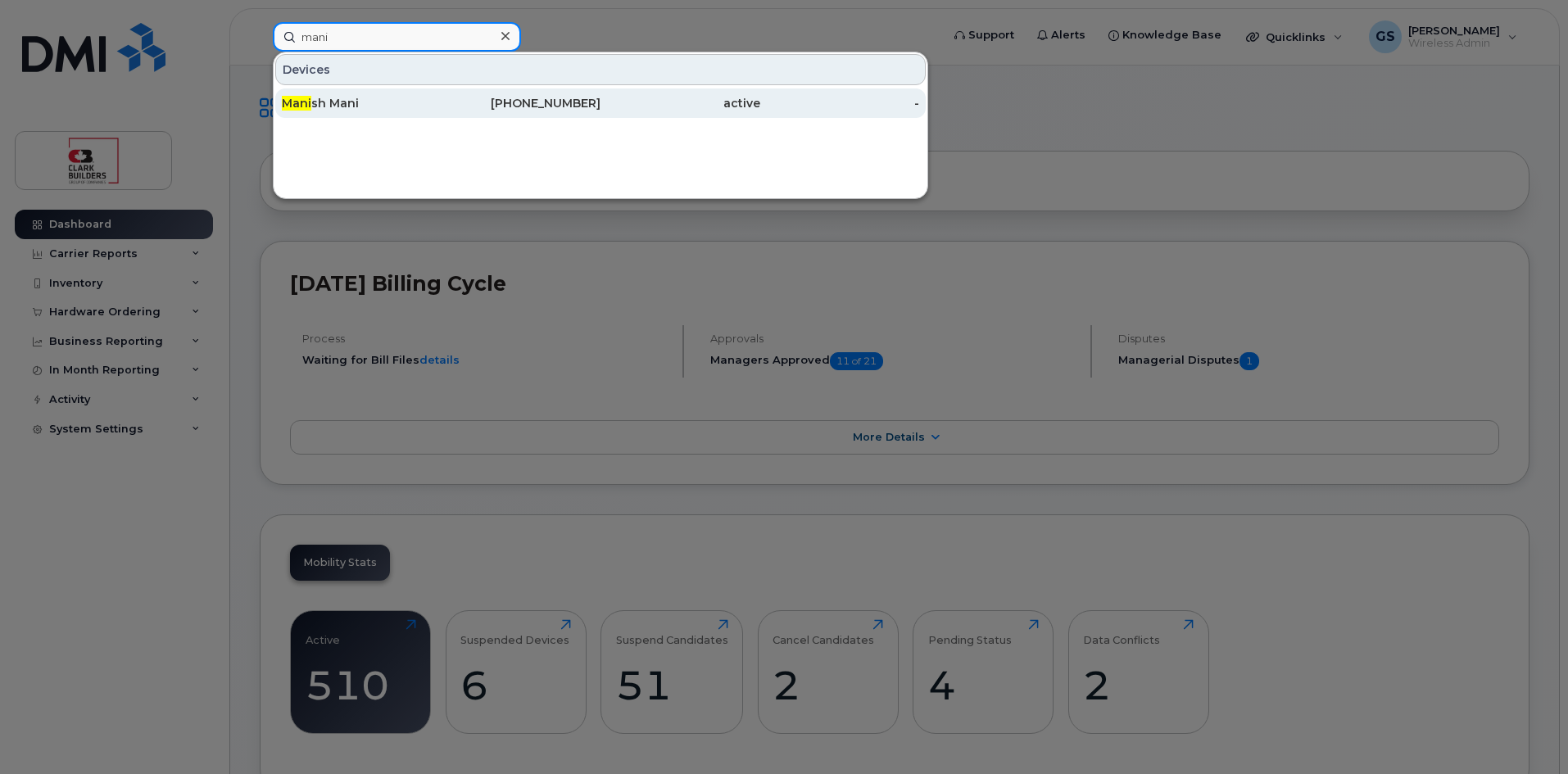
type input "mani"
click at [545, 100] on div "587-434-7545" at bounding box center [522, 103] width 159 height 17
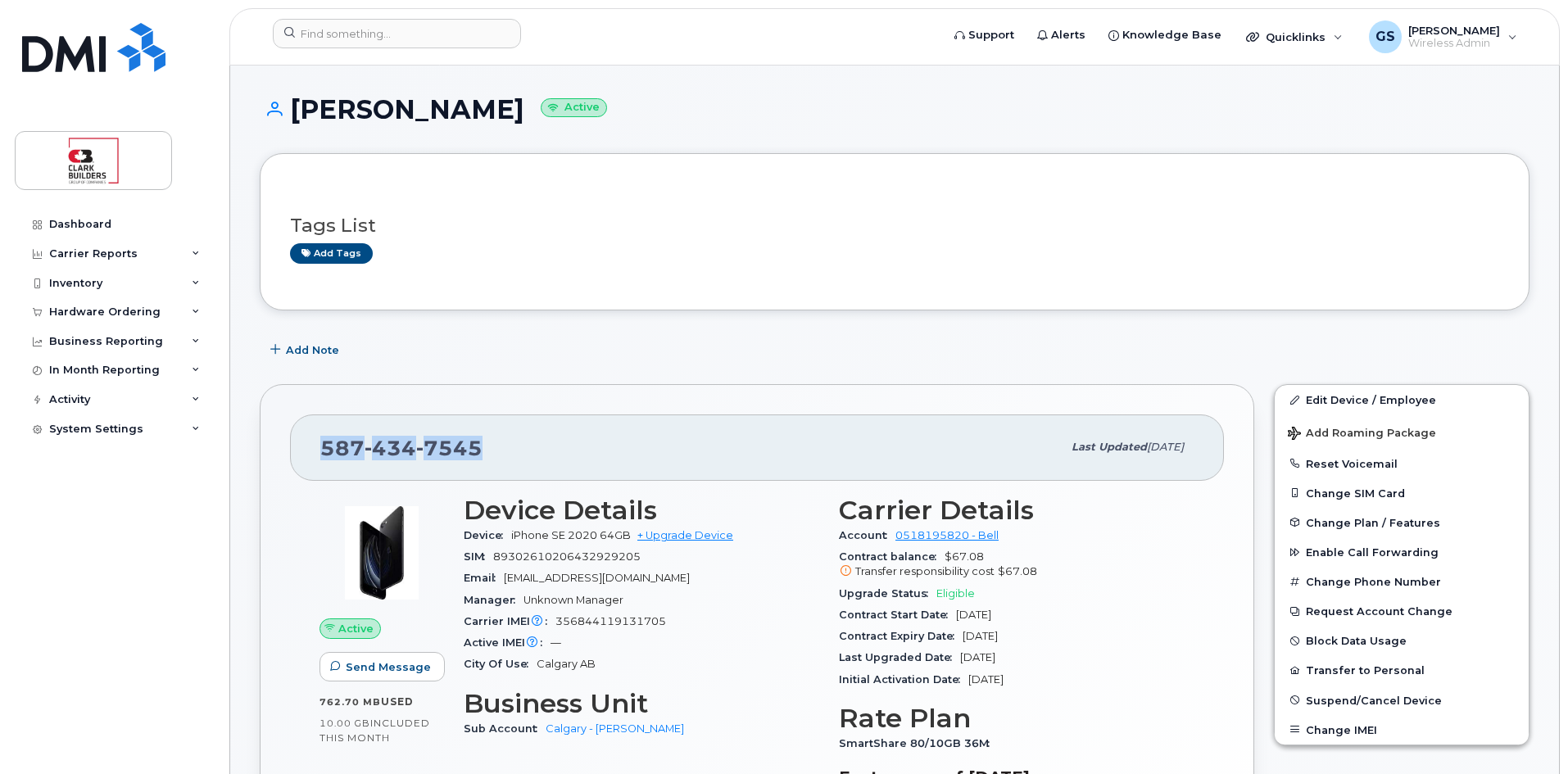
drag, startPoint x: 326, startPoint y: 444, endPoint x: 492, endPoint y: 445, distance: 166.0
click at [492, 445] on div "587 434 7545" at bounding box center [691, 447] width 741 height 34
copy span "587 434 7545"
click at [713, 535] on link "+ Upgrade Device" at bounding box center [684, 535] width 96 height 12
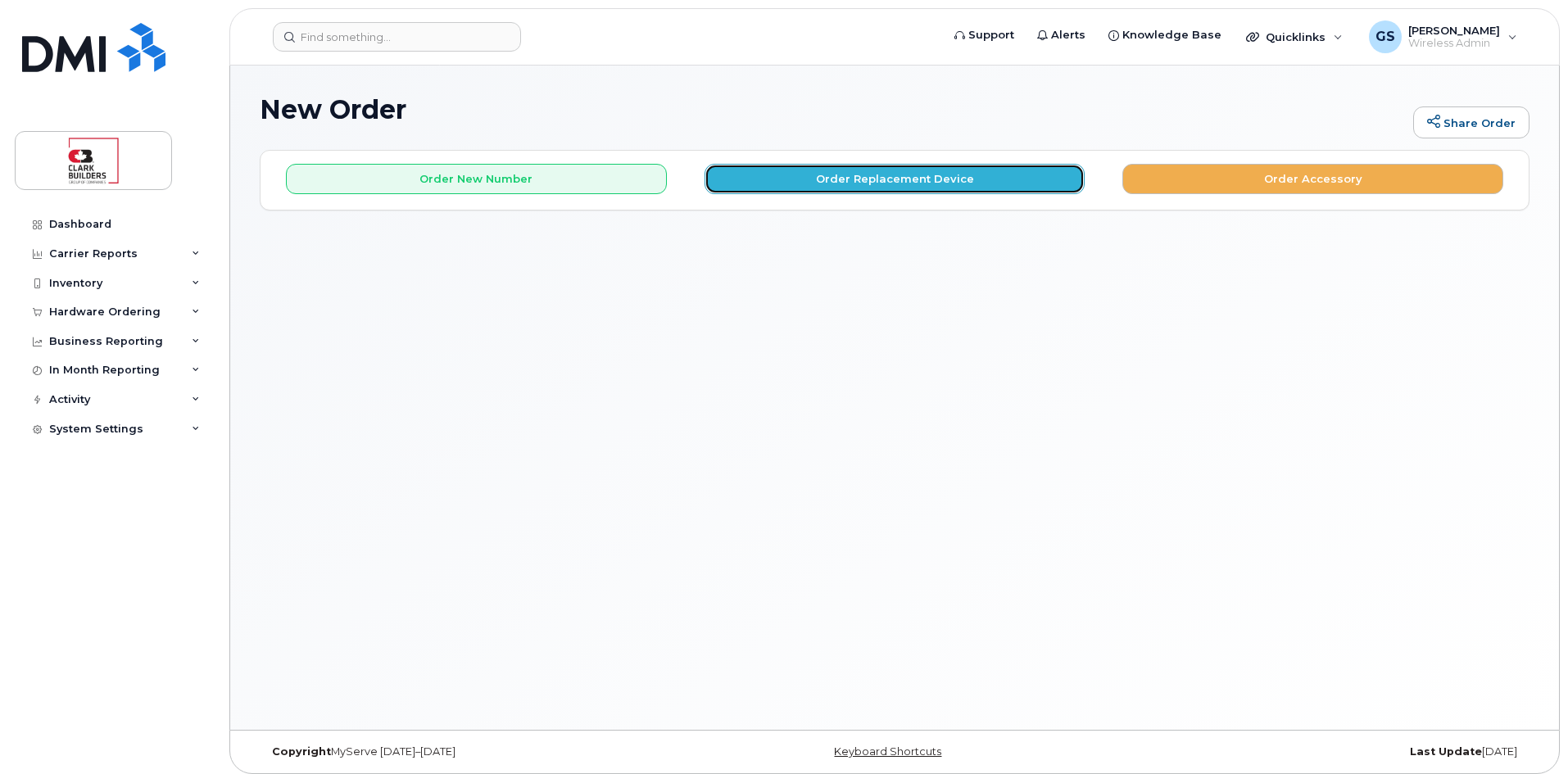
click at [909, 178] on button "Order Replacement Device" at bounding box center [894, 179] width 381 height 30
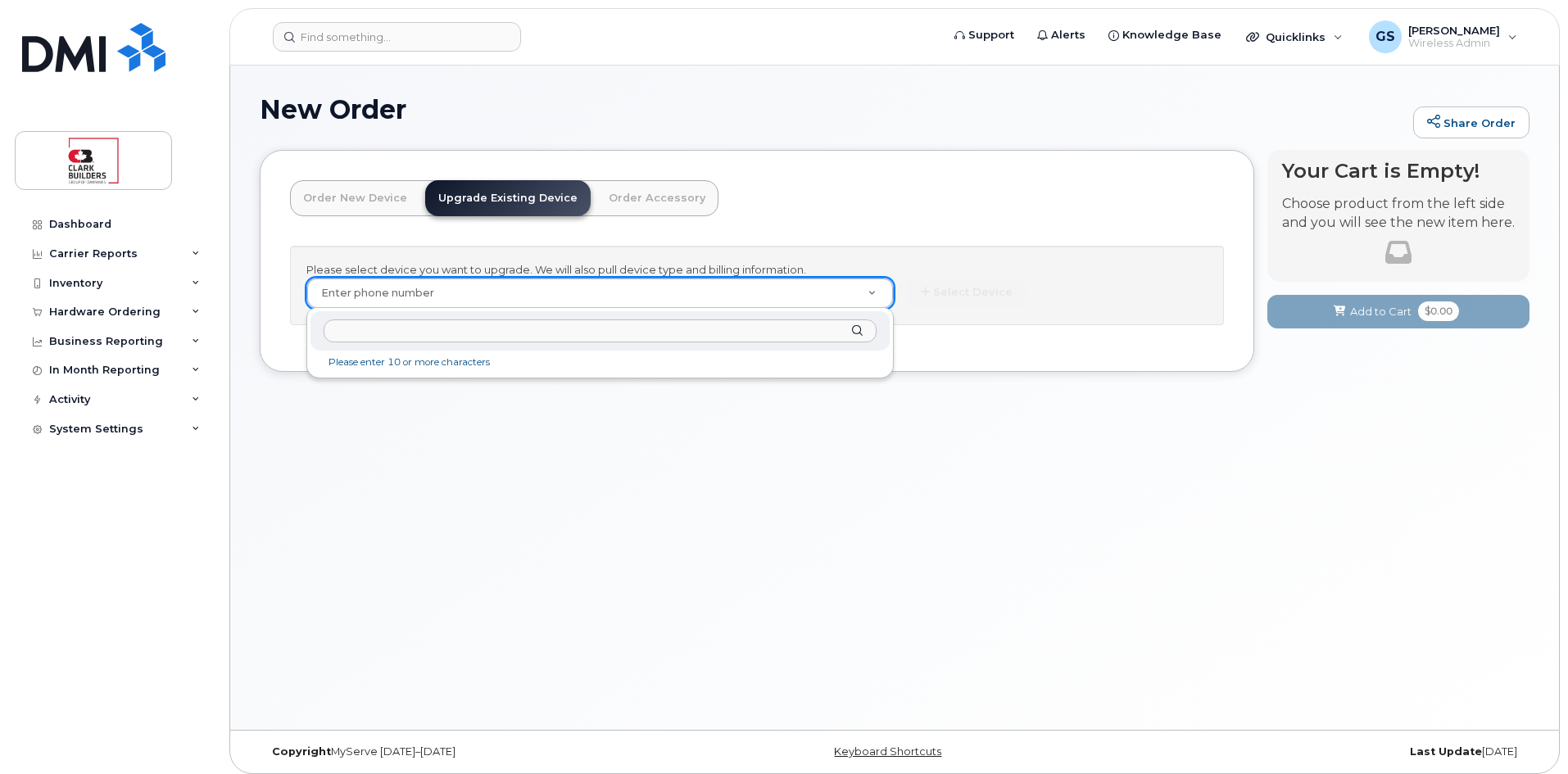
click at [371, 331] on input "text" at bounding box center [600, 331] width 553 height 24
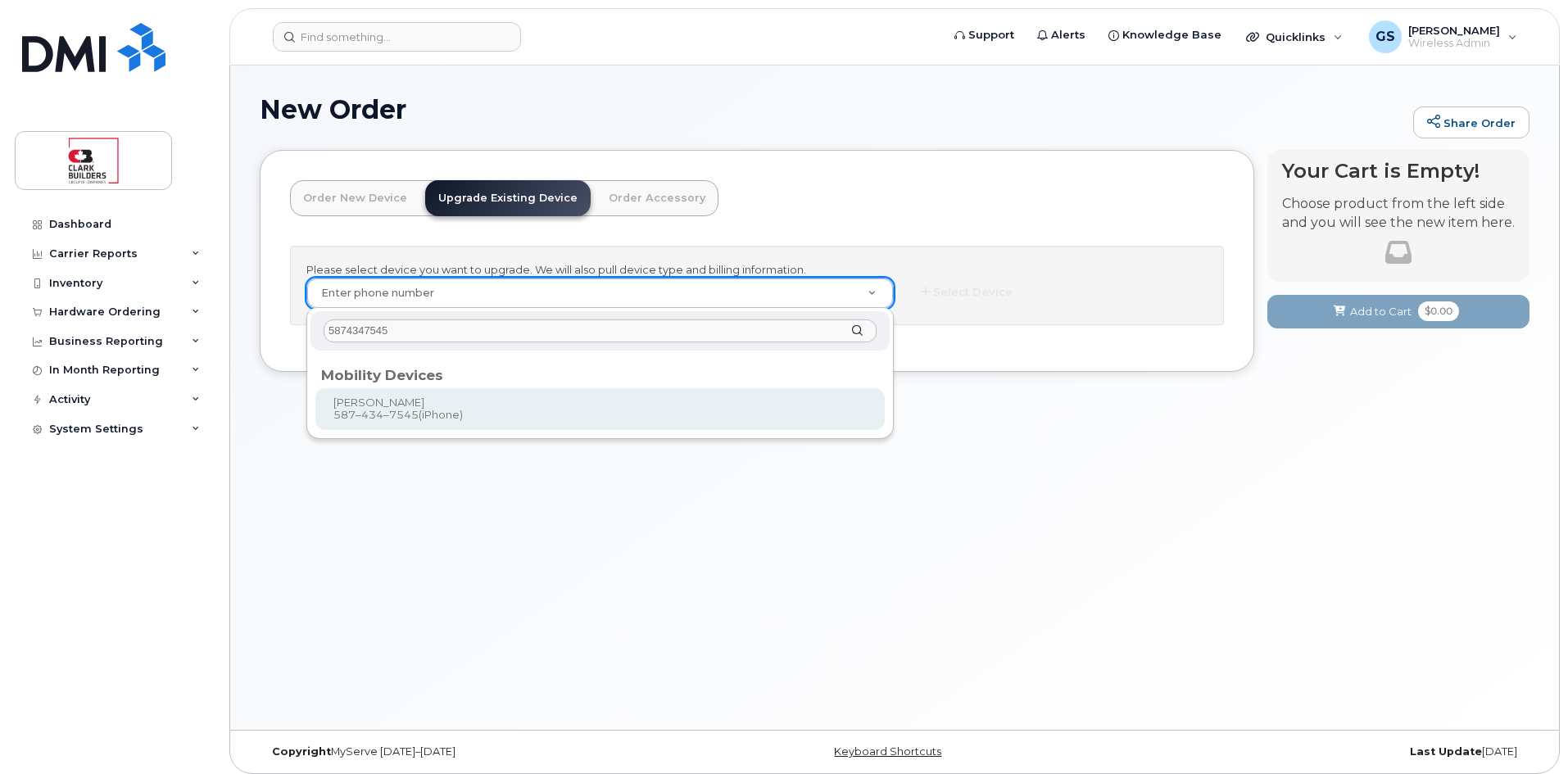
type input "5874347545"
type input "610037"
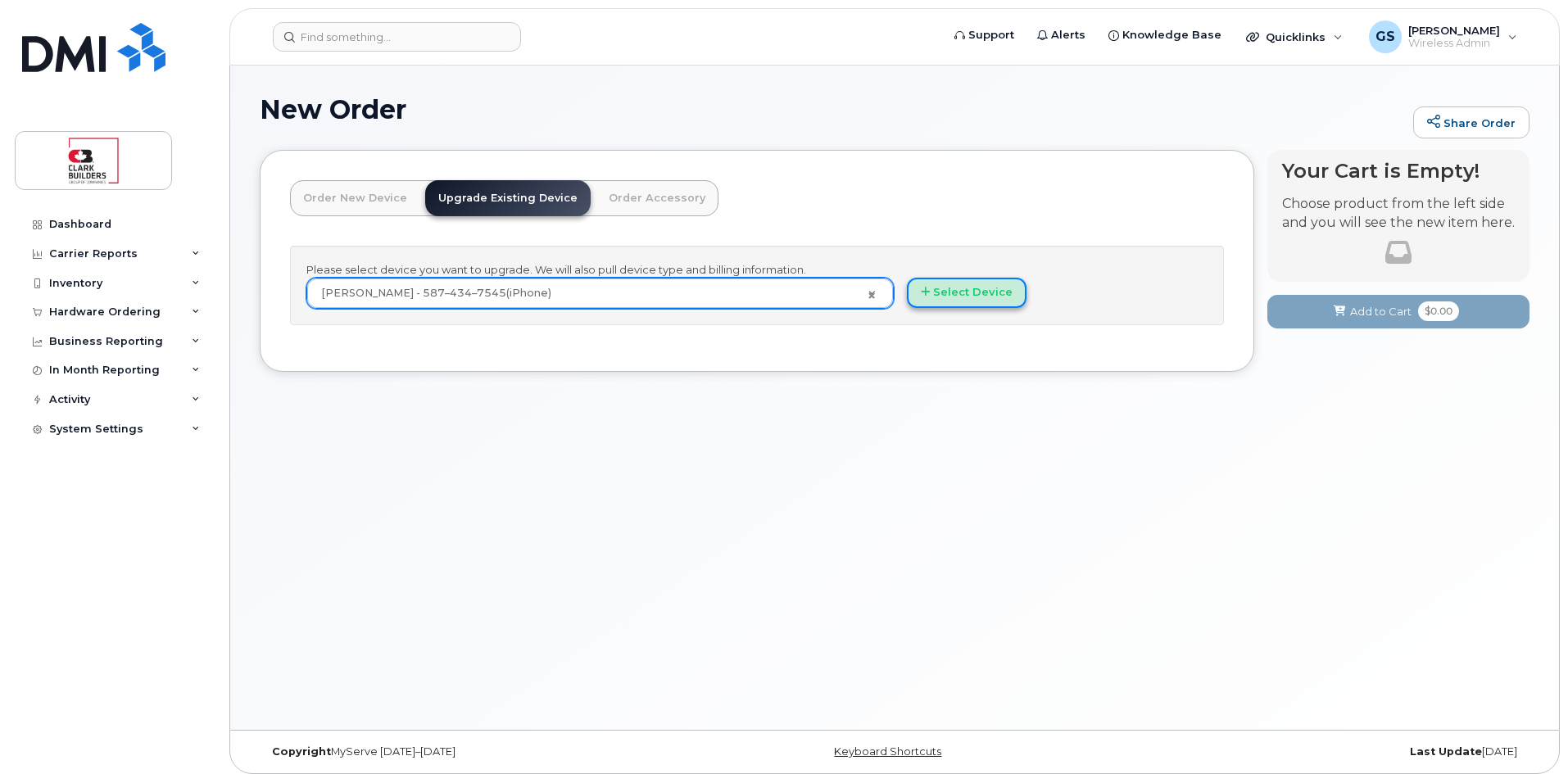
click at [965, 295] on button "Select Device" at bounding box center [967, 292] width 120 height 30
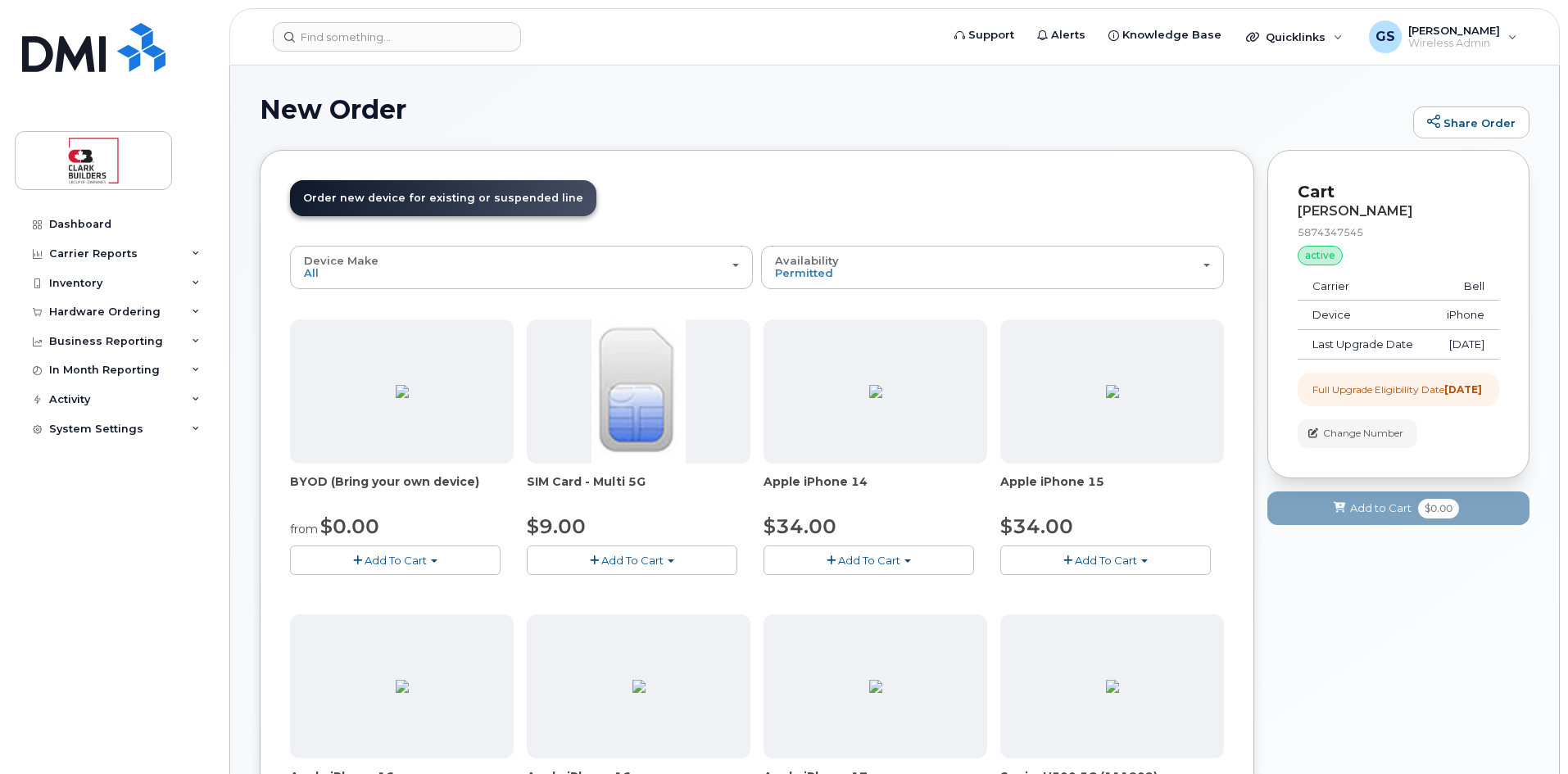
click at [1118, 561] on span "Add To Cart" at bounding box center [1105, 561] width 62 height 13
click at [1097, 626] on link "$34.00 - 3-year upgrade (128GB model)" at bounding box center [1129, 626] width 250 height 21
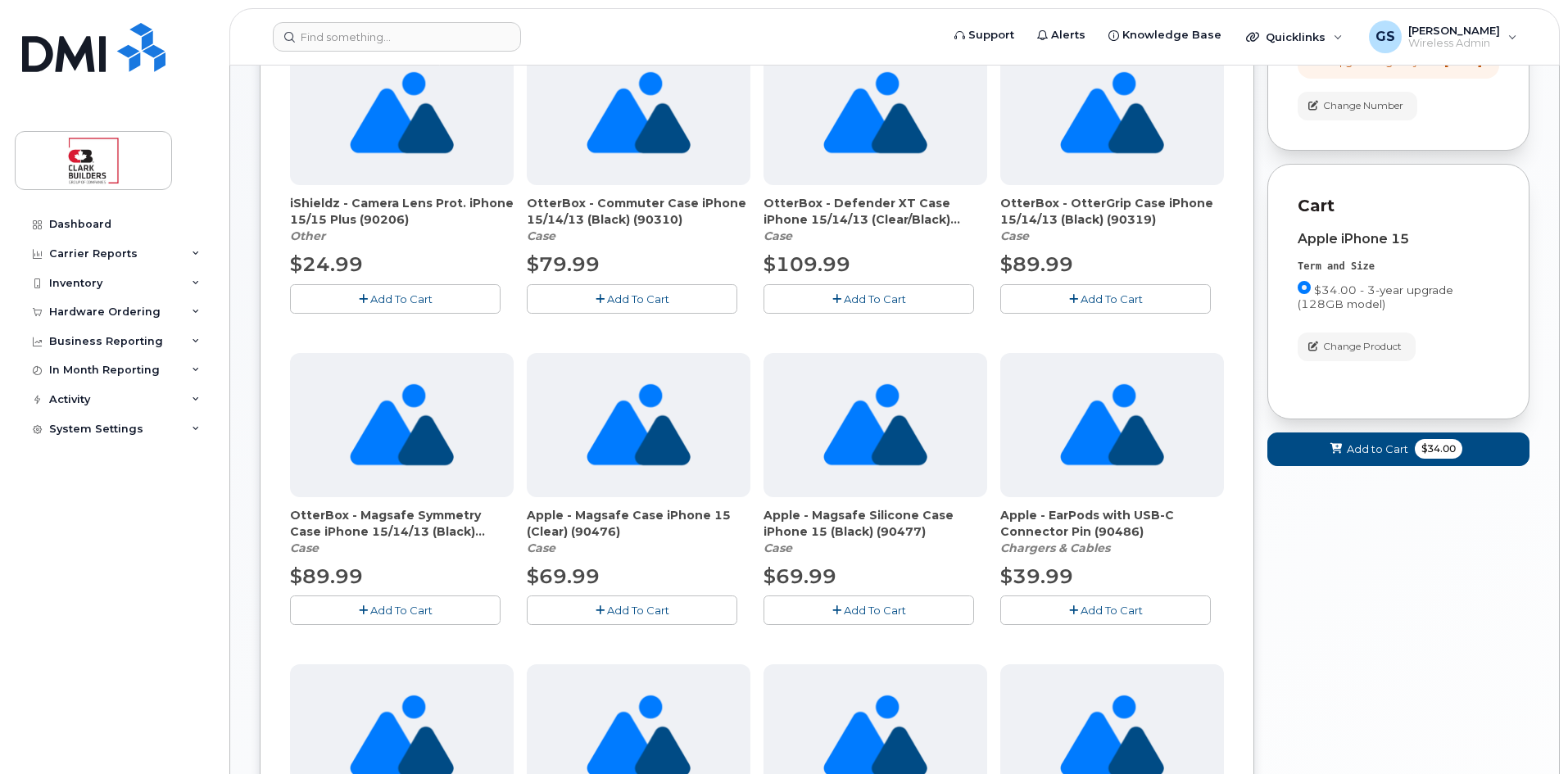
scroll to position [409, 0]
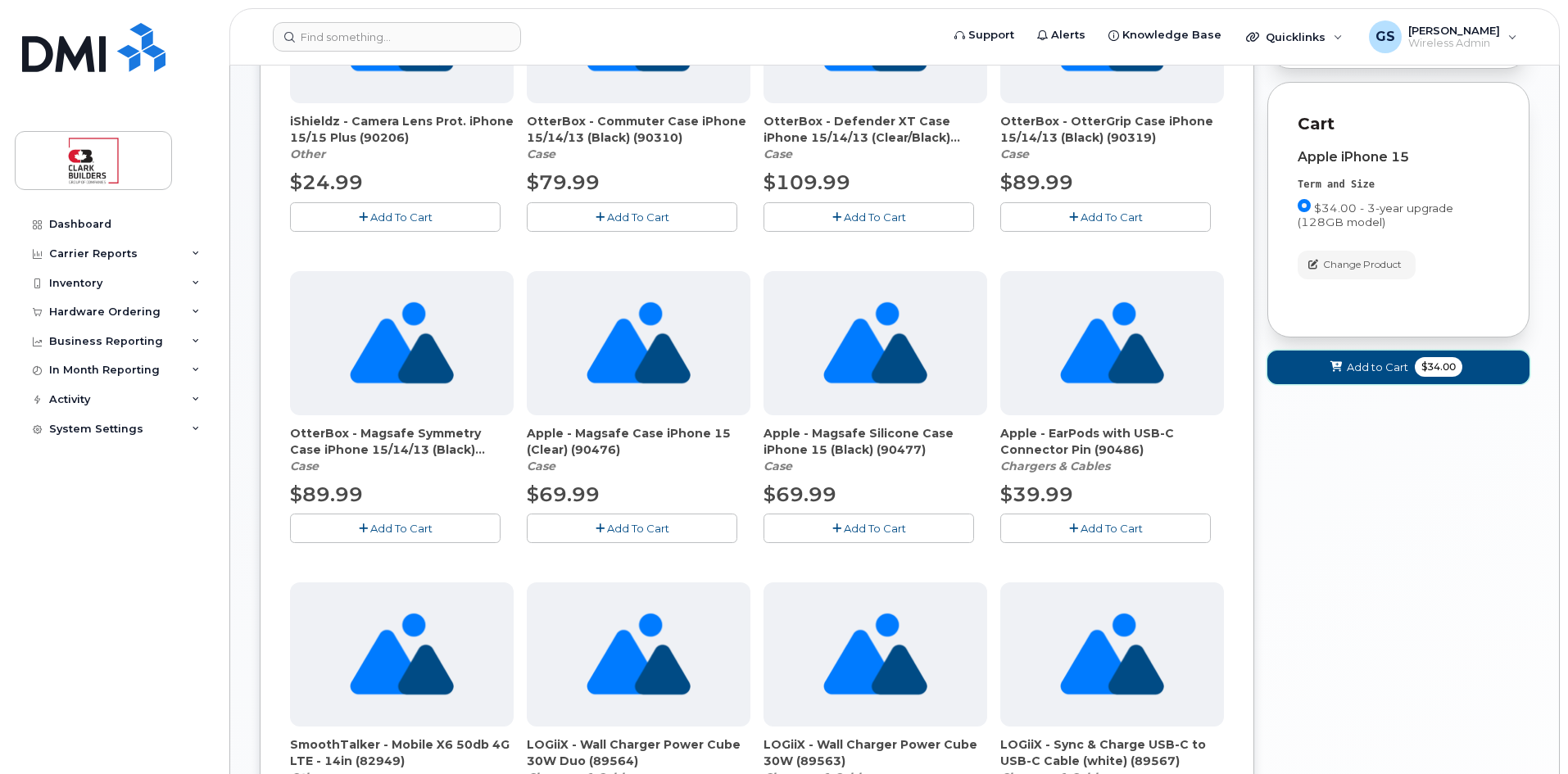
click at [1389, 375] on span "Add to Cart" at bounding box center [1377, 367] width 61 height 16
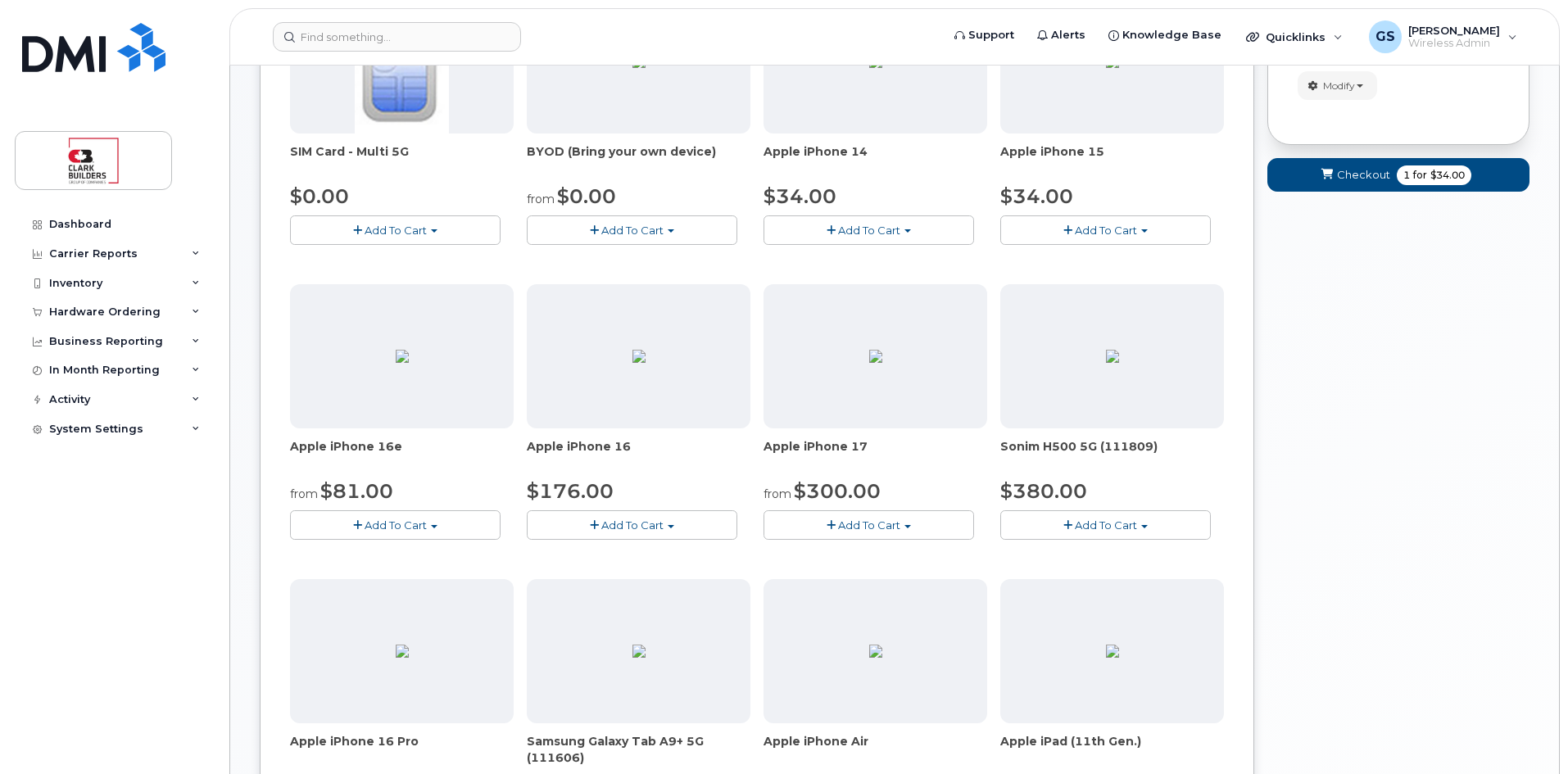
scroll to position [0, 0]
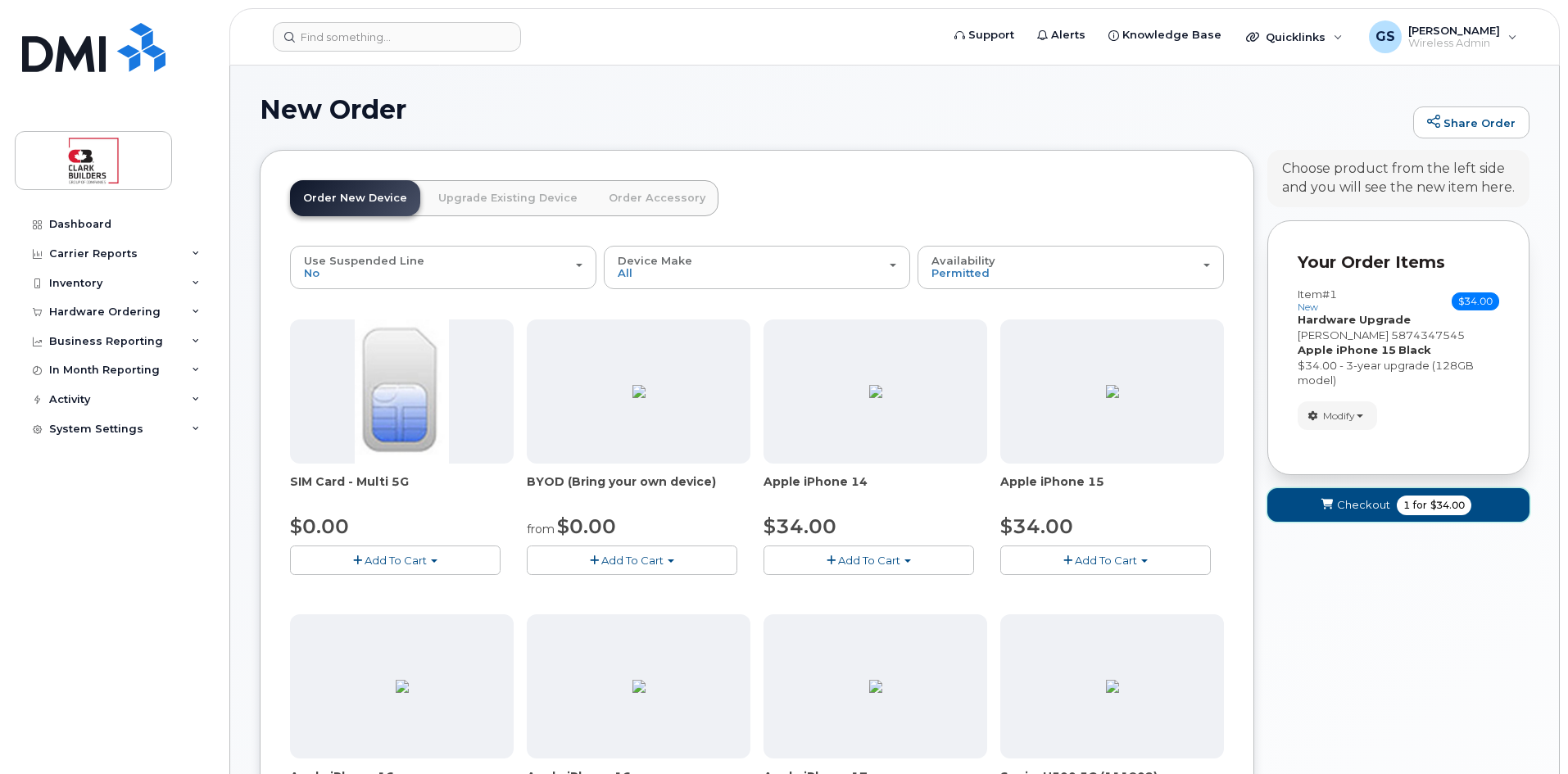
click at [1435, 507] on span "$34.00" at bounding box center [1447, 506] width 34 height 15
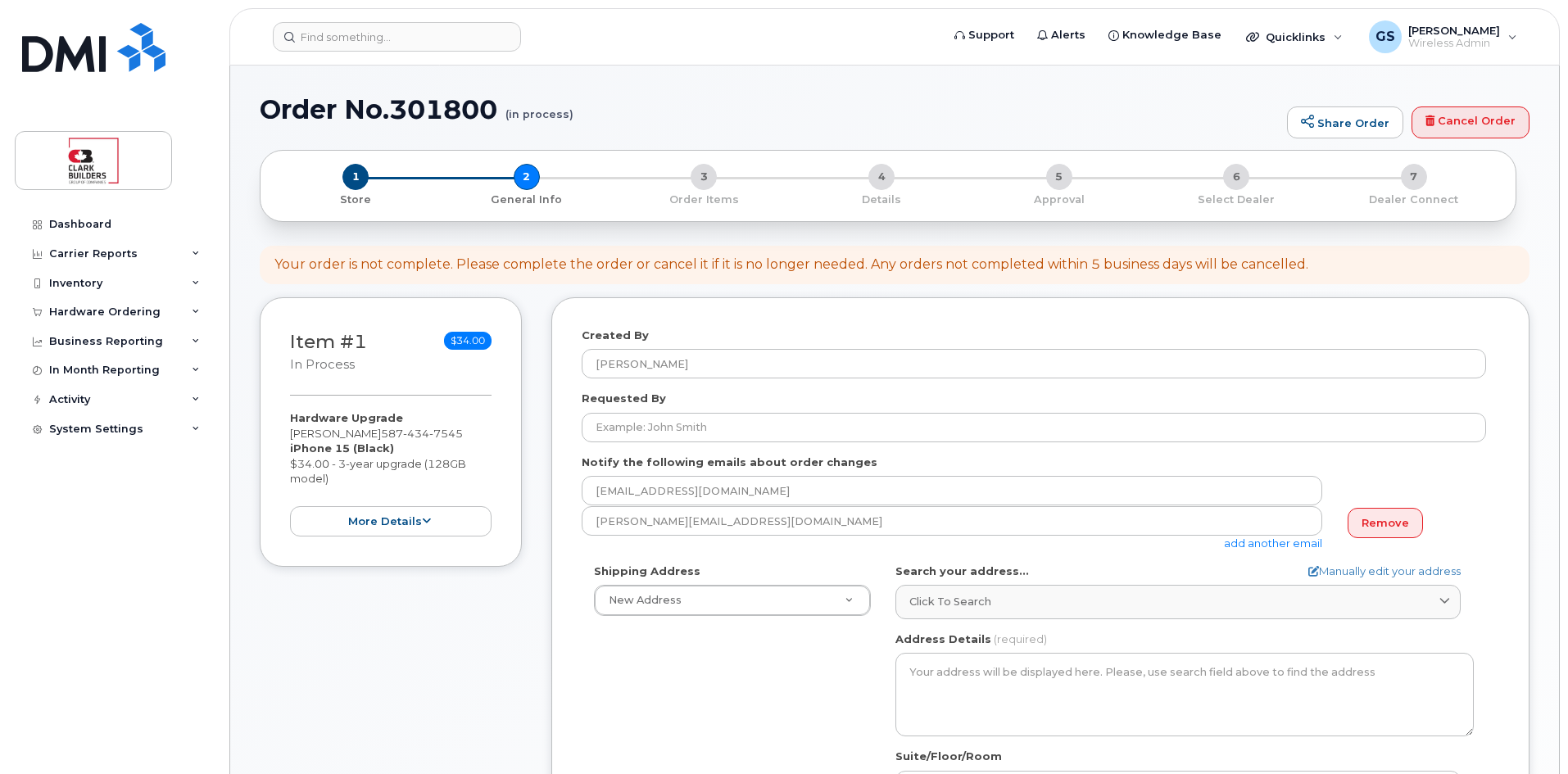
select select
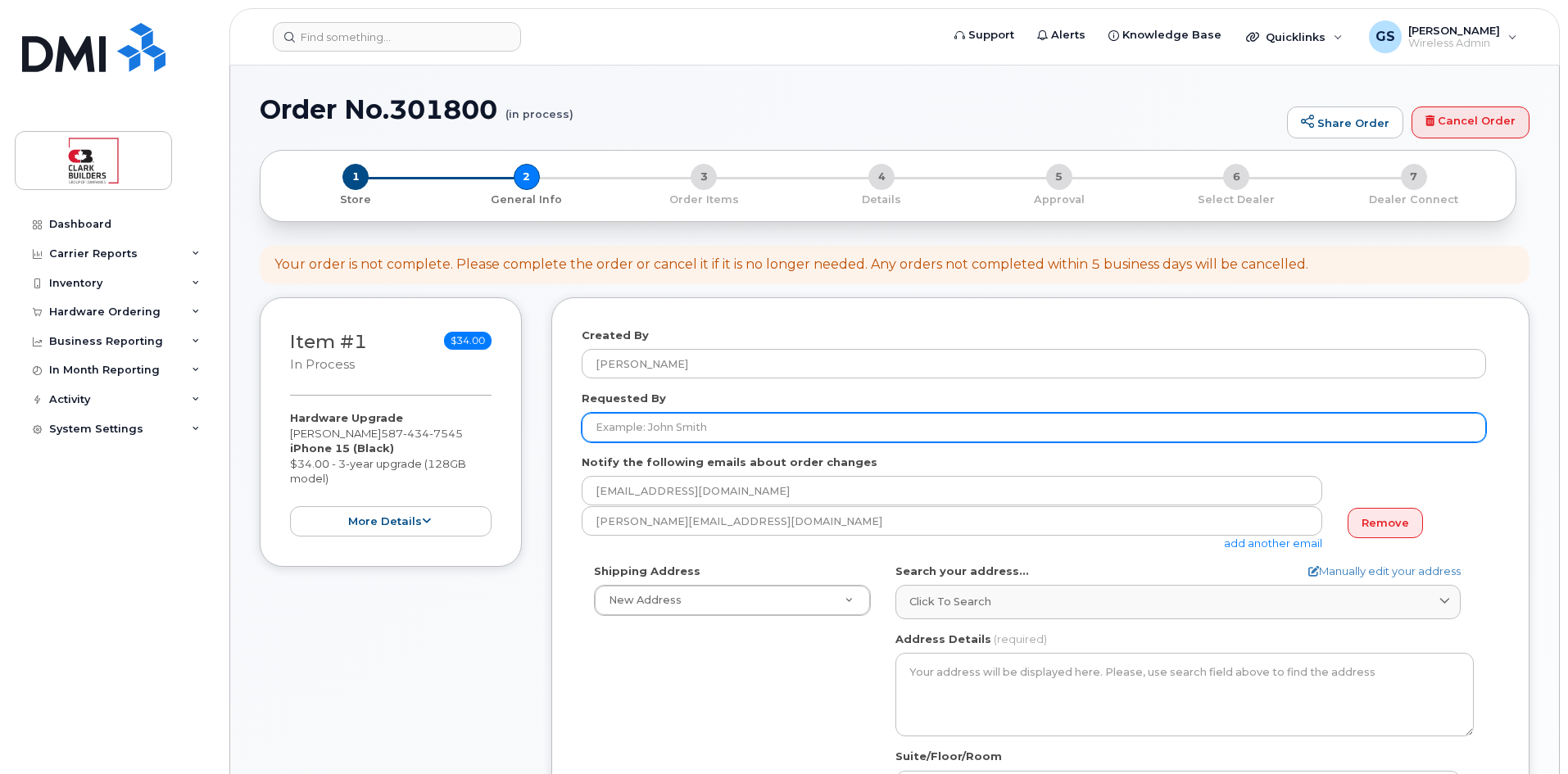
click at [688, 432] on input "Requested By" at bounding box center [1033, 428] width 904 height 30
type input "[PERSON_NAME]"
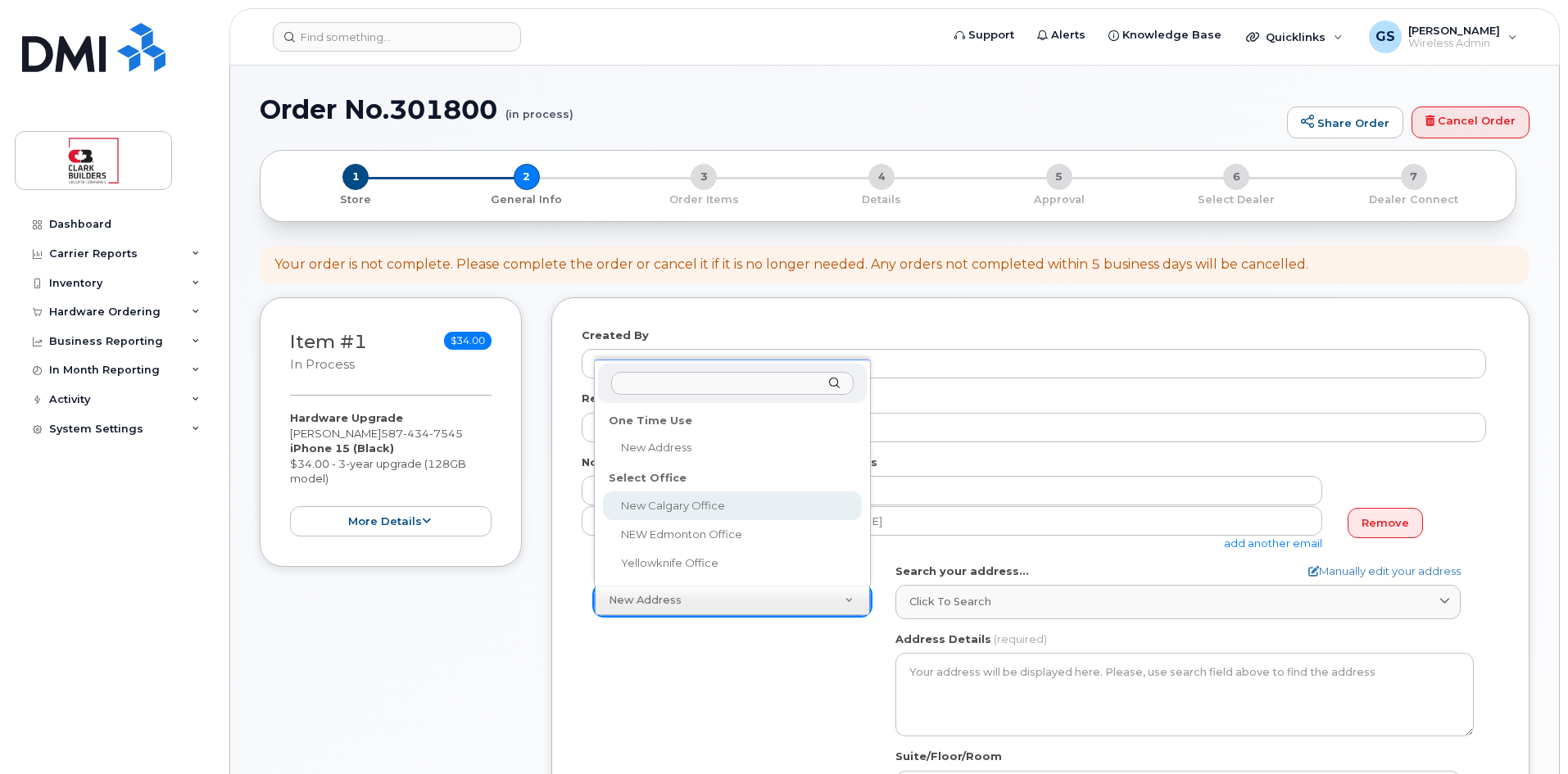
select select
type textarea "222, 4000 - 4 Street SE Calgary Alberta T2G2W3"
type input "[PERSON_NAME]"
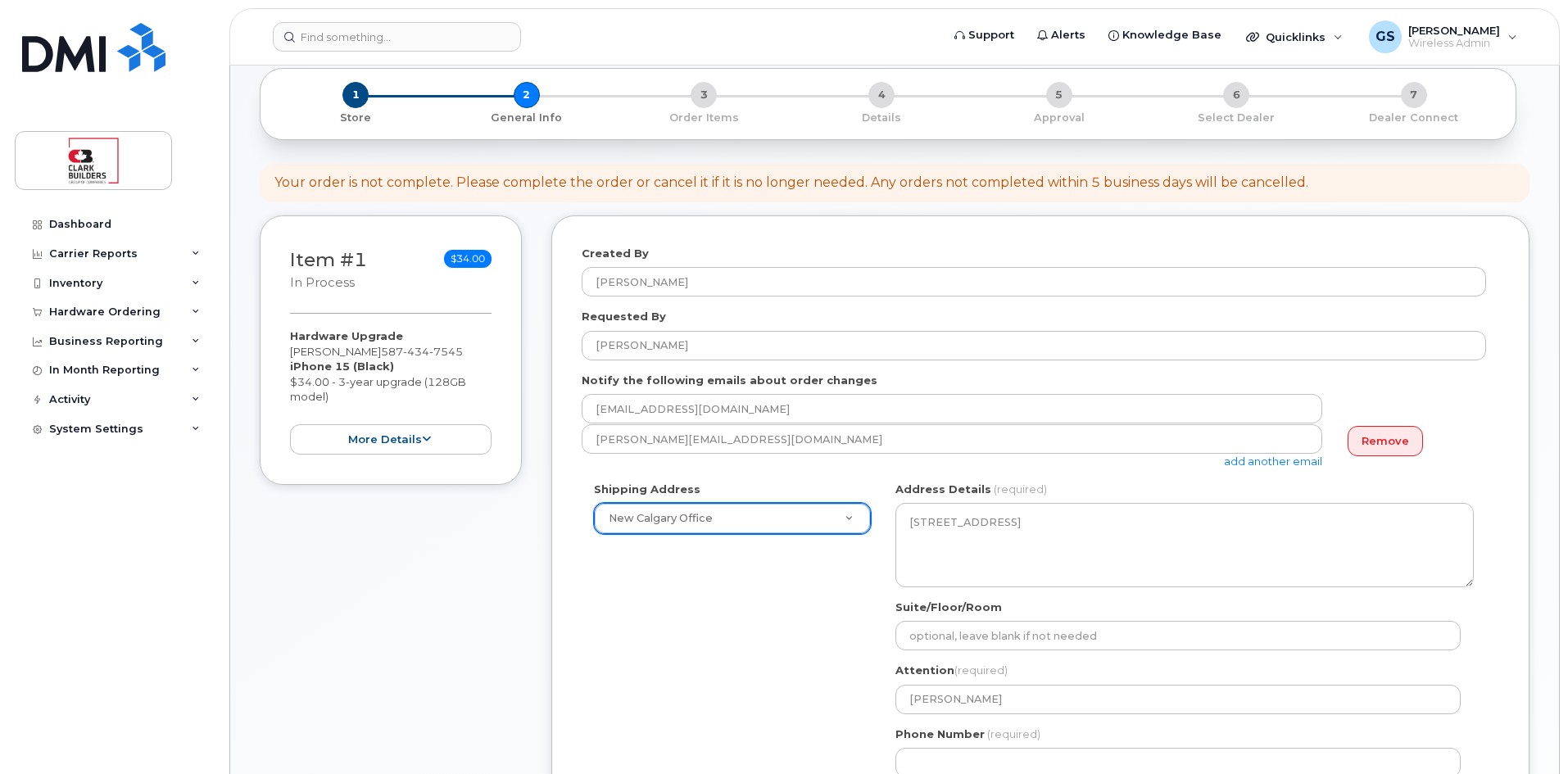
scroll to position [327, 0]
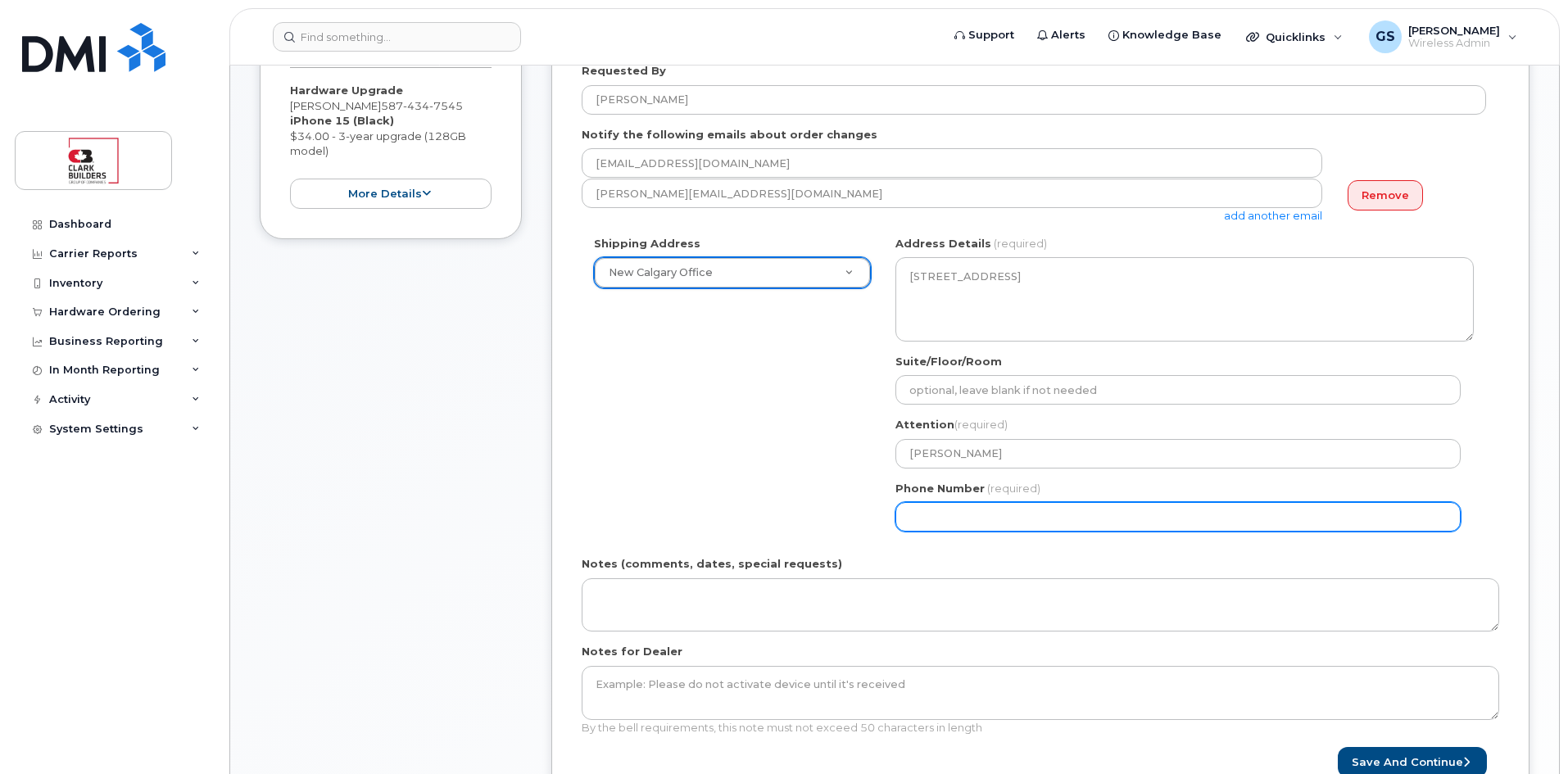
click at [1007, 514] on input "Phone Number" at bounding box center [1178, 517] width 565 height 30
type input "4032530565"
select select
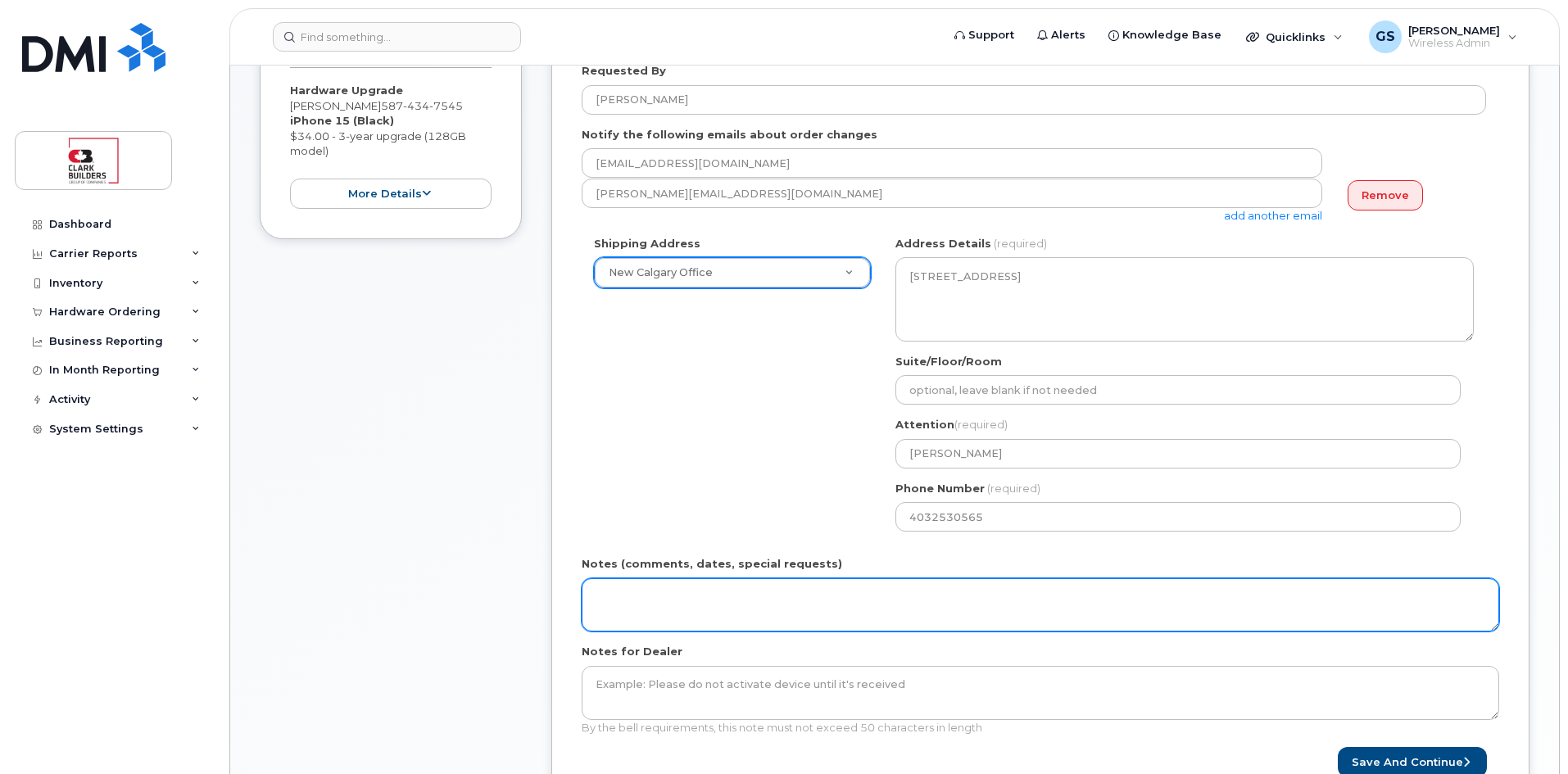
click at [706, 579] on textarea "Notes (comments, dates, special requests)" at bounding box center [1040, 605] width 918 height 54
click at [783, 588] on textarea "Notes (comments, dates, special requests)" at bounding box center [1040, 605] width 918 height 54
type textarea "v"
paste textarea "5874347545"
type textarea "5874347545"
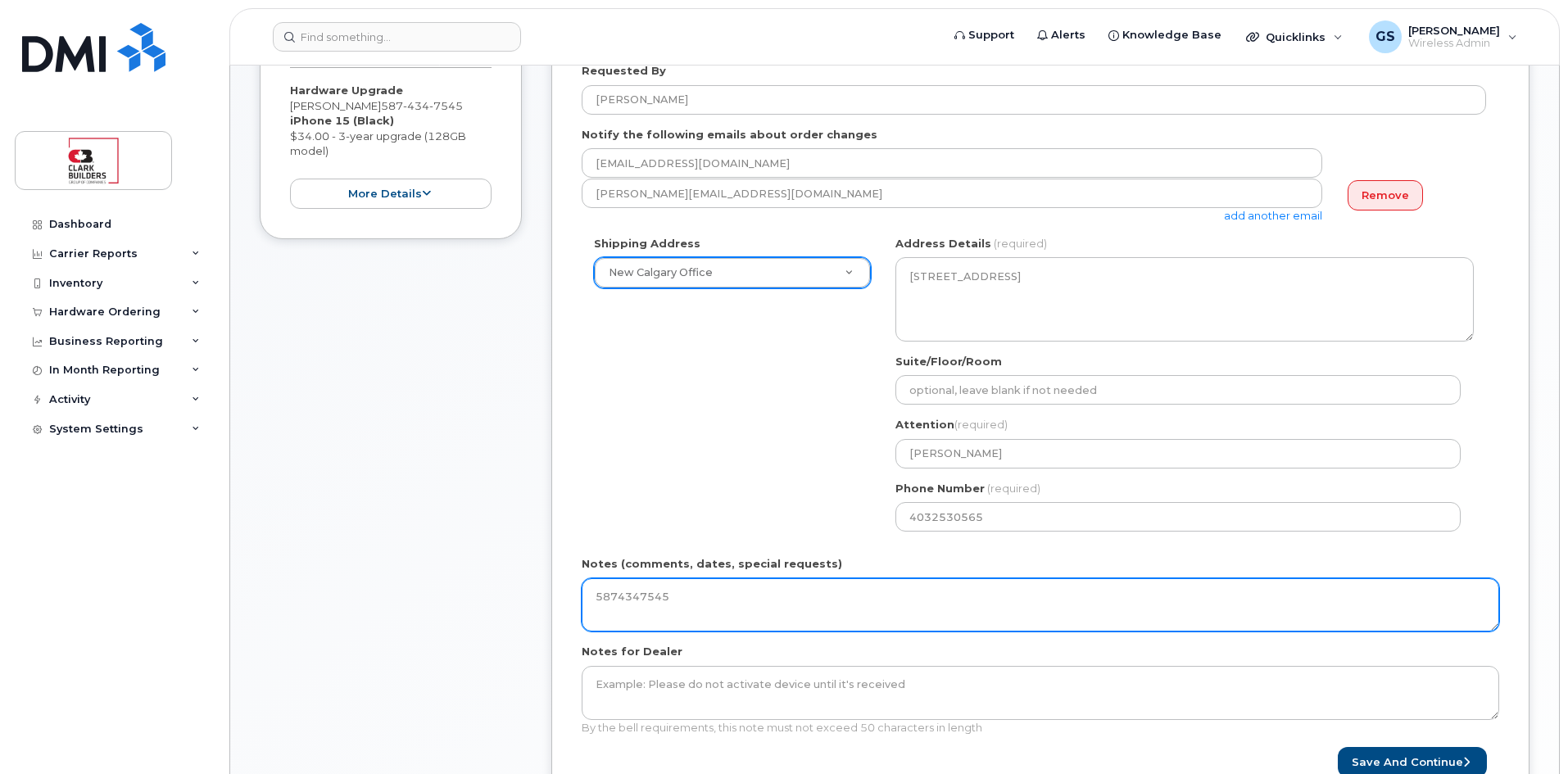
drag, startPoint x: 674, startPoint y: 592, endPoint x: 563, endPoint y: 583, distance: 111.4
click at [570, 590] on div "Created By Greg Skirten Requested By Greg Skirten Notify the following emails a…" at bounding box center [1041, 389] width 978 height 838
type textarea "5874347545"
paste textarea "INCXXXXX Good afternoon DMI Team, please process a standard iPhone Upgrade requ…"
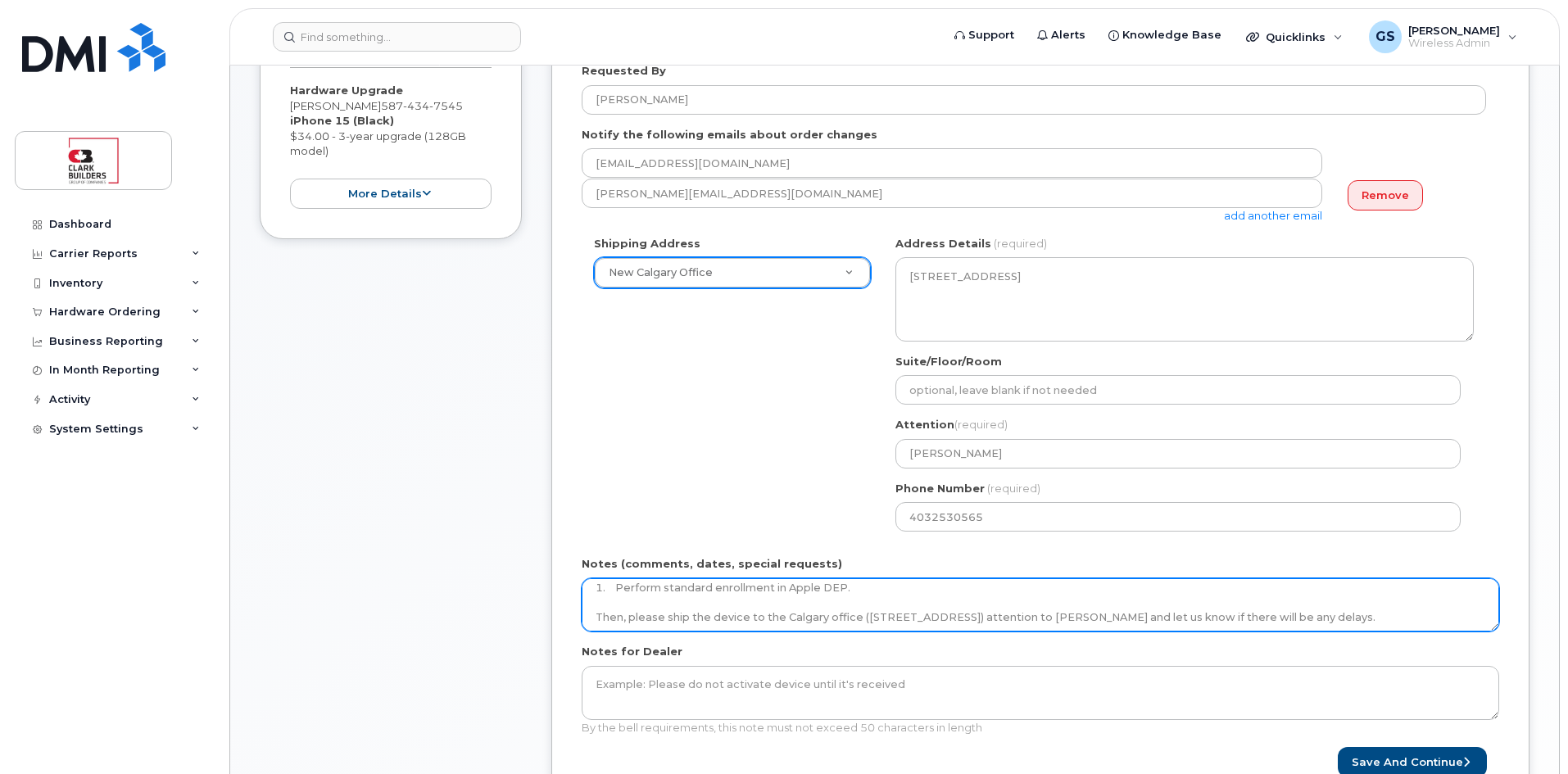
drag, startPoint x: 917, startPoint y: 619, endPoint x: 903, endPoint y: 605, distance: 19.8
click at [901, 607] on textarea "INCXXXXX Good afternoon DMI Team, please process a standard iPhone Upgrade requ…" at bounding box center [1040, 605] width 918 height 54
click at [1201, 597] on textarea "INCXXXXX Good afternoon DMI Team, please process a standard iPhone Upgrade requ…" at bounding box center [1040, 605] width 918 height 54
click at [914, 605] on textarea "INCXXXXX Good afternoon DMI Team, please process a standard iPhone Upgrade requ…" at bounding box center [1040, 605] width 918 height 54
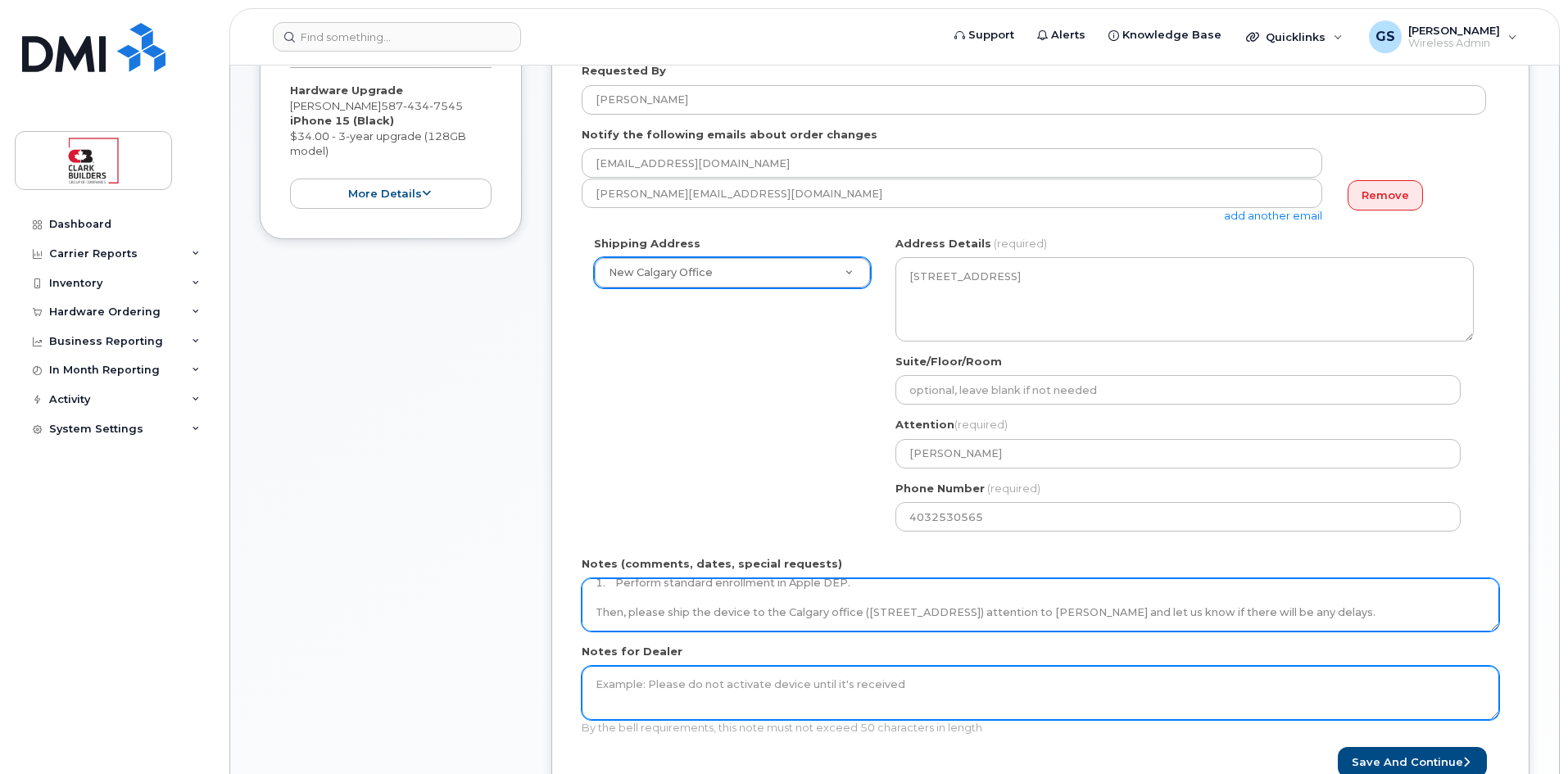
scroll to position [0, 0]
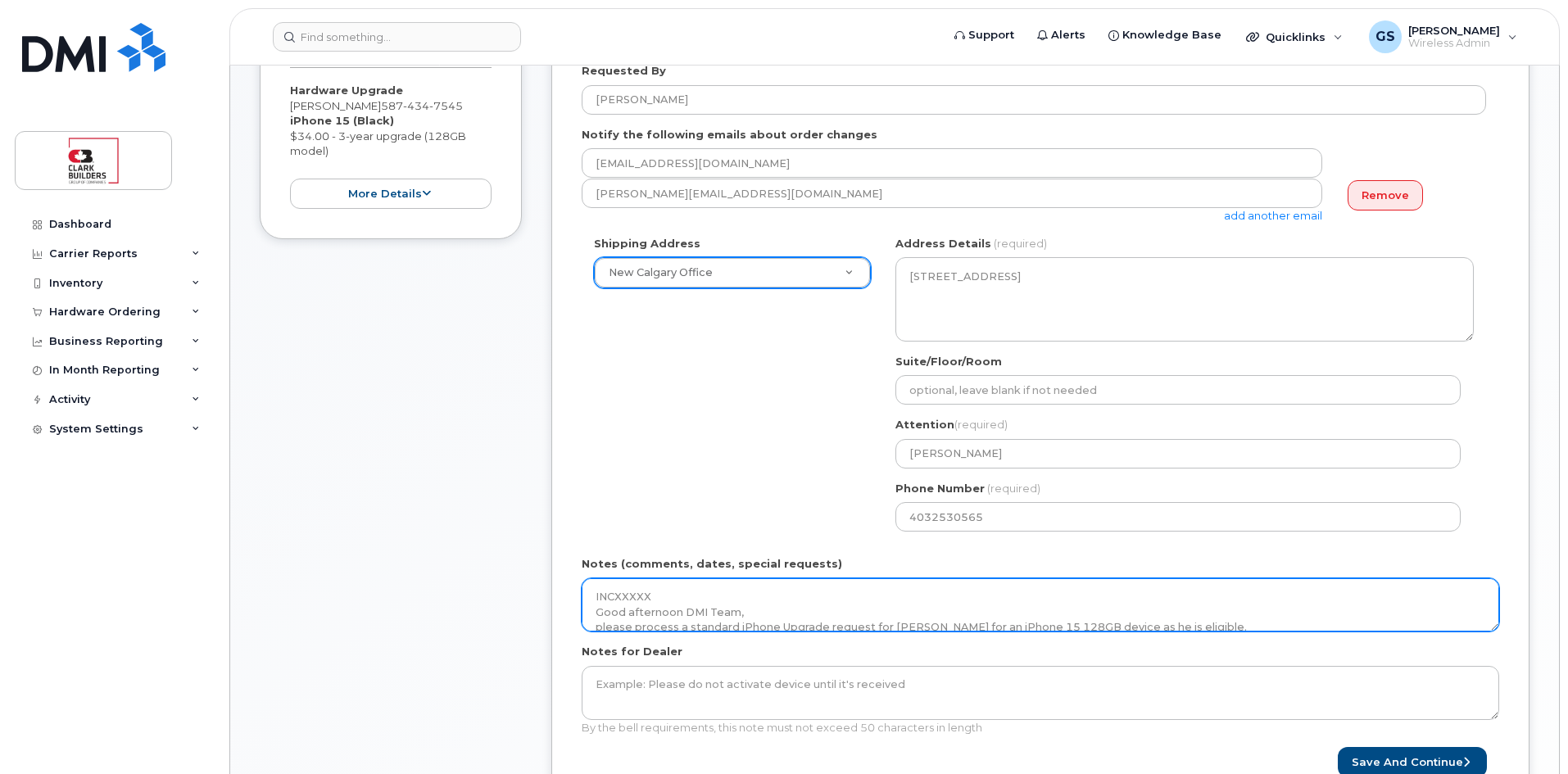
click at [613, 593] on textarea "INCXXXXX Good afternoon DMI Team, please process a standard iPhone Upgrade requ…" at bounding box center [1040, 605] width 918 height 54
click at [657, 607] on textarea "INCXXXXX Good afternoon DMI Team, please process a standard iPhone Upgrade requ…" at bounding box center [1040, 605] width 918 height 54
click at [594, 614] on textarea "INC Good afternoon DMI Team, please process a standard iPhone Upgrade request f…" at bounding box center [1040, 605] width 918 height 54
click at [623, 603] on textarea "INC Good afternoon DMI Team, please process a standard iPhone Upgrade request f…" at bounding box center [1040, 605] width 918 height 54
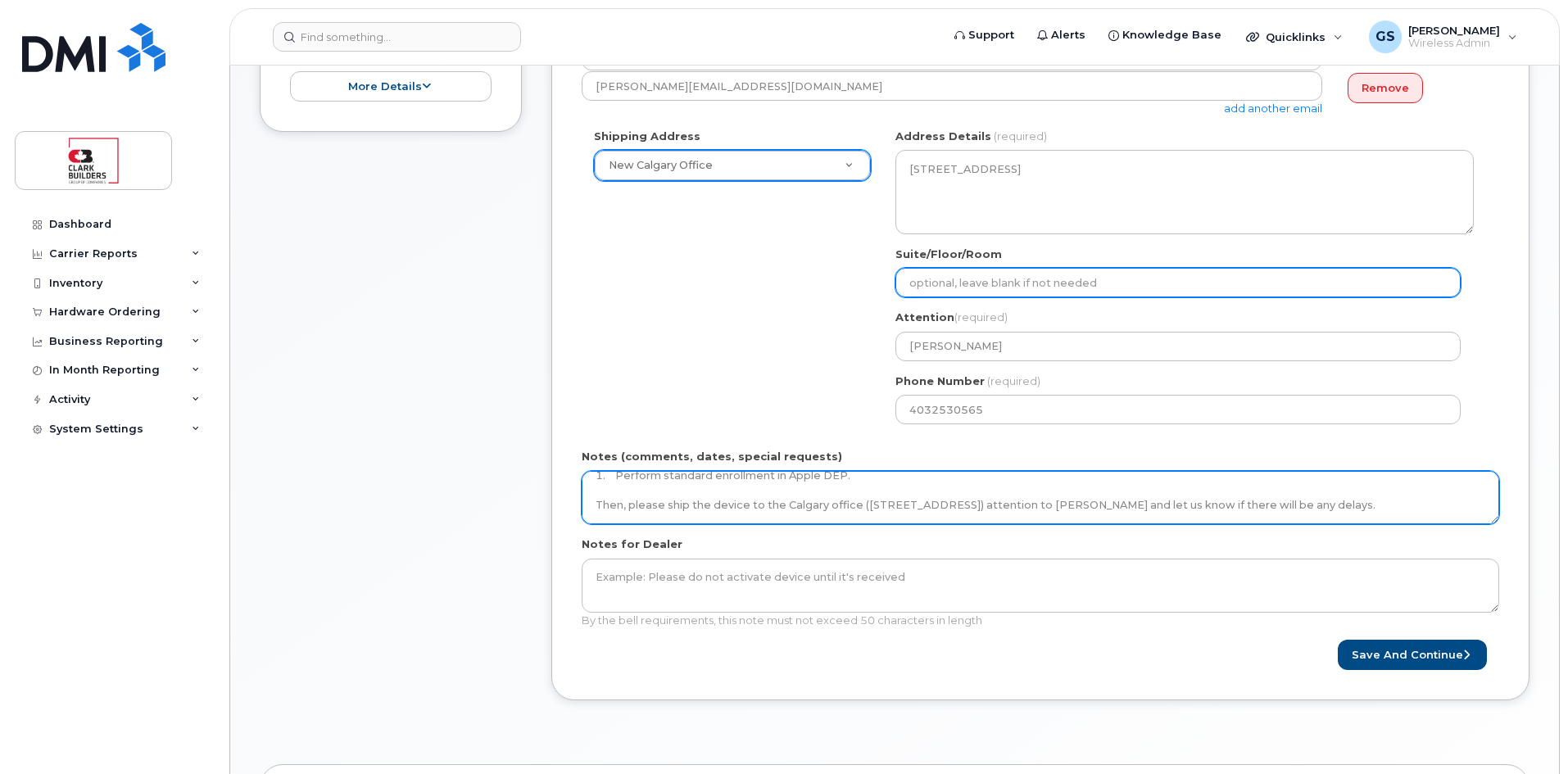
scroll to position [599, 0]
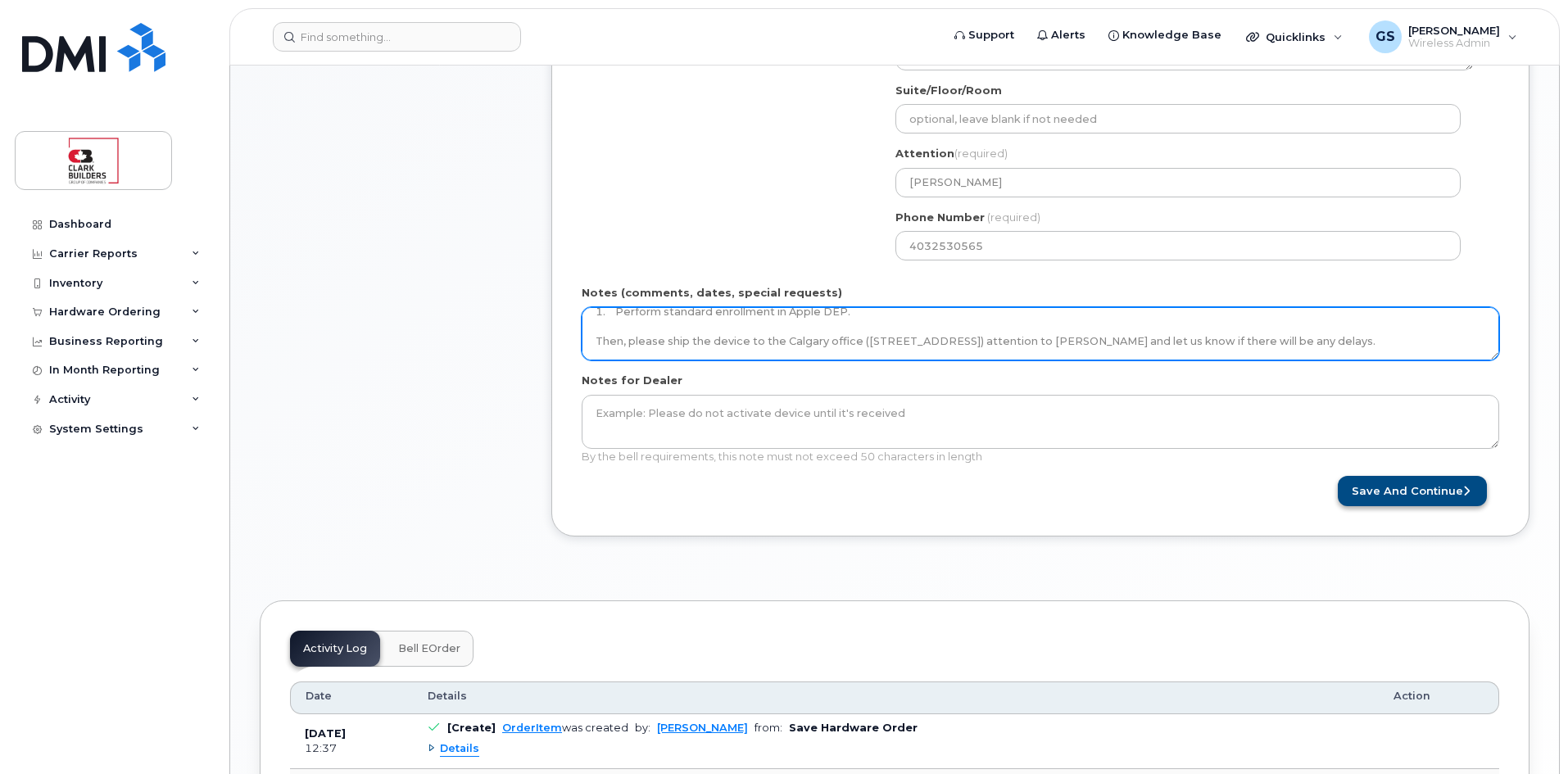
type textarea "INC474409 Good afternoon DMI Team, please process a standard iPhone Upgrade req…"
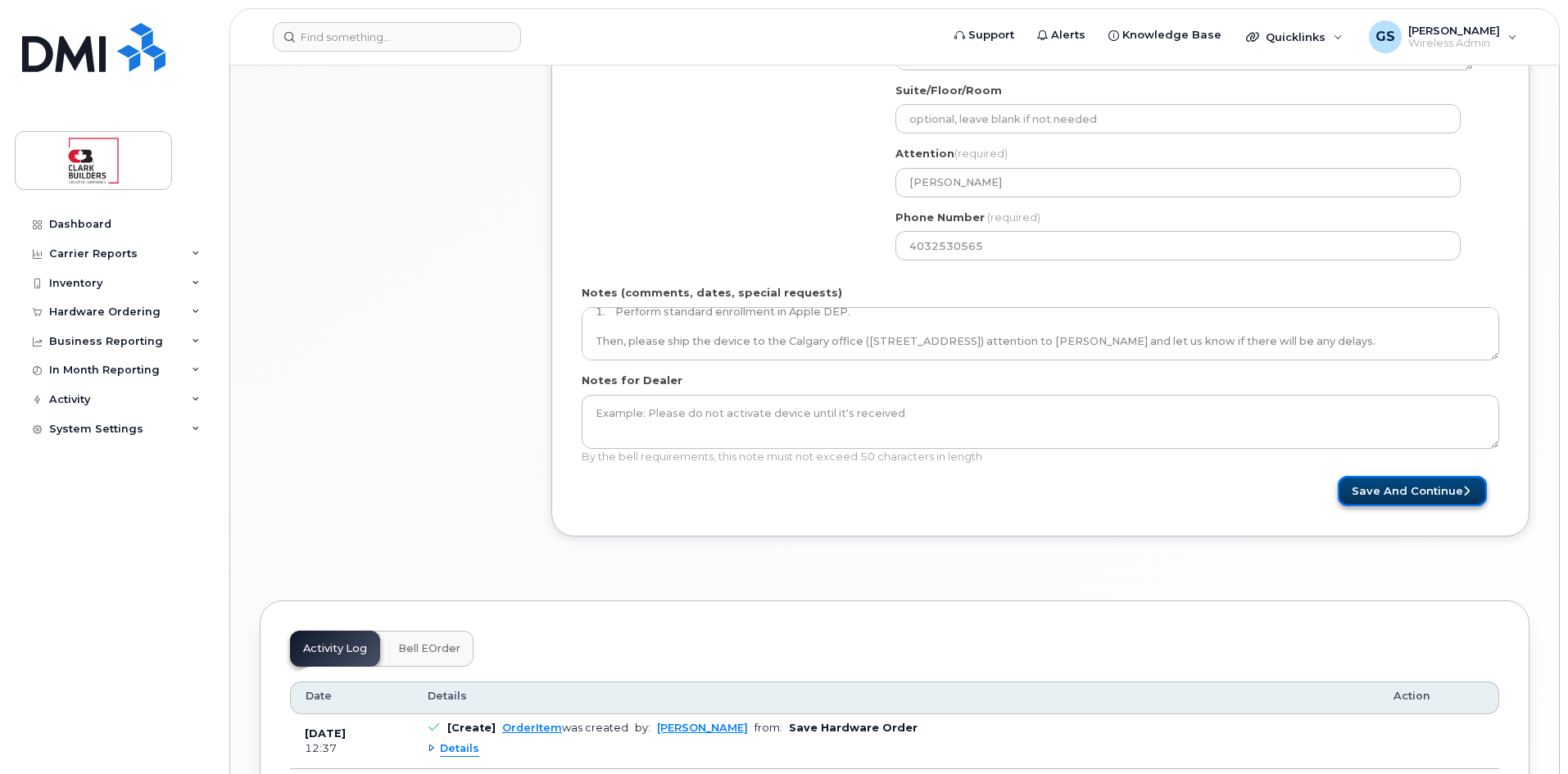
click at [1423, 495] on button "Save and Continue" at bounding box center [1411, 491] width 149 height 30
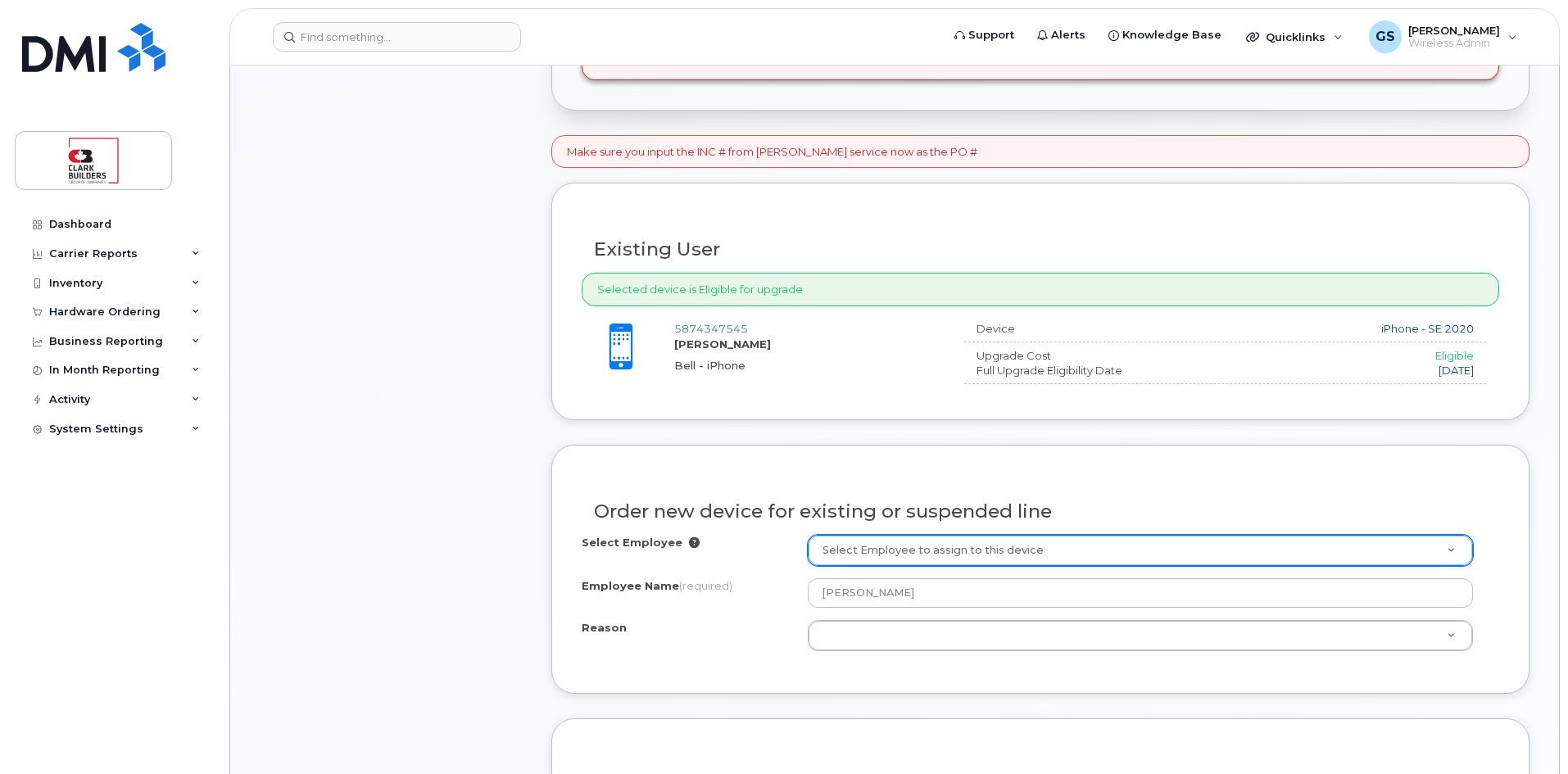
scroll to position [655, 0]
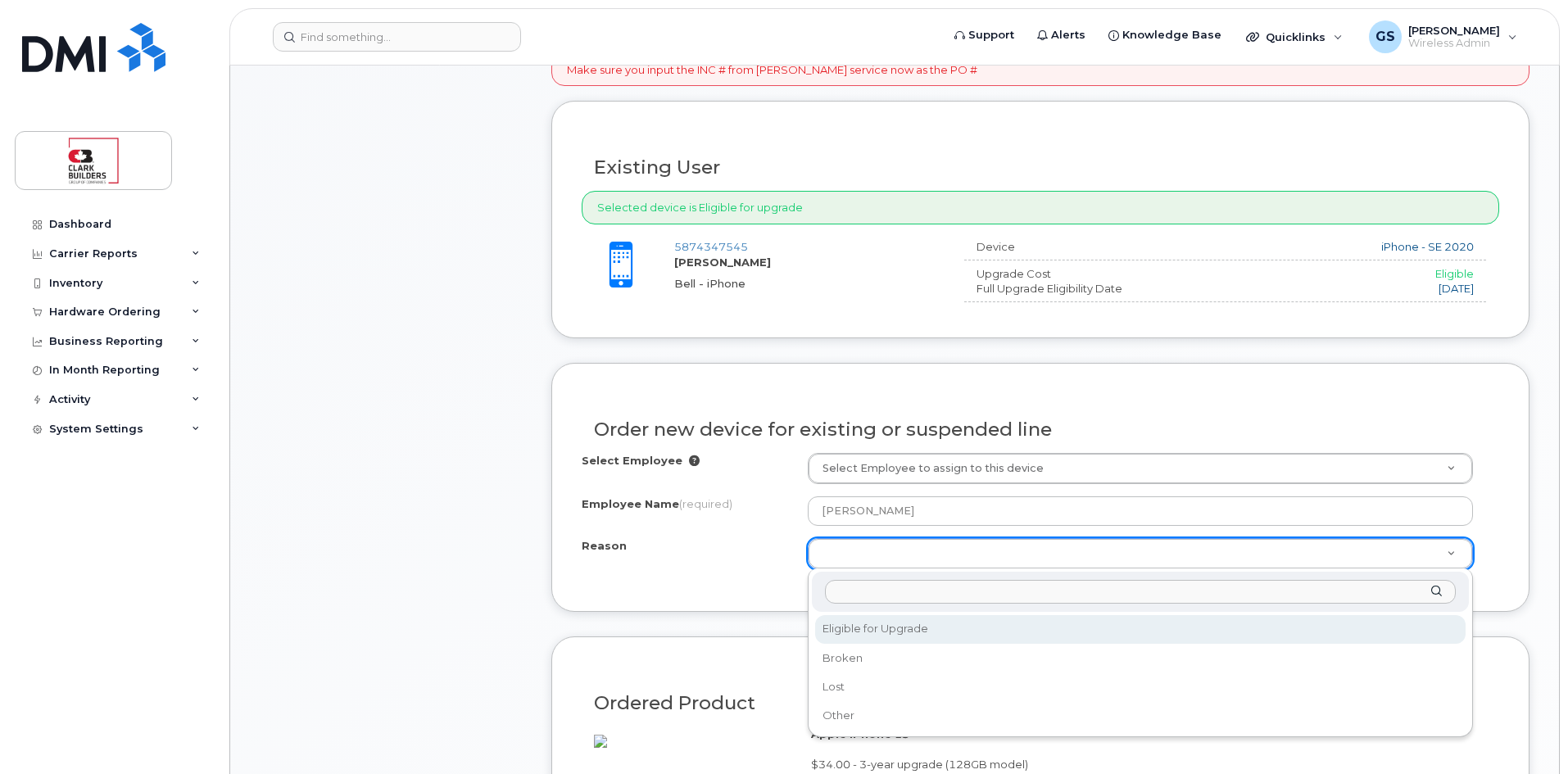
select select "eligible_for_upgrade"
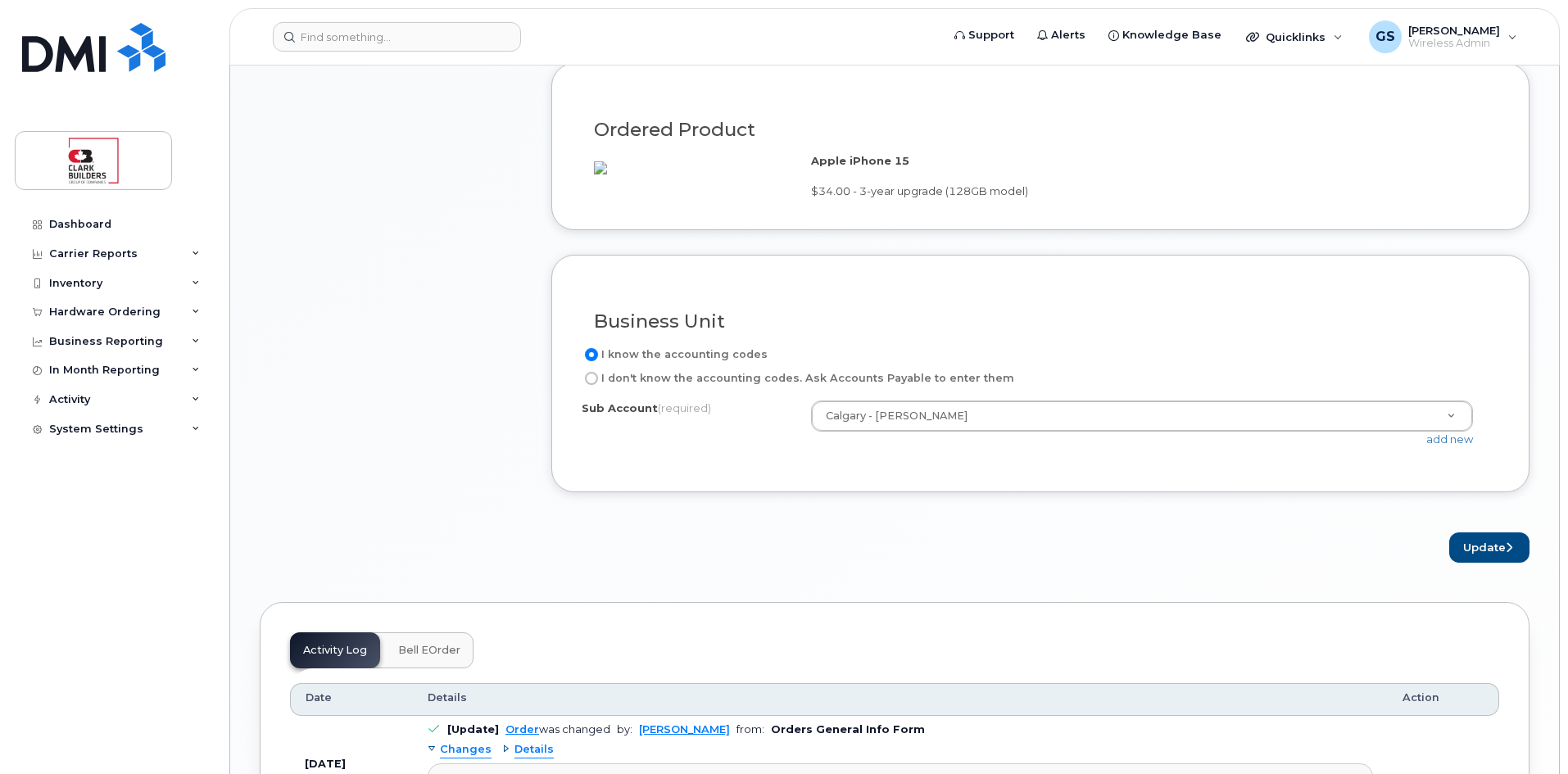
scroll to position [1310, 0]
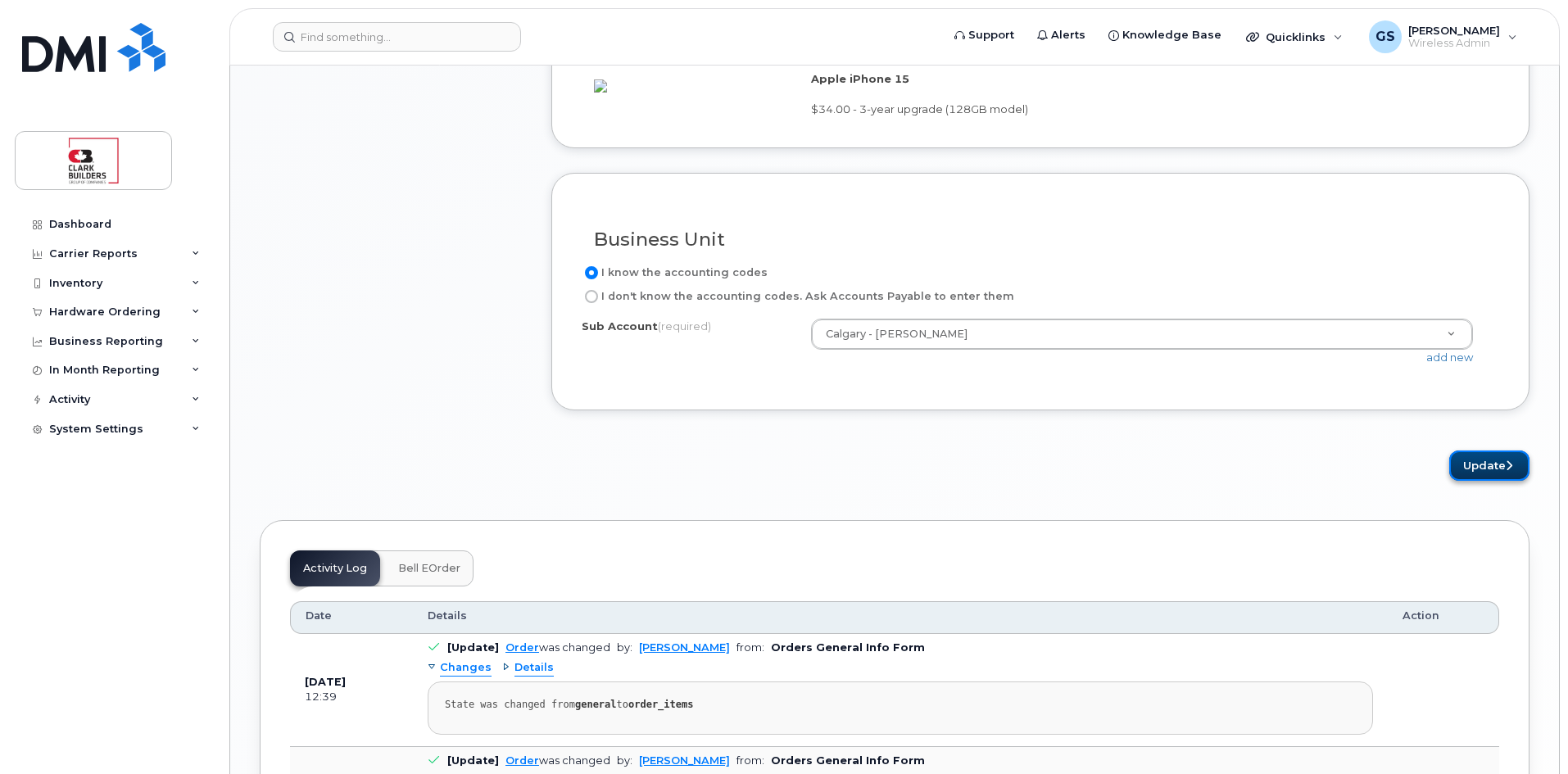
click at [1485, 481] on button "Update" at bounding box center [1489, 465] width 81 height 30
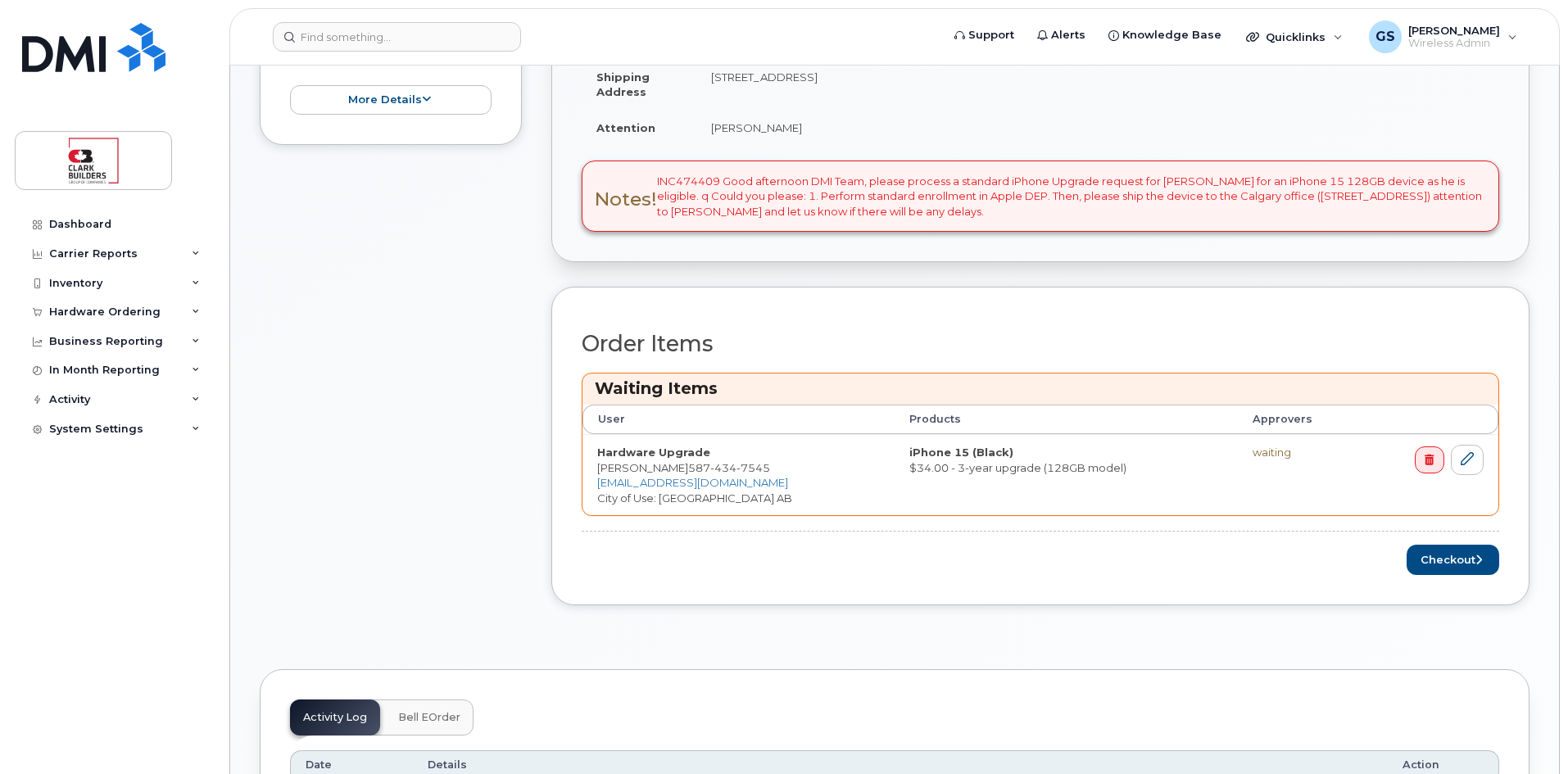
scroll to position [573, 0]
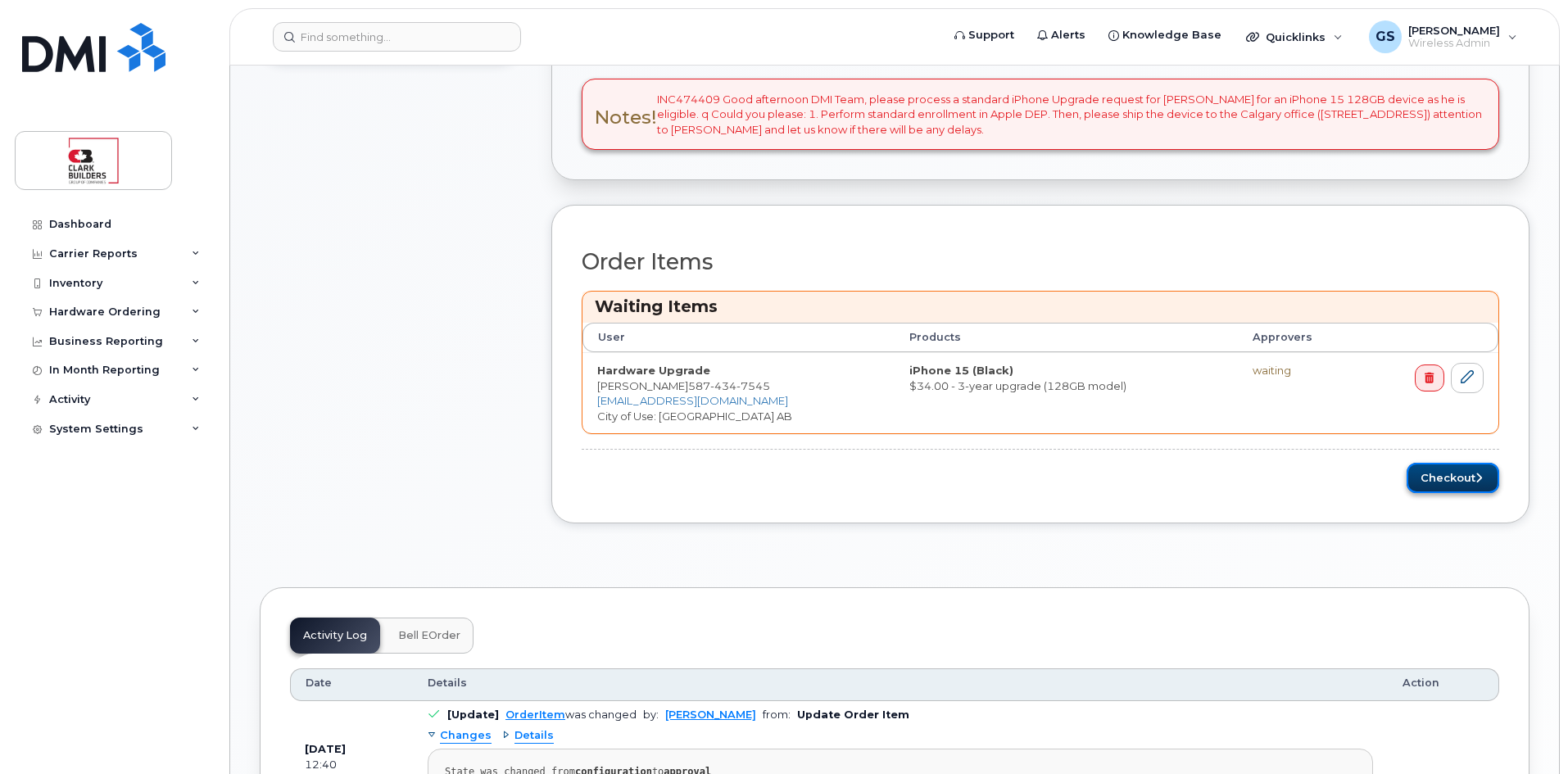
click at [1464, 478] on button "Checkout" at bounding box center [1452, 478] width 92 height 30
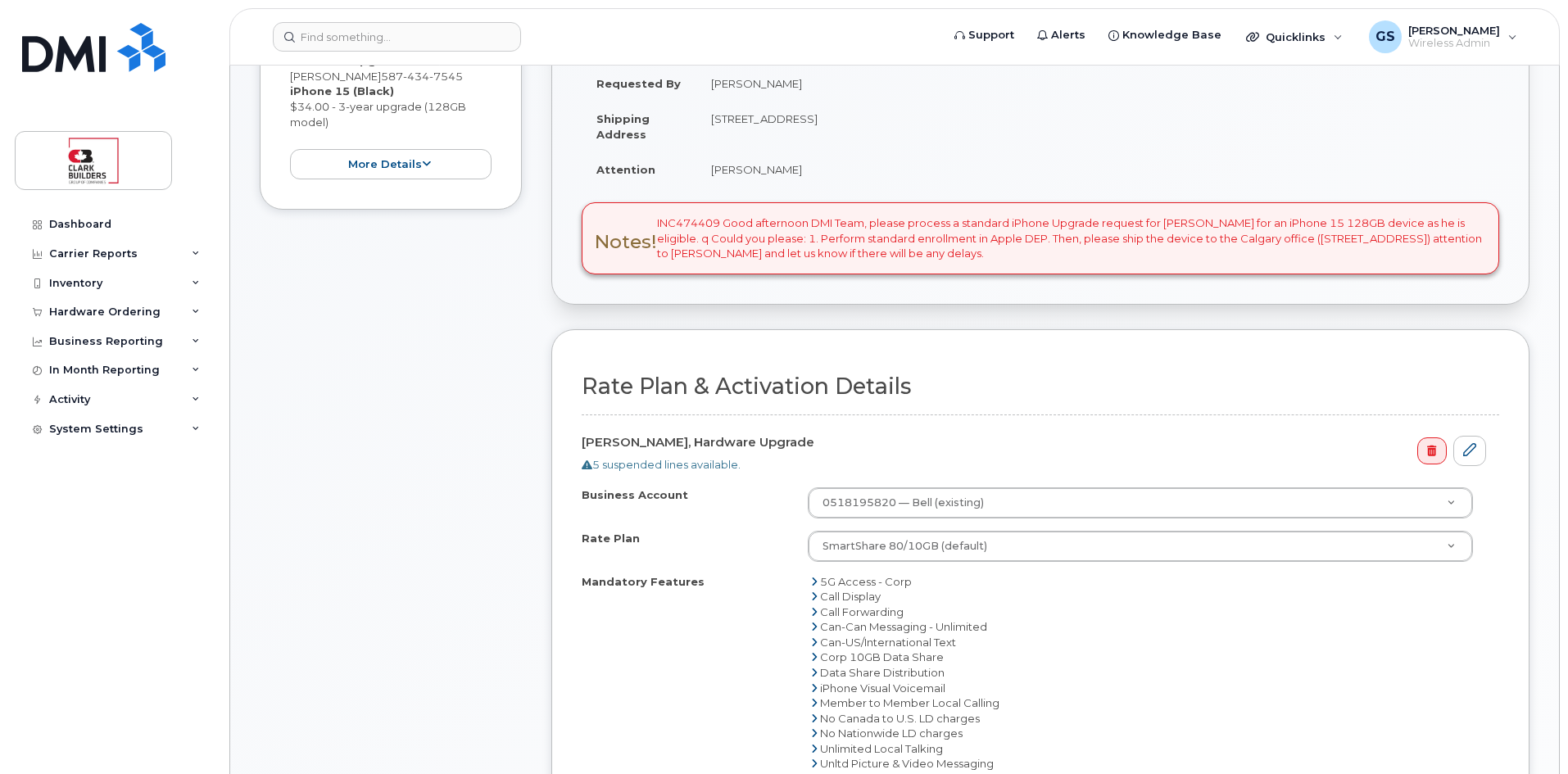
scroll to position [655, 0]
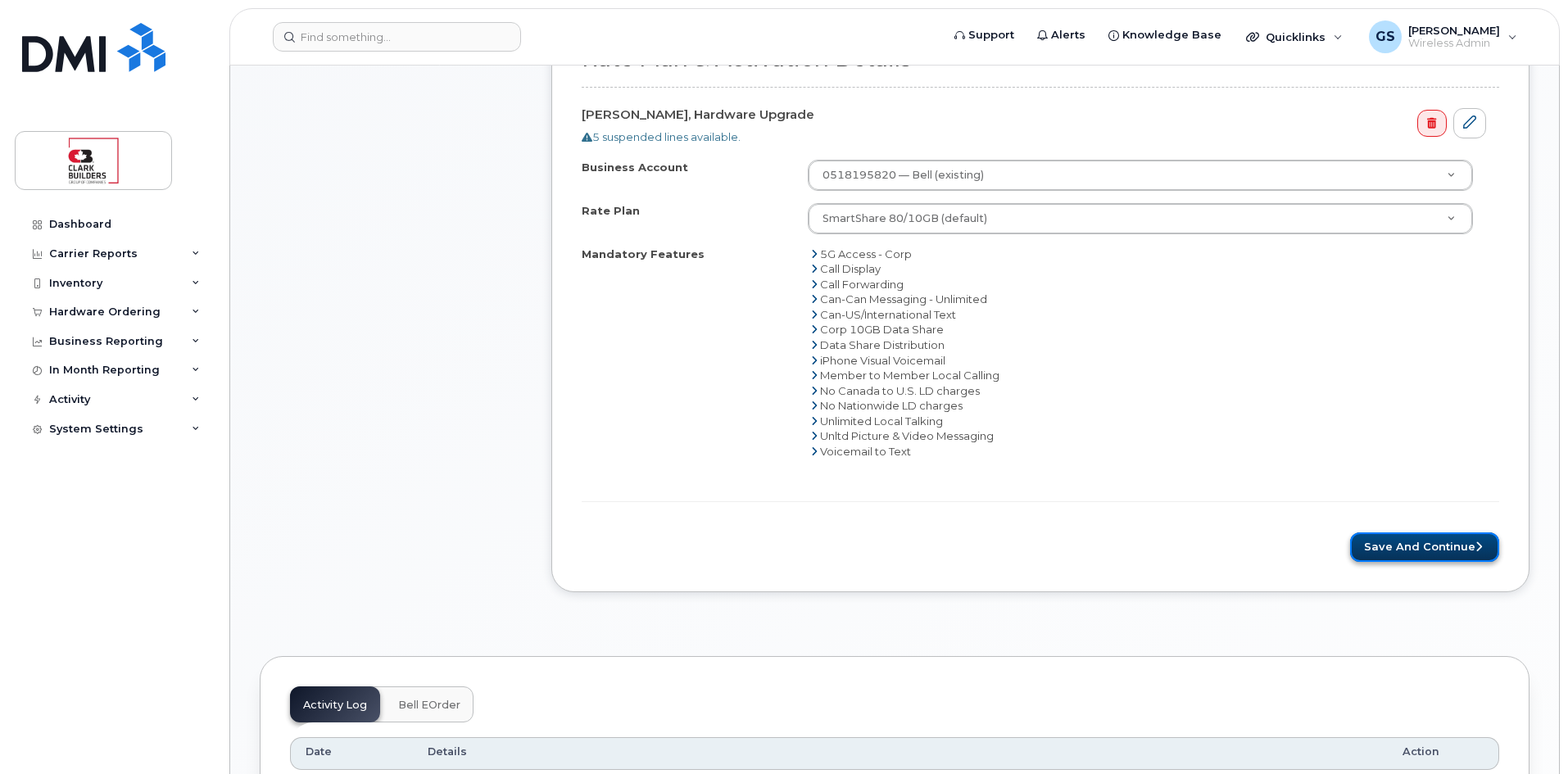
click at [1409, 548] on button "Save and Continue" at bounding box center [1423, 547] width 149 height 30
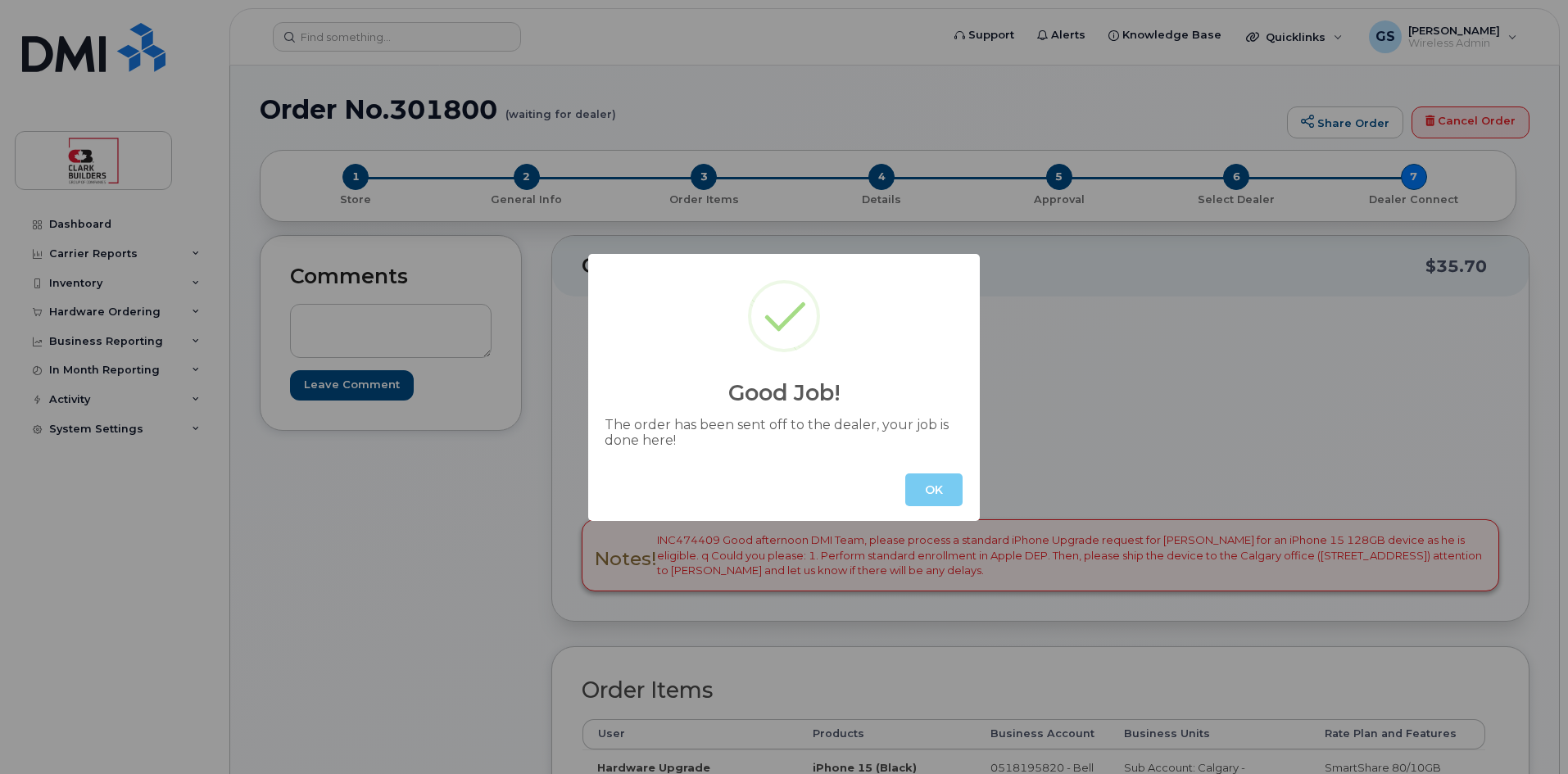
click at [942, 500] on button "OK" at bounding box center [933, 489] width 57 height 32
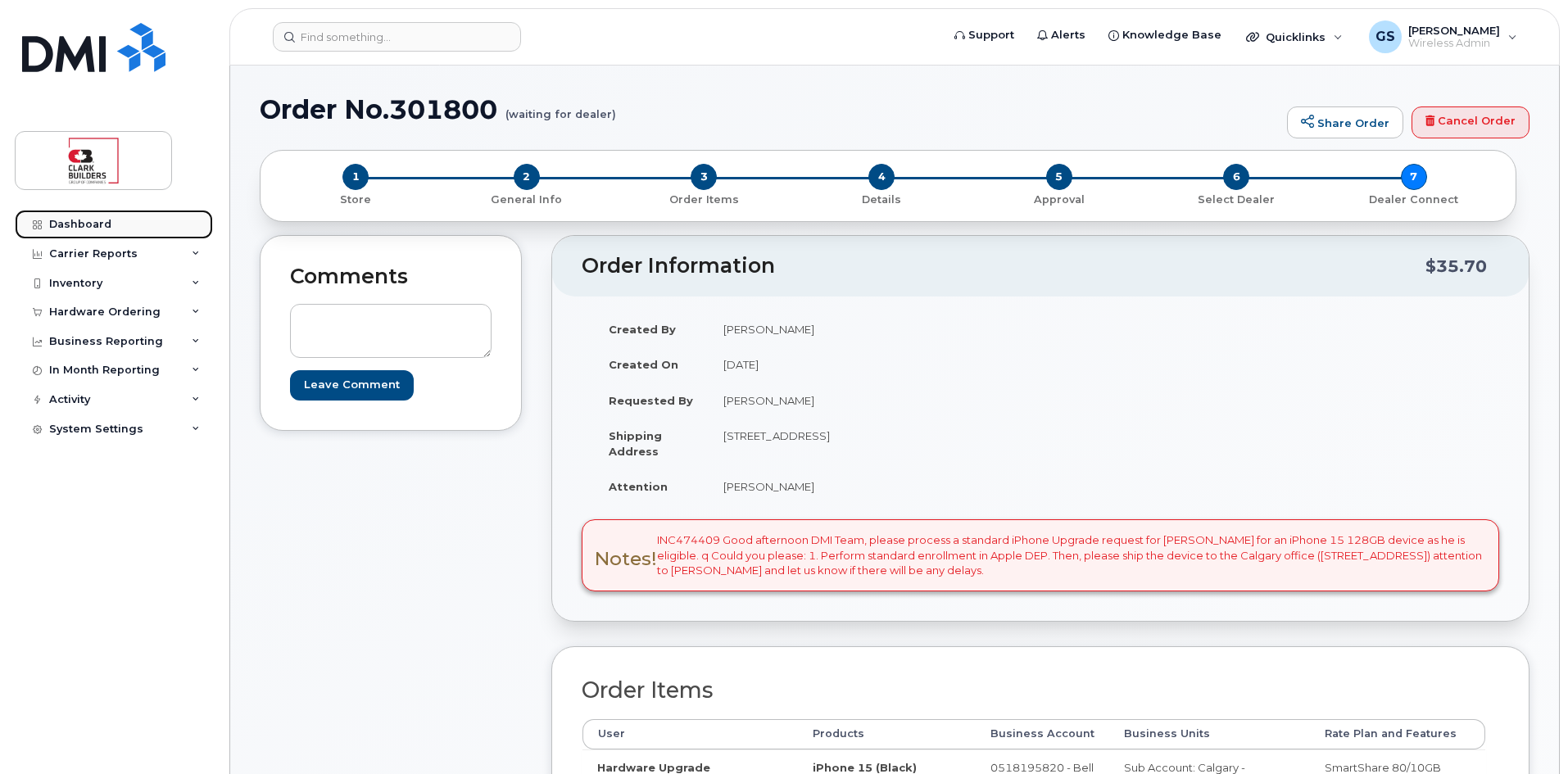
click at [58, 225] on div "Dashboard" at bounding box center [80, 224] width 62 height 13
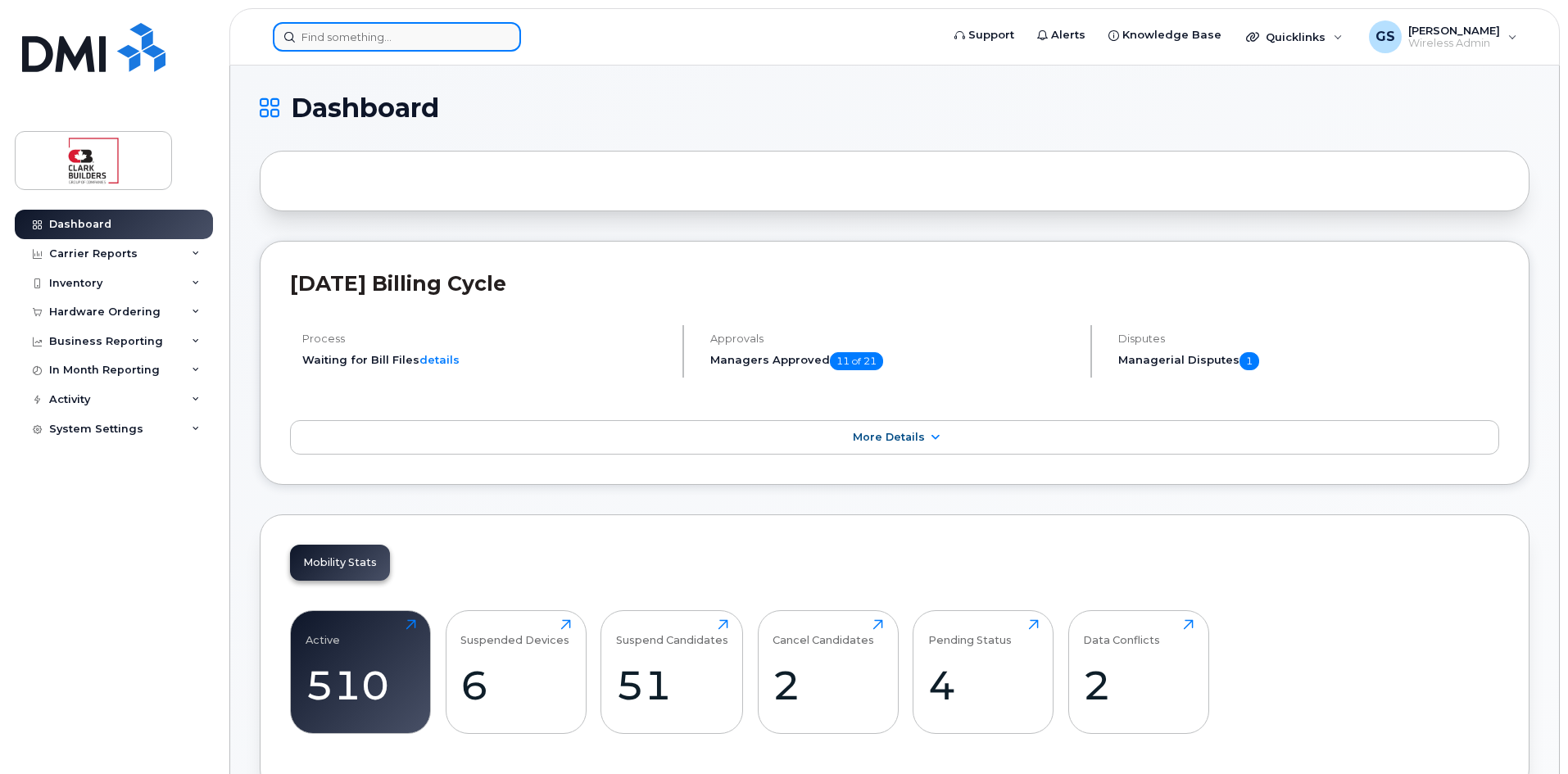
click at [429, 33] on input at bounding box center [396, 37] width 248 height 30
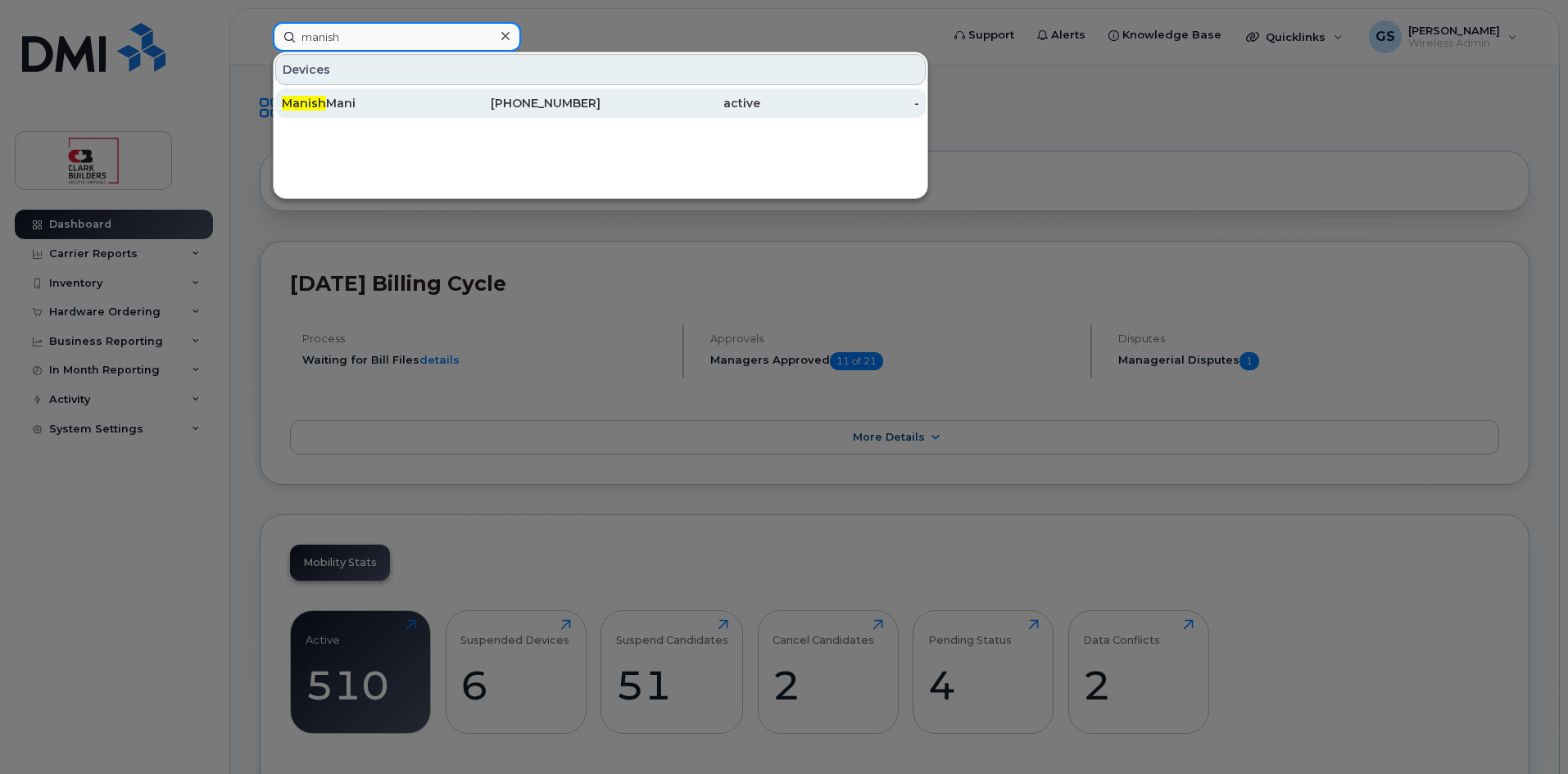
type input "manish"
click at [512, 111] on div "587-434-7545" at bounding box center [522, 104] width 159 height 30
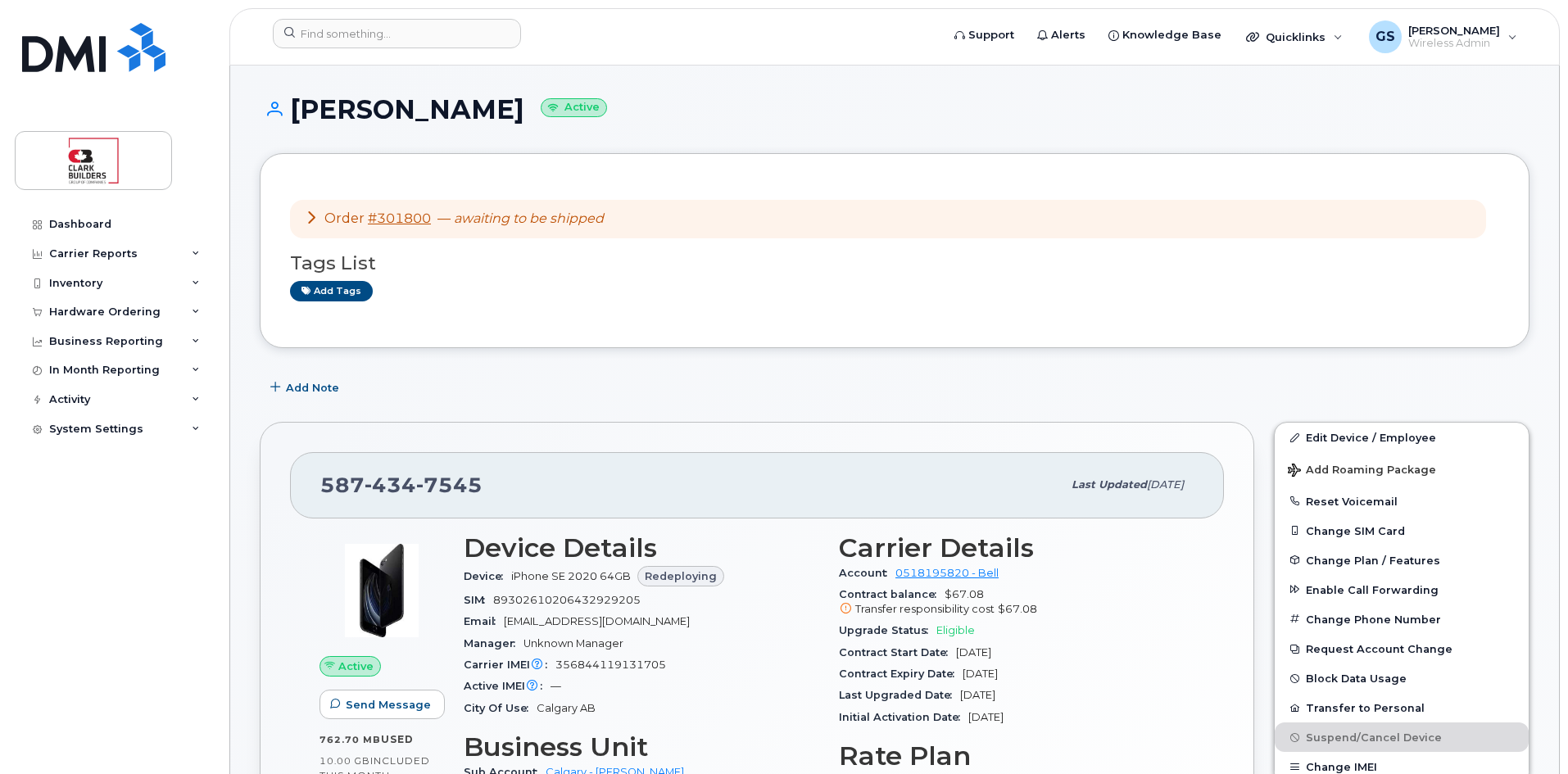
click at [875, 132] on div "Manish Mani Active" at bounding box center [894, 124] width 1270 height 58
click at [362, 35] on input at bounding box center [396, 34] width 248 height 30
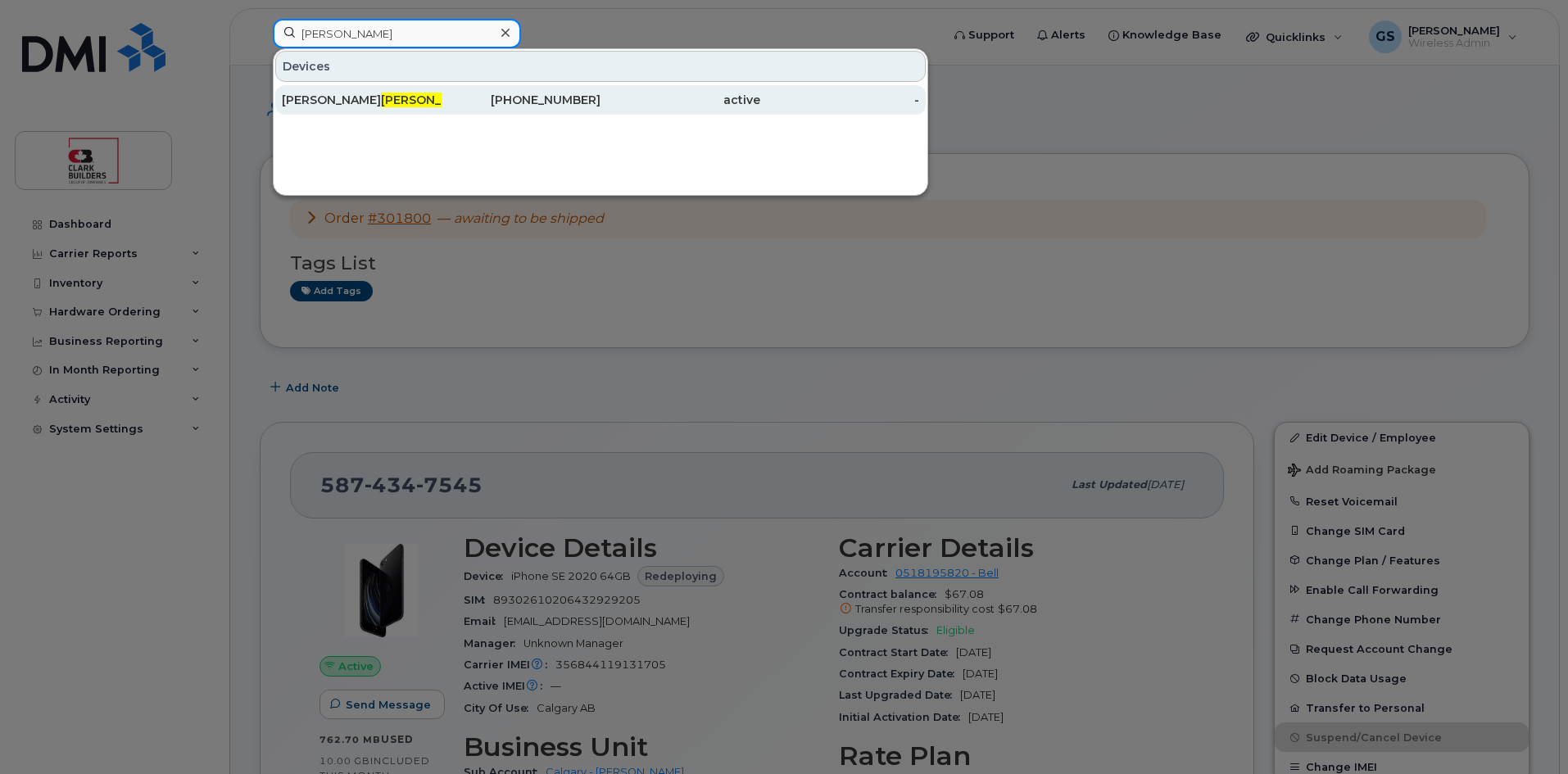
type input "groves"
click at [555, 102] on div "587-434-6386" at bounding box center [522, 100] width 159 height 17
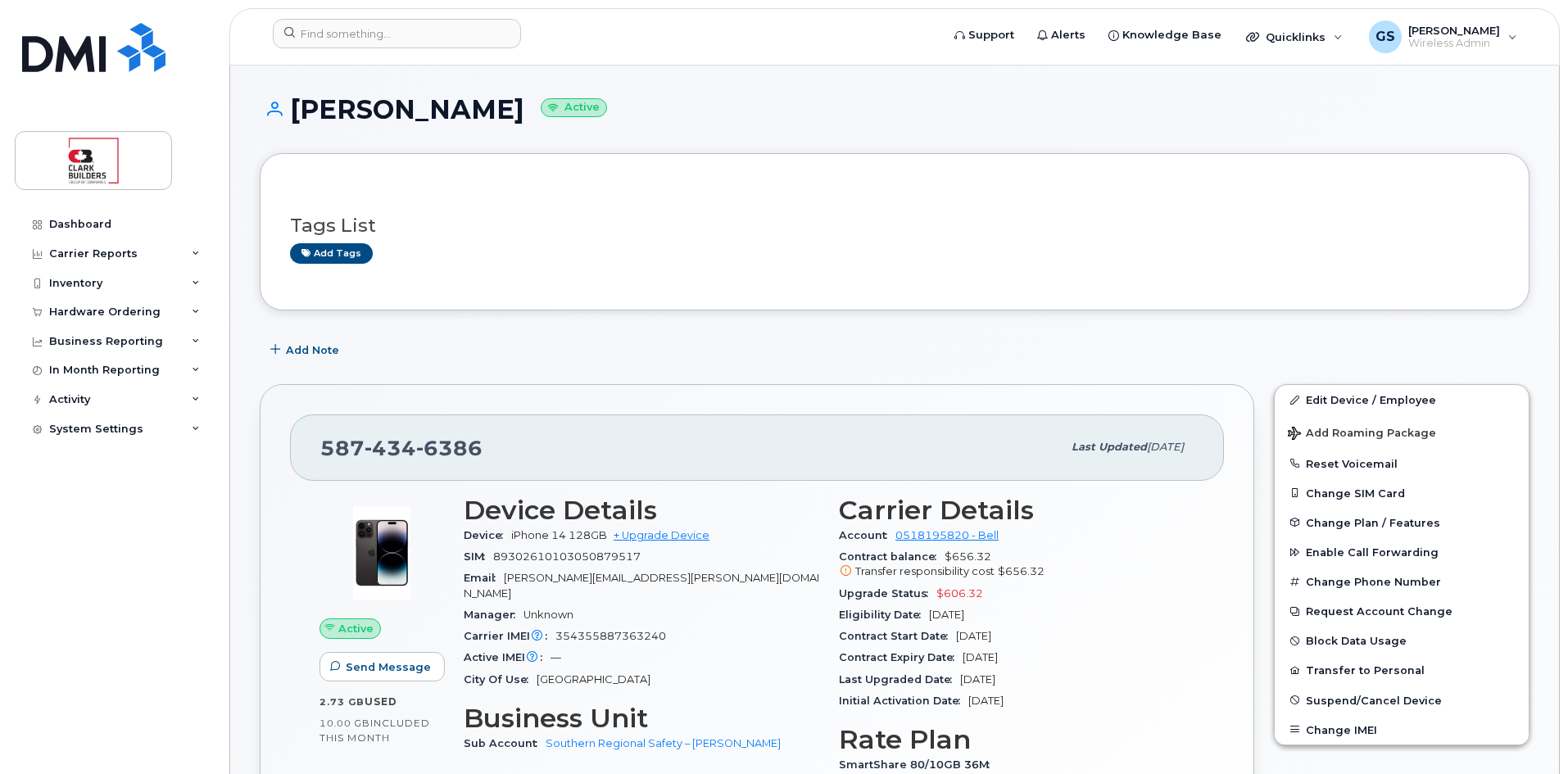
scroll to position [82, 0]
